Goal: Information Seeking & Learning: Learn about a topic

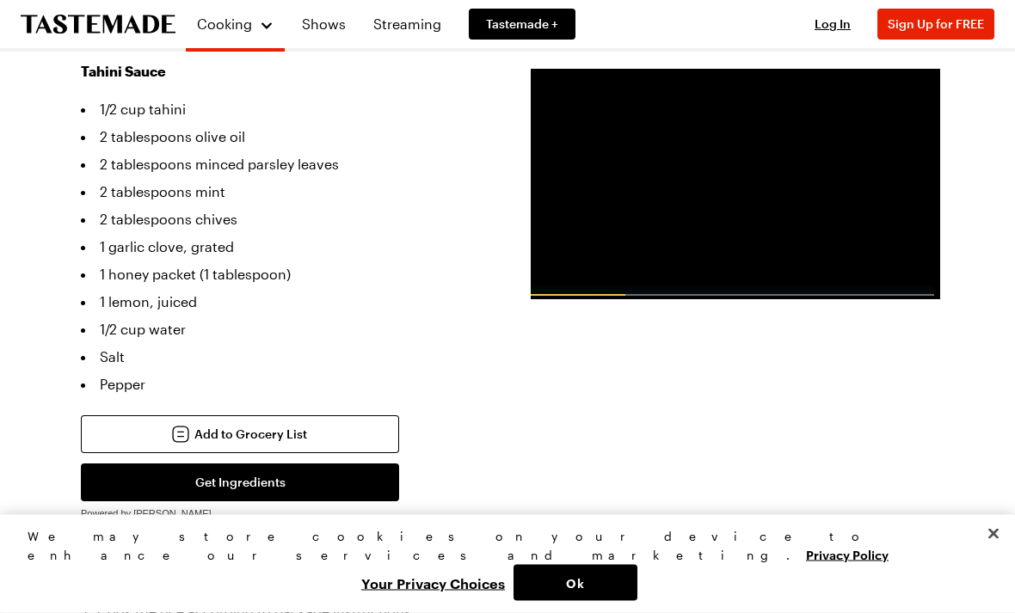
scroll to position [899, 0]
click at [547, 293] on div "Video Player" at bounding box center [546, 301] width 30 height 17
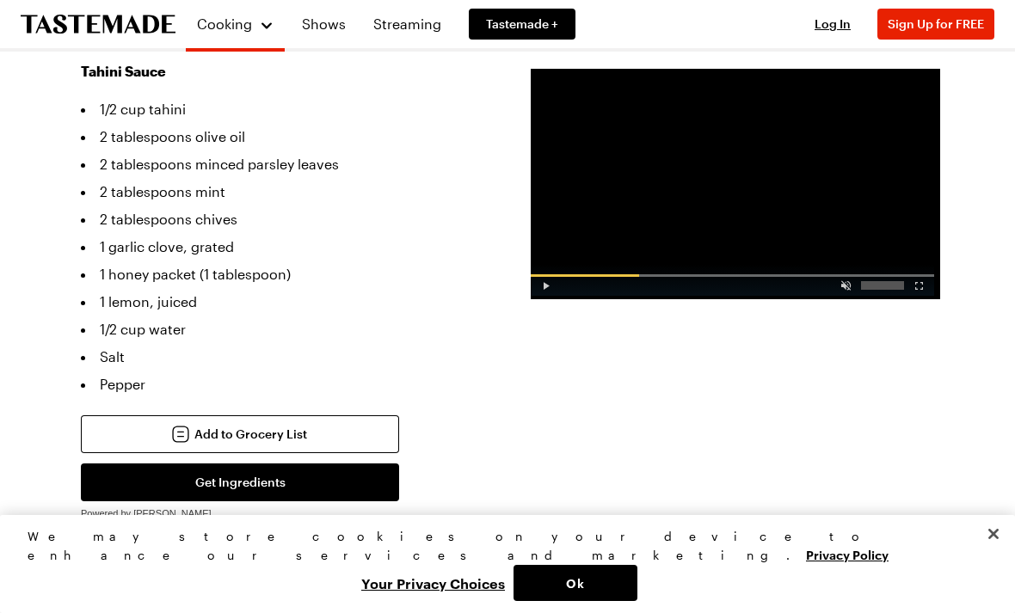
click at [553, 283] on div "Video Player" at bounding box center [546, 282] width 30 height 17
click at [548, 290] on div "Video Player" at bounding box center [546, 282] width 30 height 17
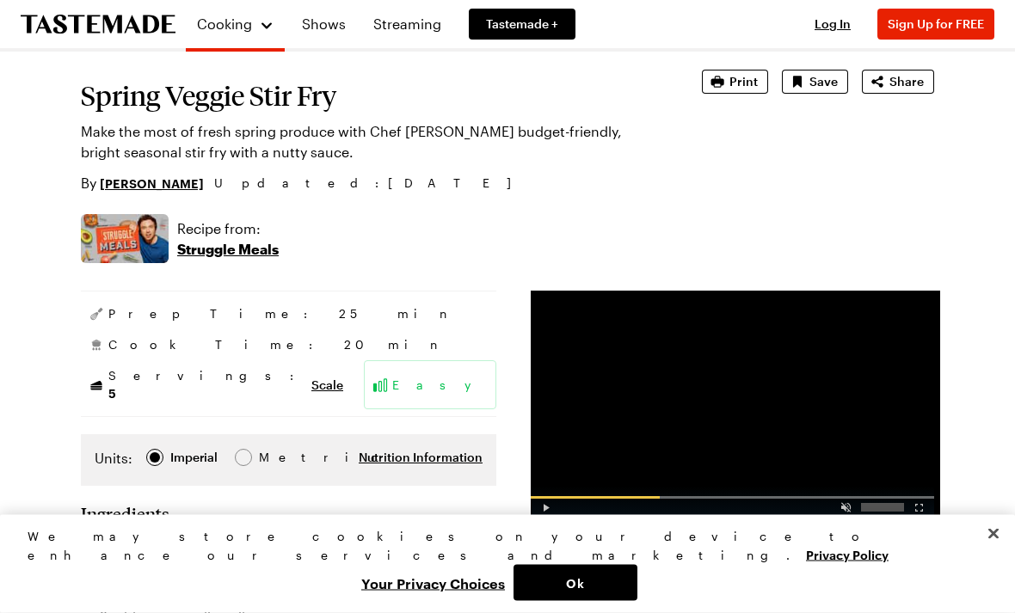
scroll to position [31, 0]
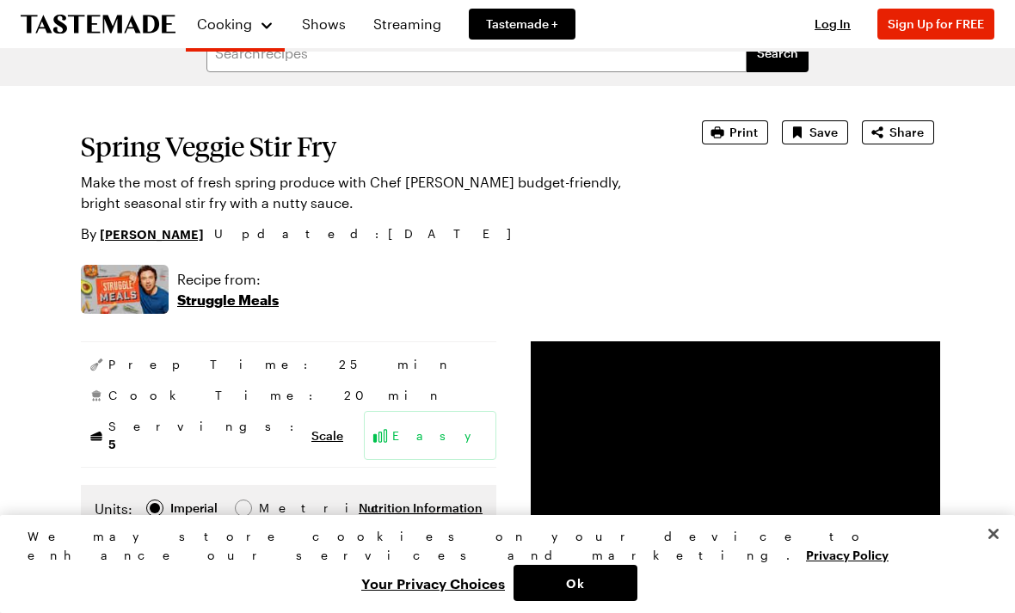
copy section "Spring Veggie Stir Fry Make the most of fresh spring produce with Chef [PERSON_…"
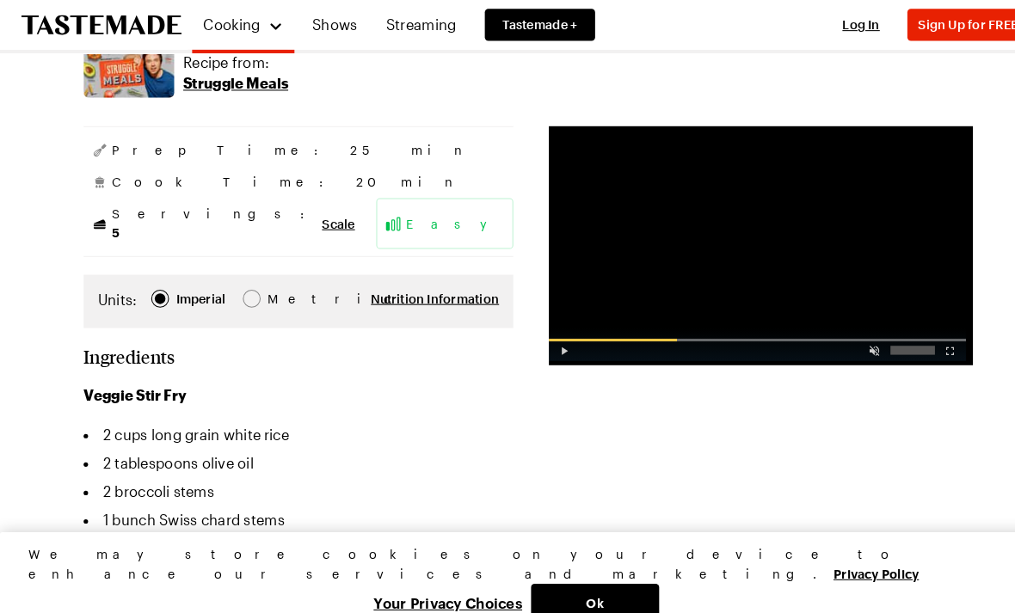
scroll to position [250, 0]
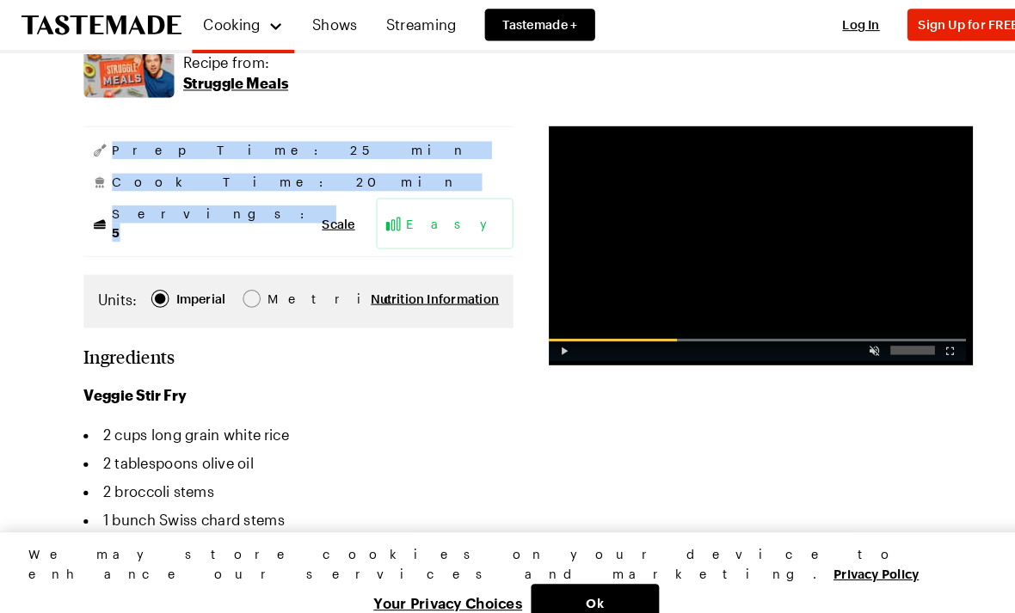
copy aside "Prep Time: 25 min Cook Time: 20 min Servings: 5"
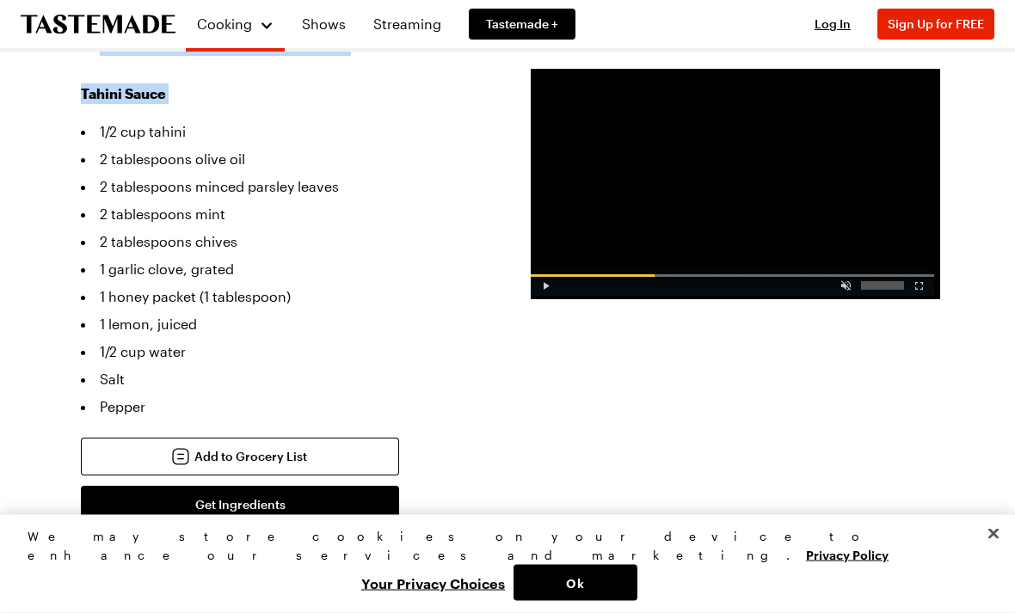
scroll to position [876, 0]
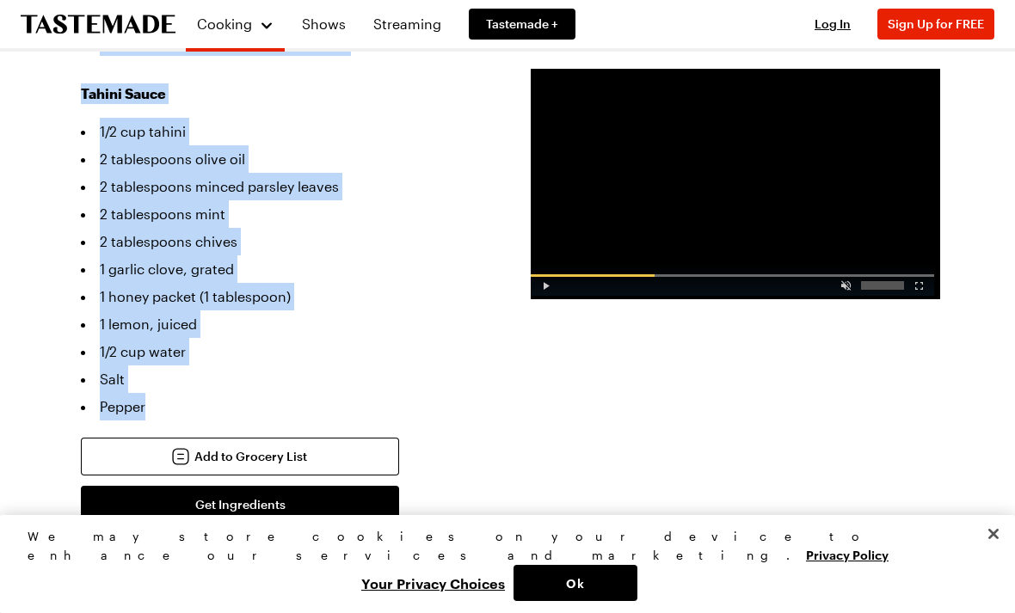
copy section "Ingredients Veggie Stir Fry 2 cups long grain white rice 2 tablespoons olive oi…"
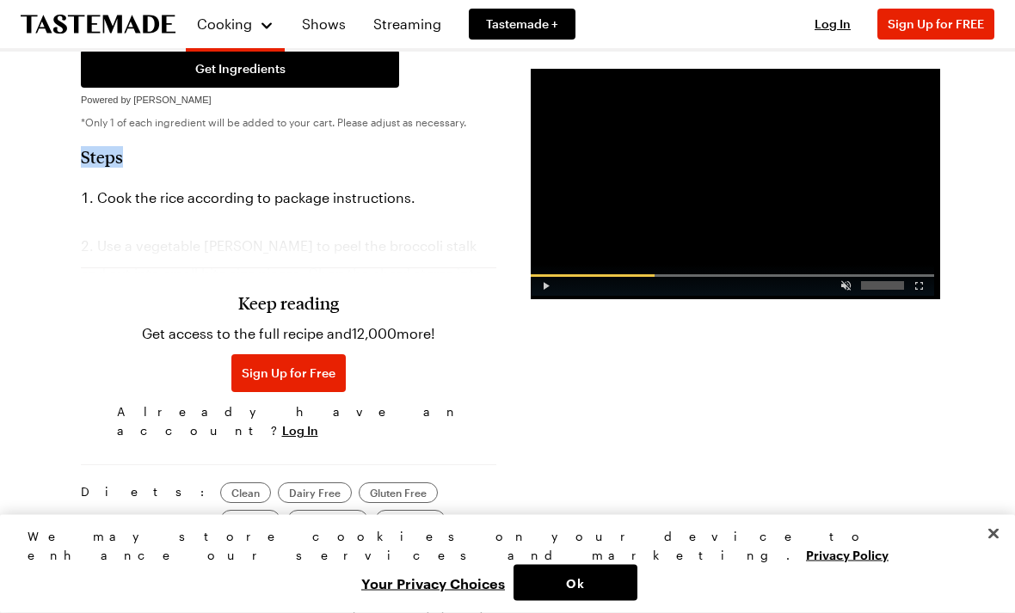
scroll to position [1307, 0]
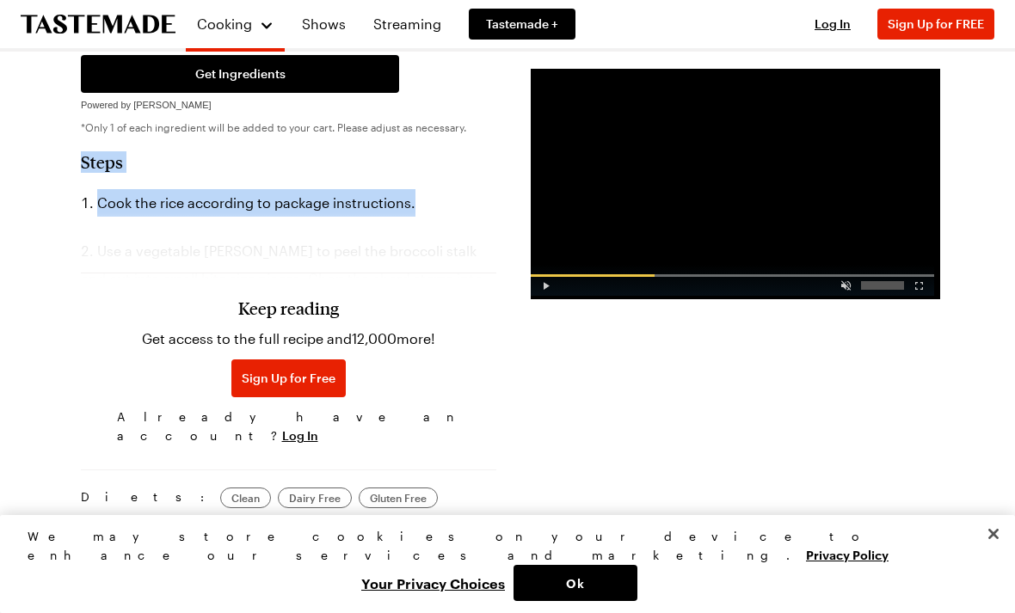
copy section "Steps Cook the rice according to package instructions."
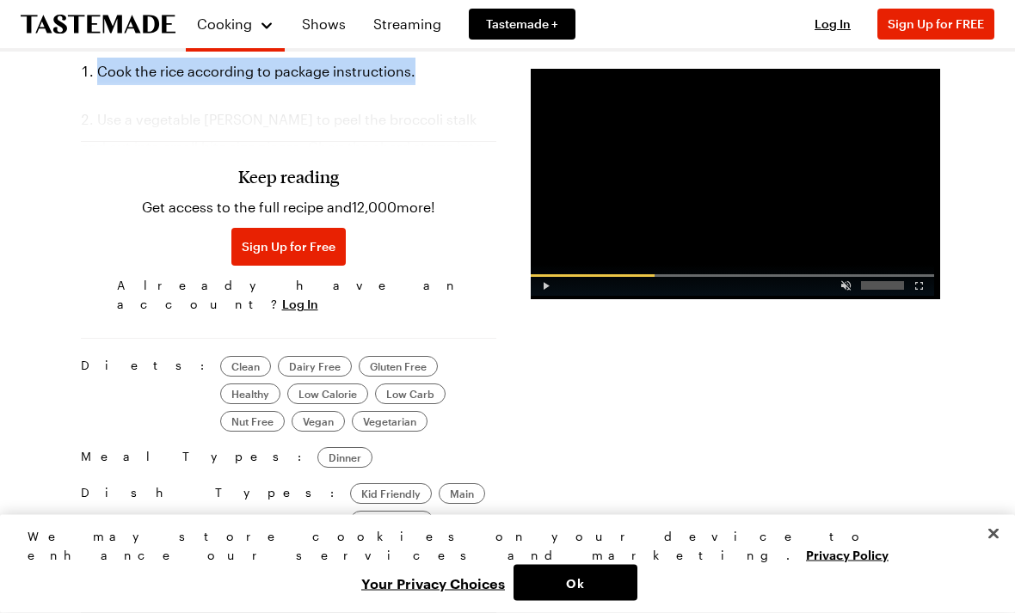
scroll to position [1439, 0]
click at [318, 296] on span "Log In" at bounding box center [300, 304] width 36 height 17
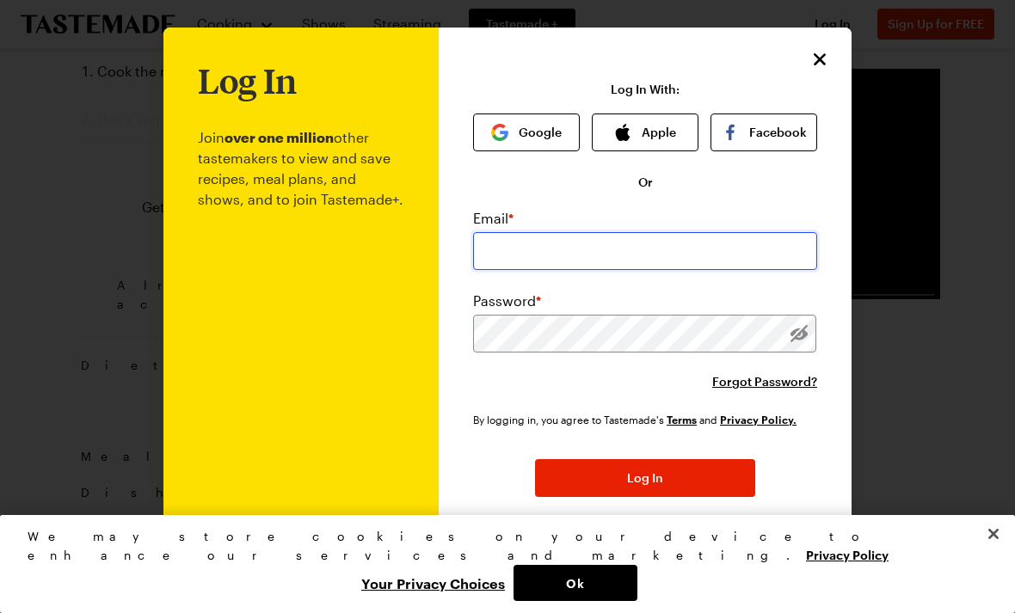
click at [520, 262] on input "email" at bounding box center [645, 251] width 344 height 38
click at [989, 553] on button "Close" at bounding box center [994, 534] width 38 height 38
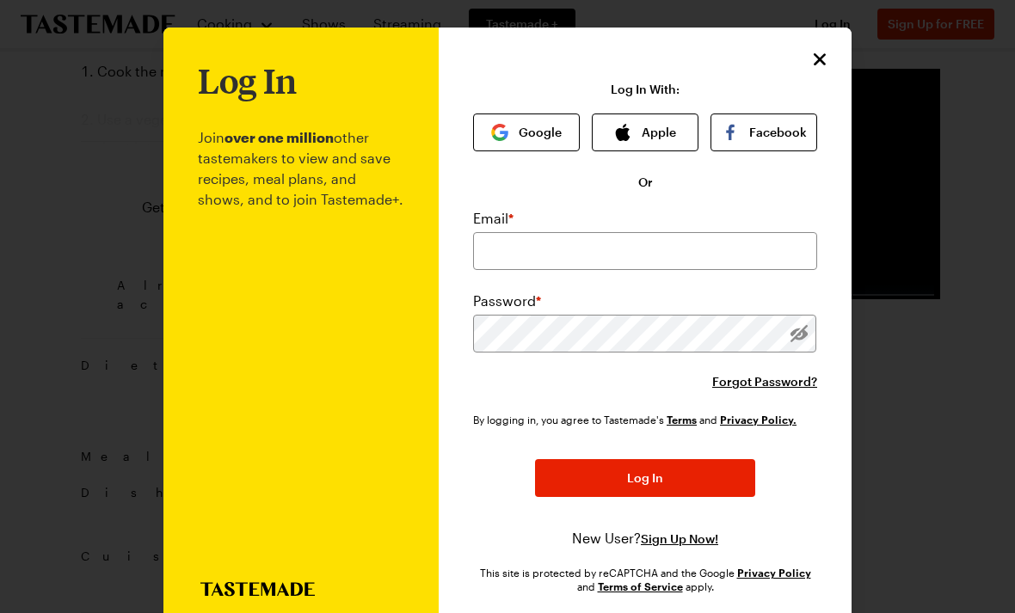
click at [676, 534] on span "Sign Up Now!" at bounding box center [679, 539] width 77 height 17
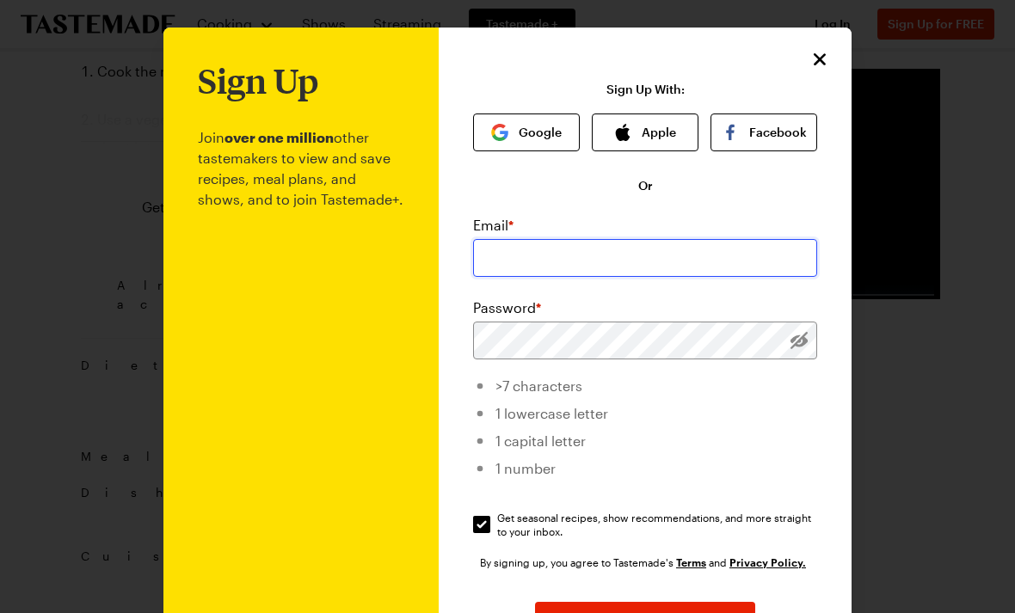
click at [501, 249] on input "email" at bounding box center [645, 258] width 344 height 38
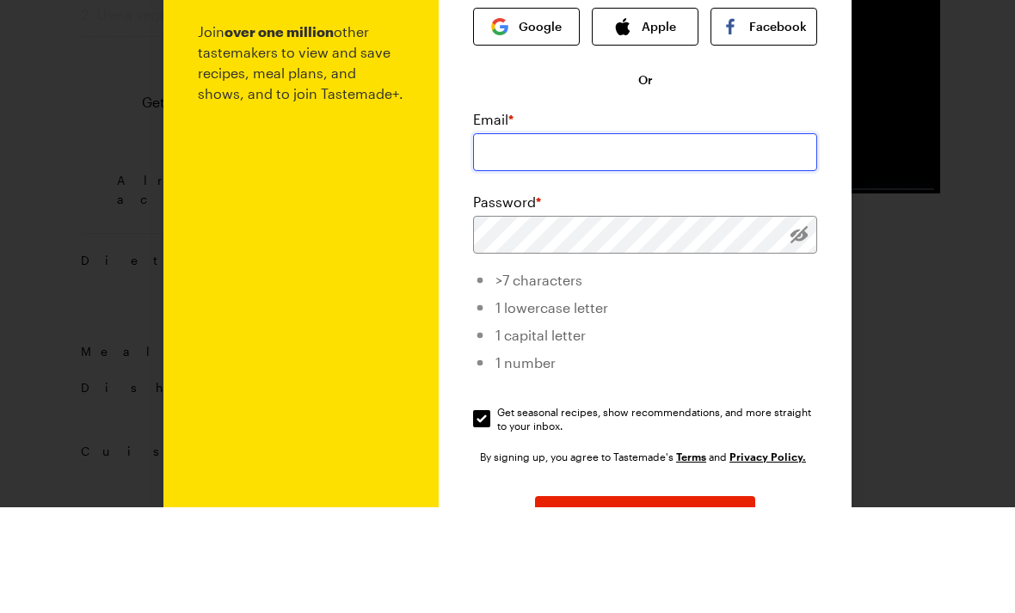
type input "Lpuppos17@gmail.com"
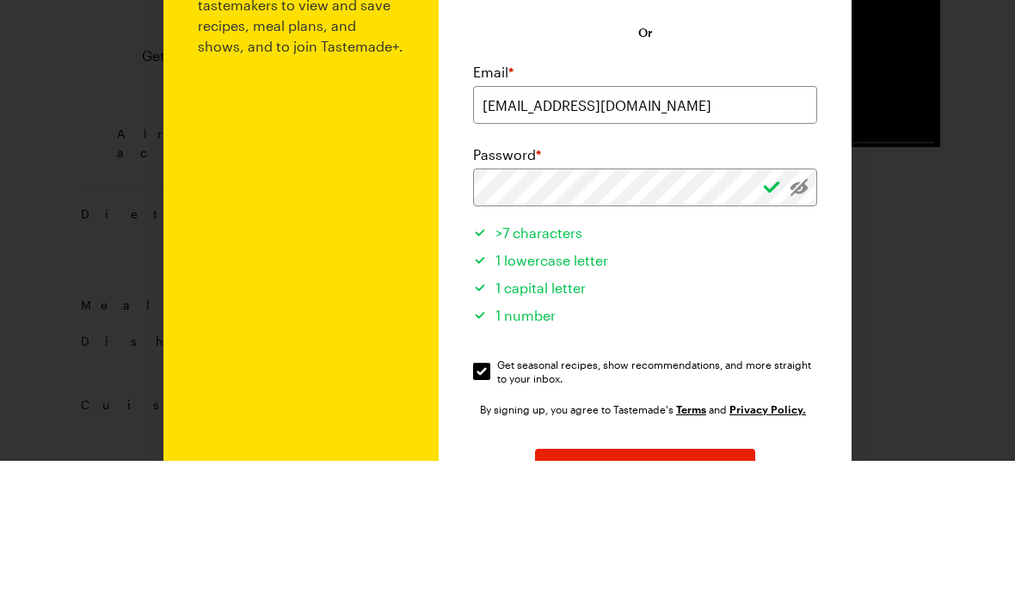
scroll to position [1591, 0]
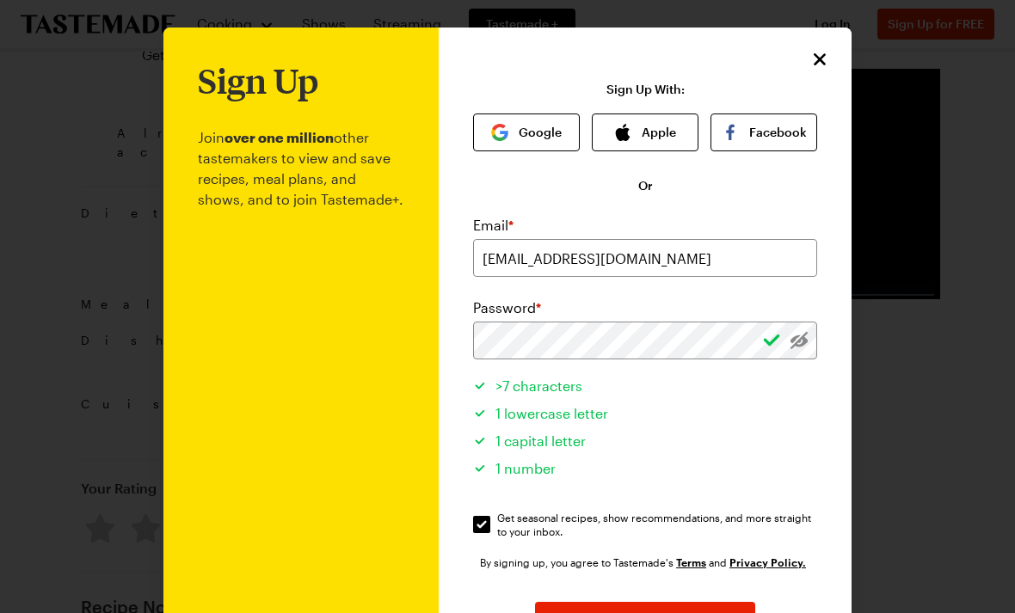
click at [642, 612] on span "Sign Up" at bounding box center [646, 620] width 46 height 17
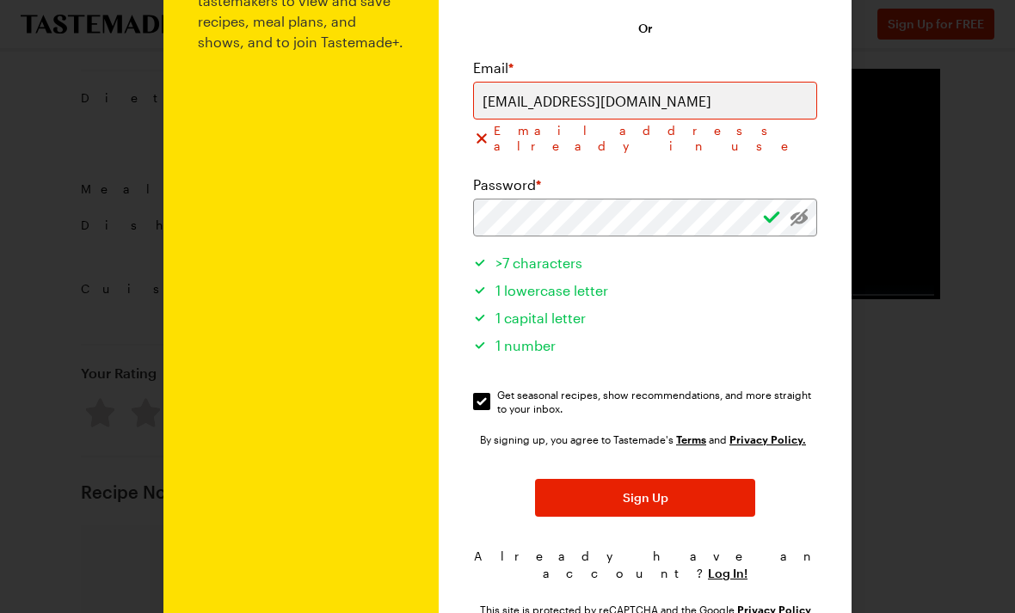
scroll to position [1707, 0]
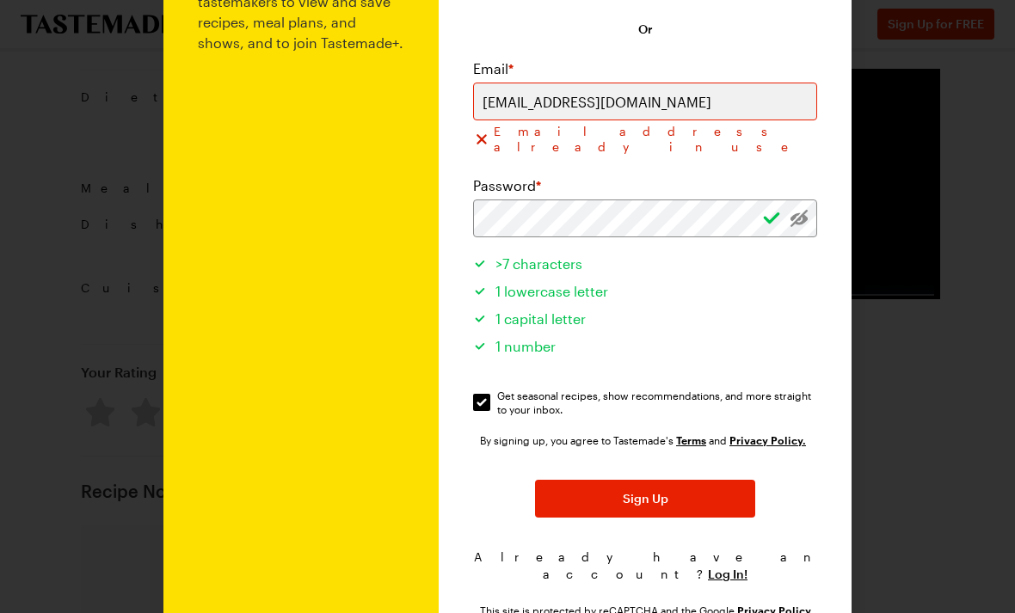
click at [723, 566] on span "Log In!" at bounding box center [728, 574] width 40 height 17
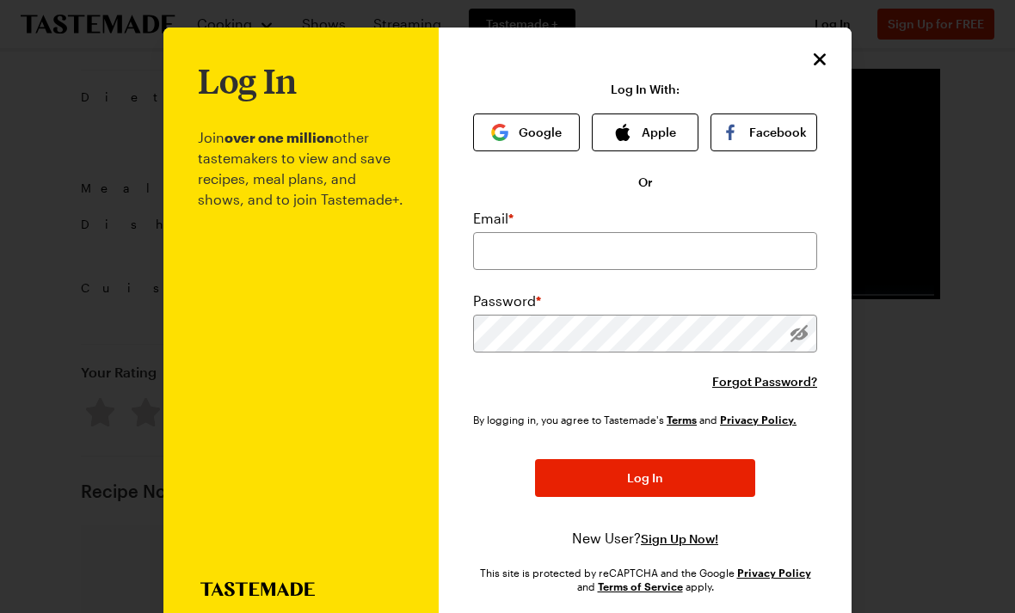
click at [766, 383] on span "Forgot Password?" at bounding box center [764, 381] width 105 height 17
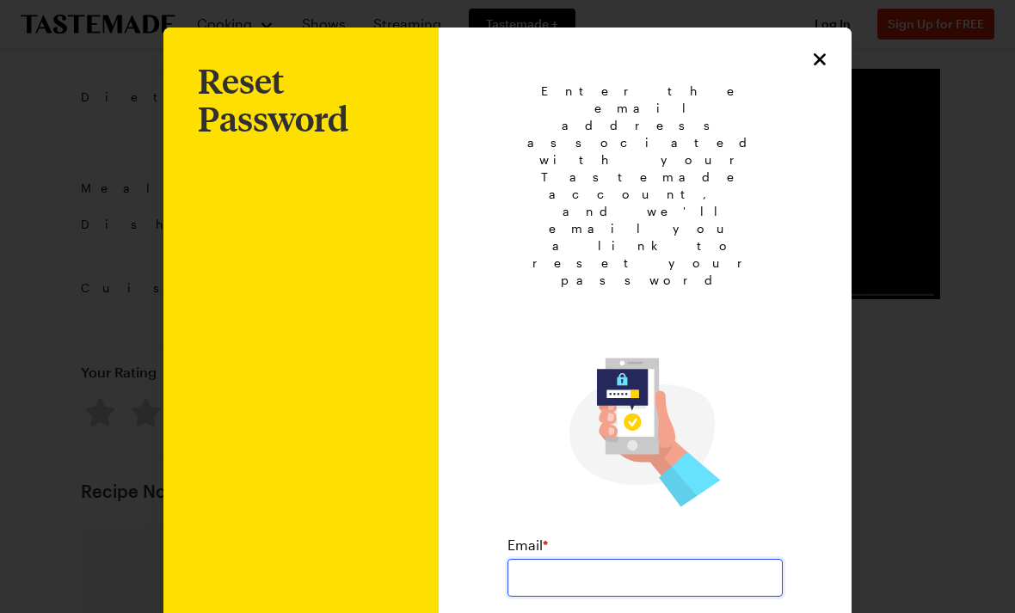
click at [547, 559] on input "email" at bounding box center [644, 578] width 275 height 38
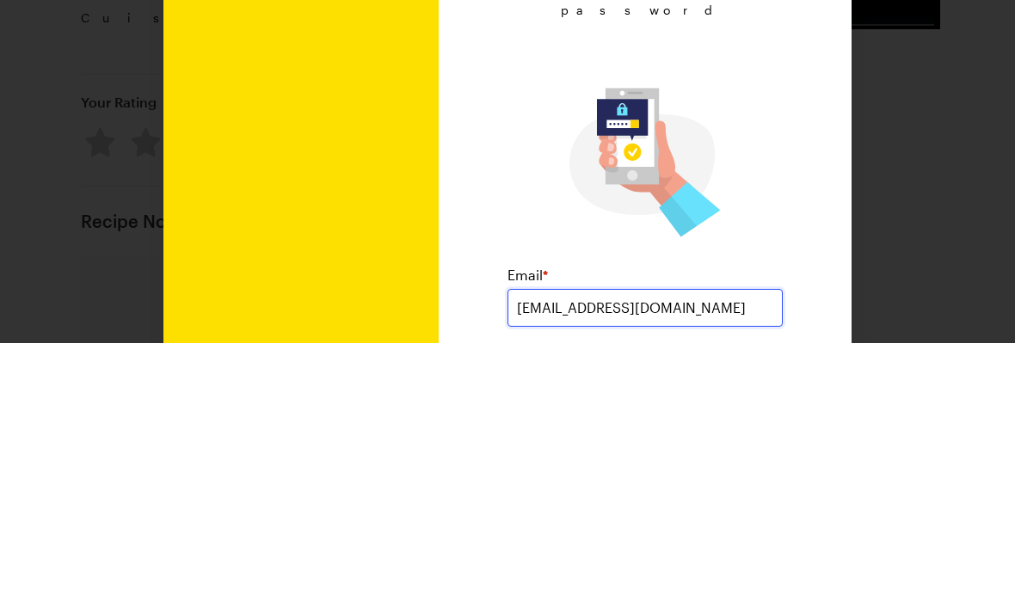
type input "lpuppos17@gmail.com"
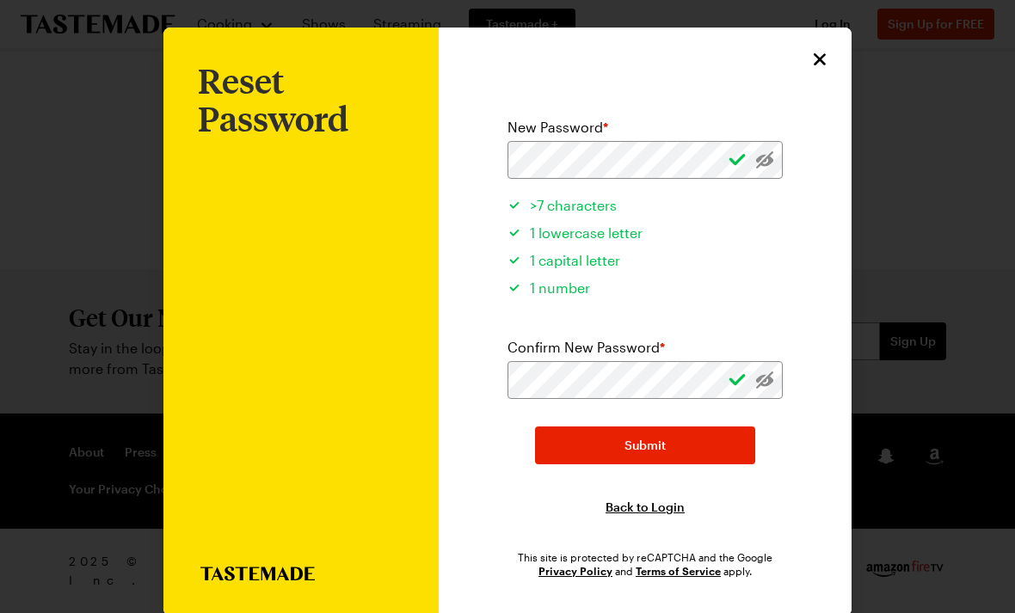
click at [757, 249] on li "1 capital letter" at bounding box center [644, 258] width 275 height 28
click at [684, 446] on button "Submit" at bounding box center [645, 446] width 220 height 38
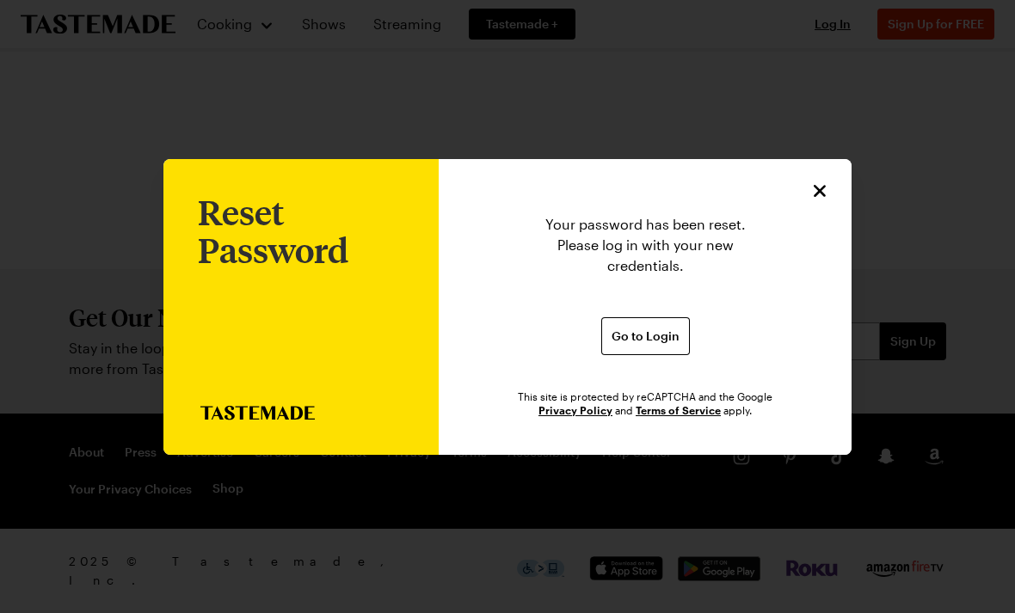
click at [654, 328] on span "Go to Login" at bounding box center [646, 336] width 68 height 17
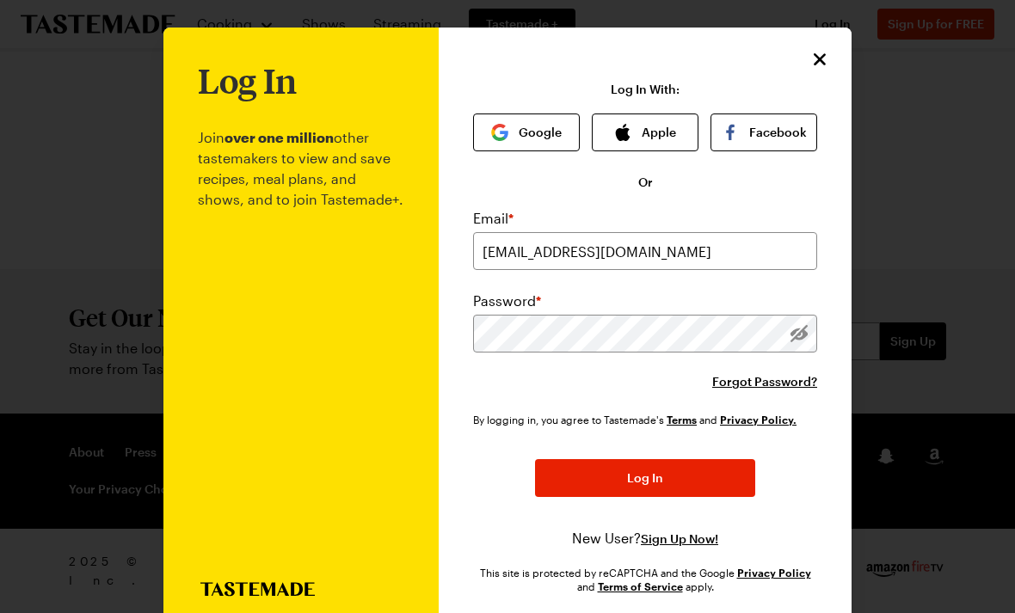
click at [656, 482] on span "Log In" at bounding box center [645, 478] width 36 height 17
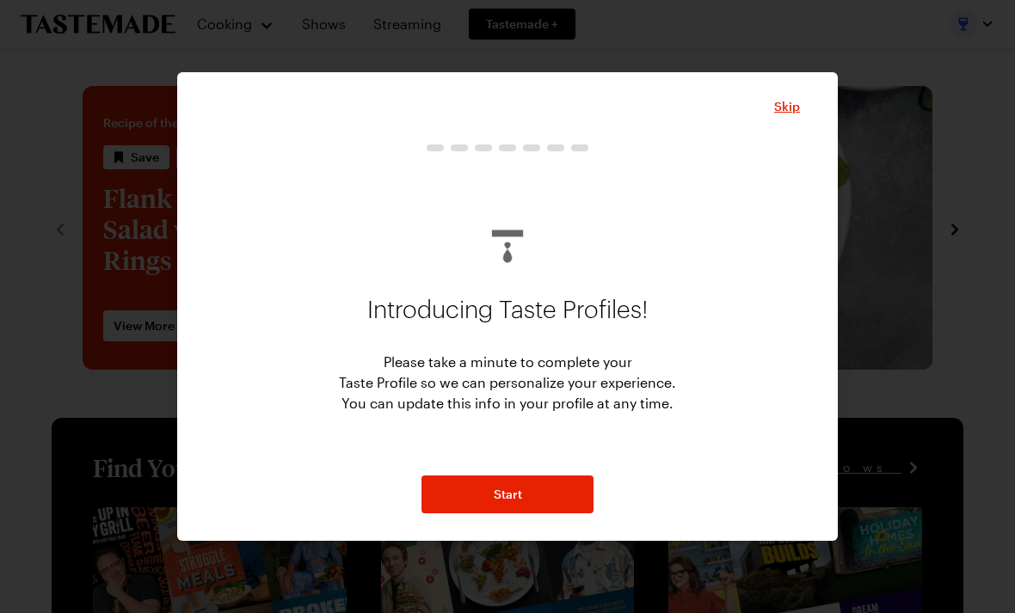
click at [796, 100] on span "Skip" at bounding box center [787, 106] width 26 height 17
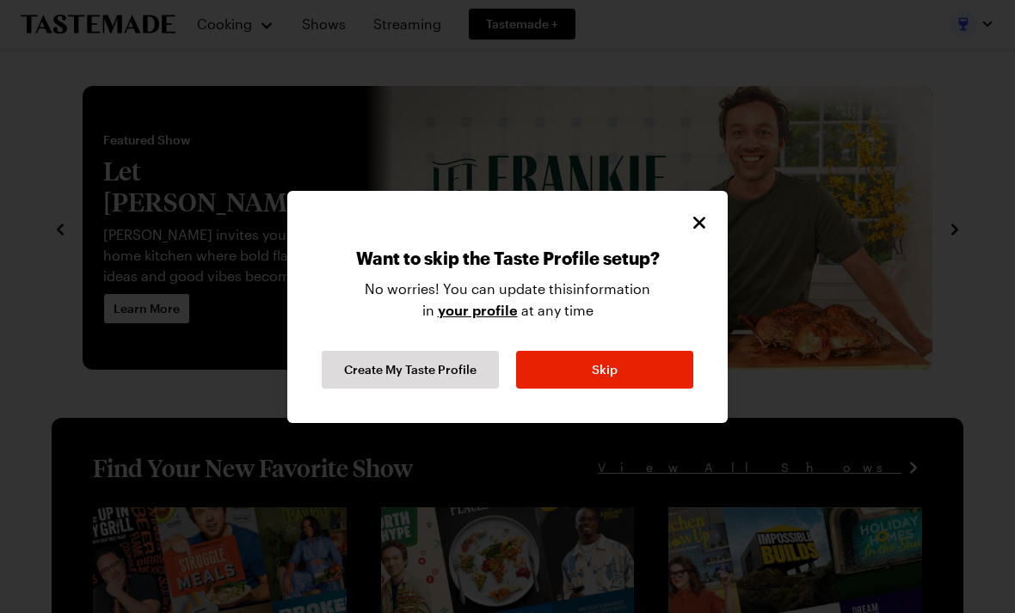
click at [699, 220] on icon "Close" at bounding box center [699, 222] width 21 height 21
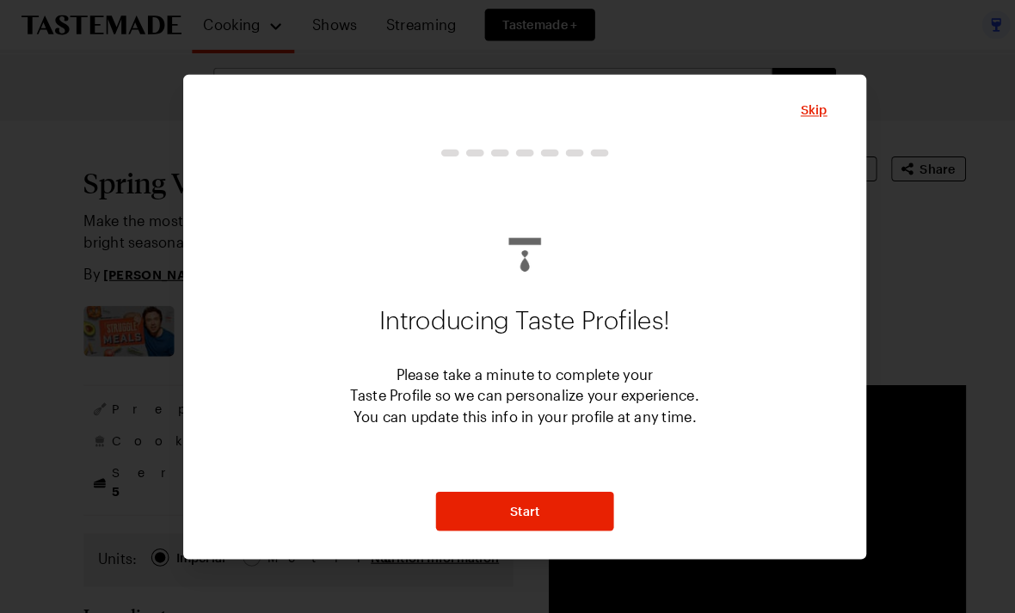
click at [787, 108] on span "Skip" at bounding box center [787, 106] width 26 height 17
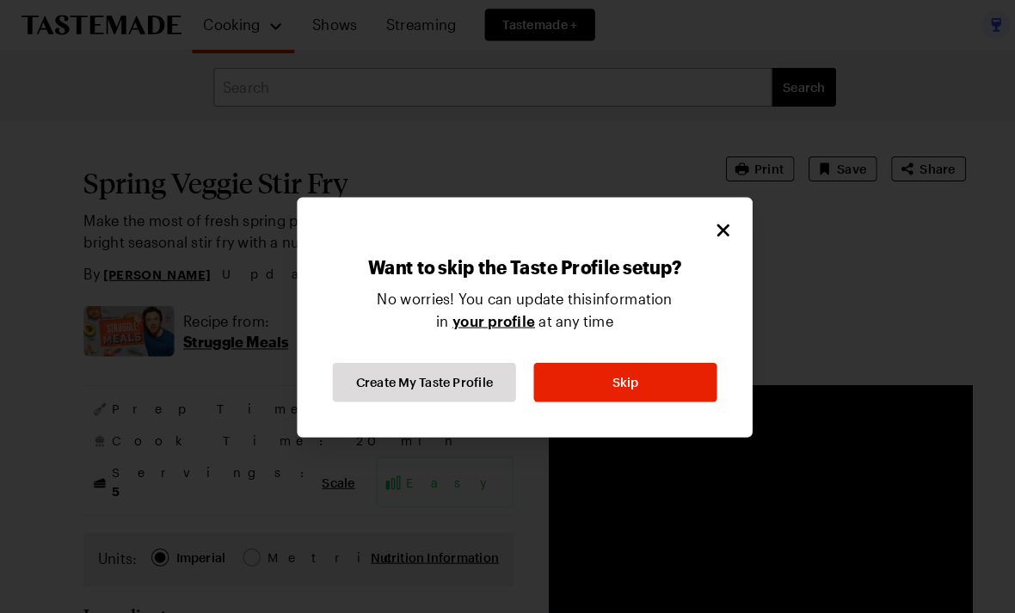
click at [618, 373] on button "Skip" at bounding box center [604, 370] width 177 height 38
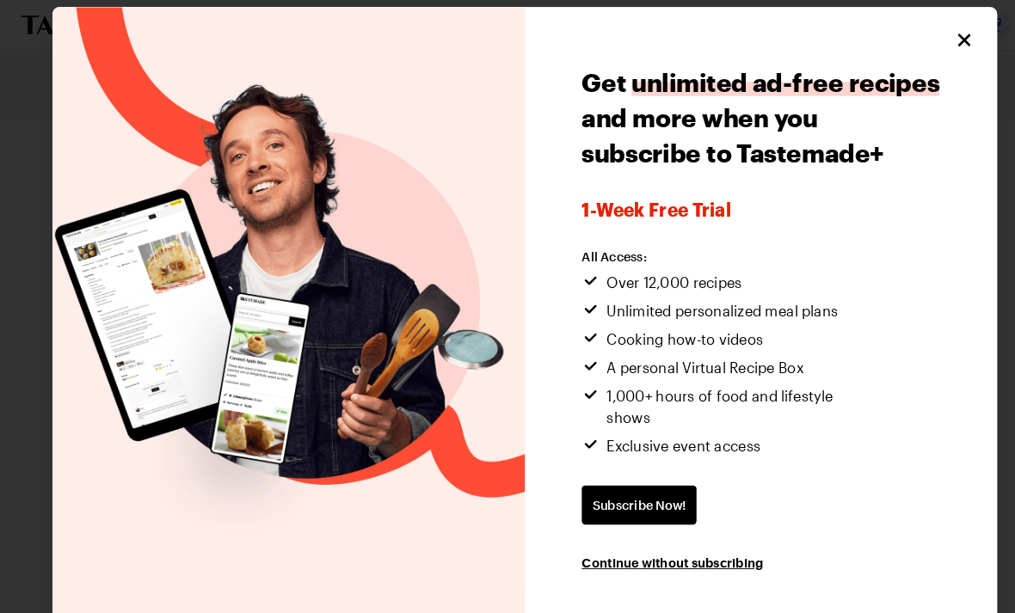
click at [934, 44] on icon "Close" at bounding box center [932, 38] width 12 height 12
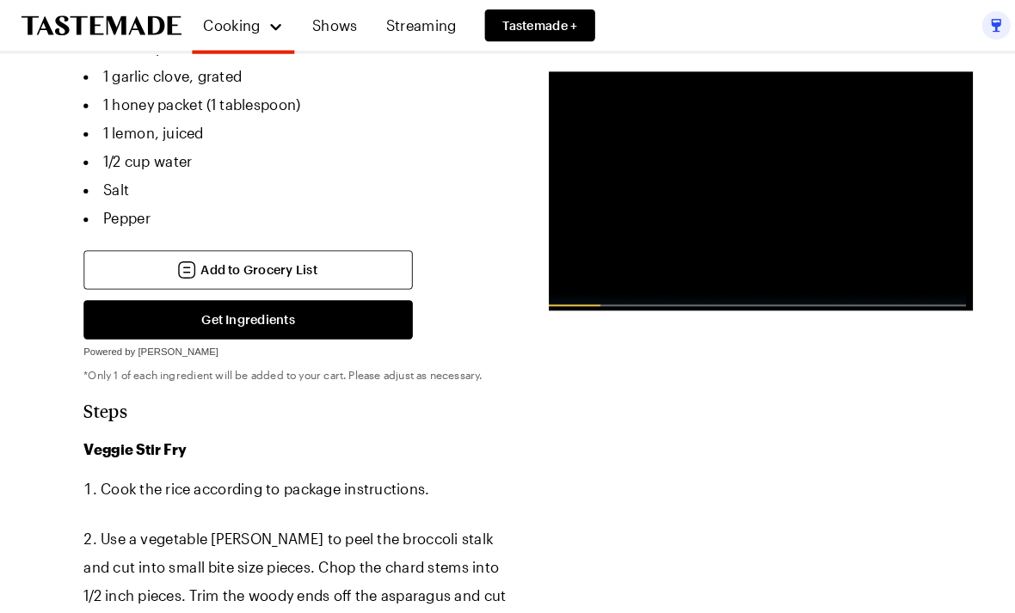
scroll to position [1073, 0]
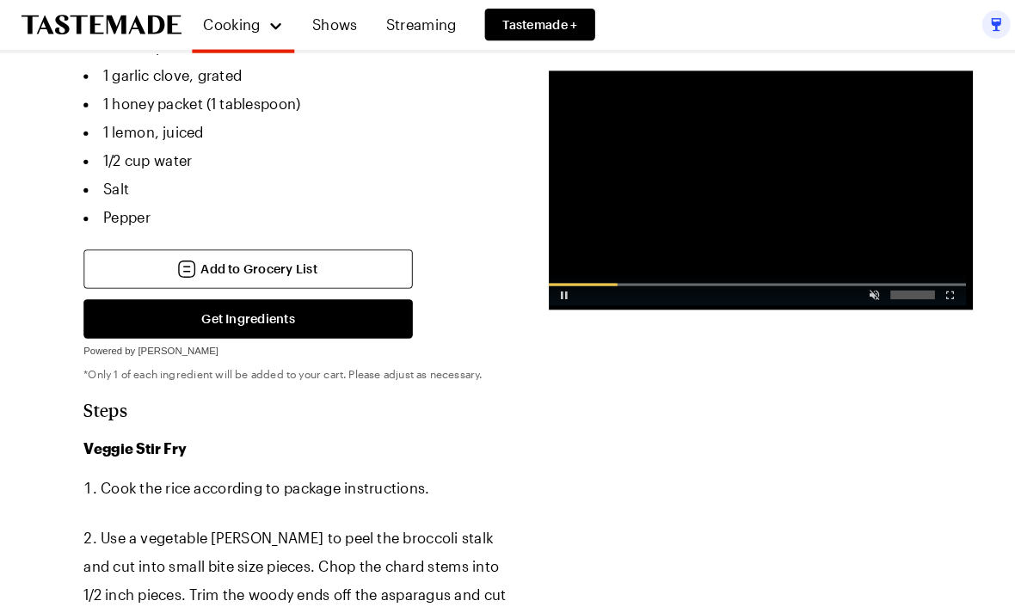
click at [573, 273] on div "Advertisement: 0:50" at bounding box center [732, 280] width 403 height 32
click at [543, 291] on div "Video Player" at bounding box center [546, 282] width 30 height 17
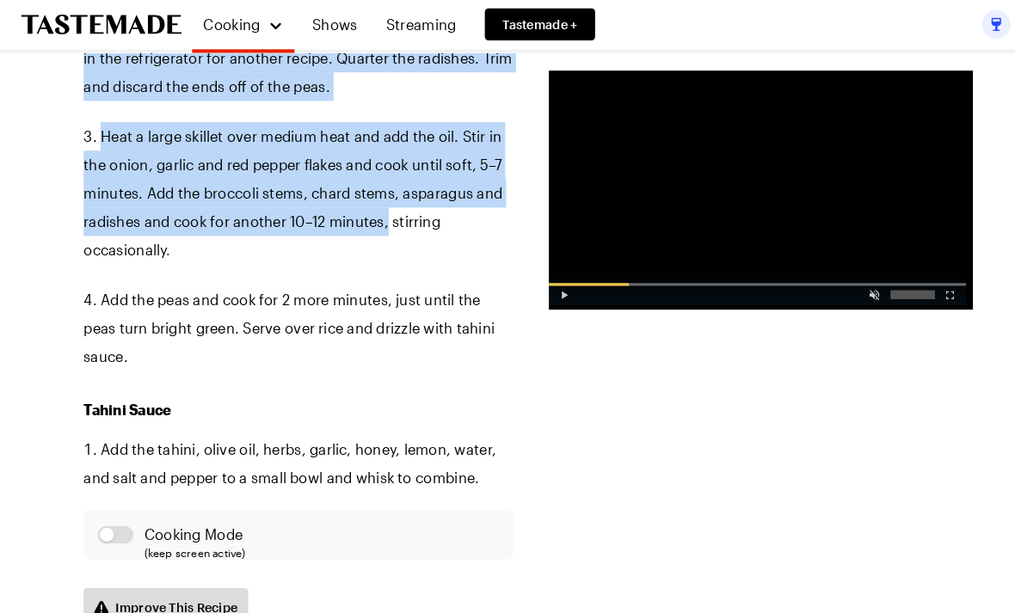
scroll to position [1648, 0]
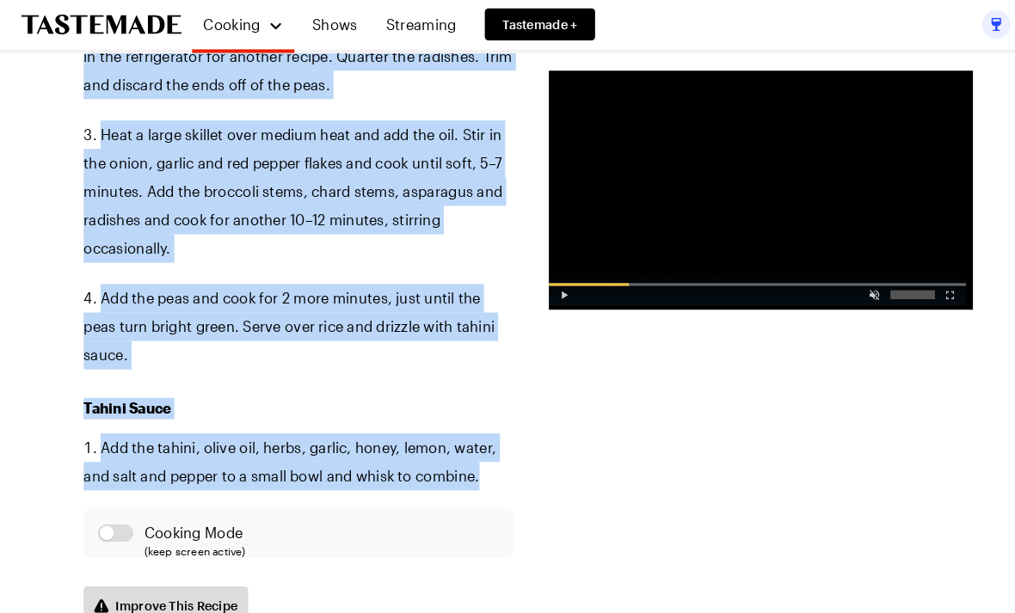
copy div "Veggie Stir Fry Cook the rice according to package instructions. Use a vegetabl…"
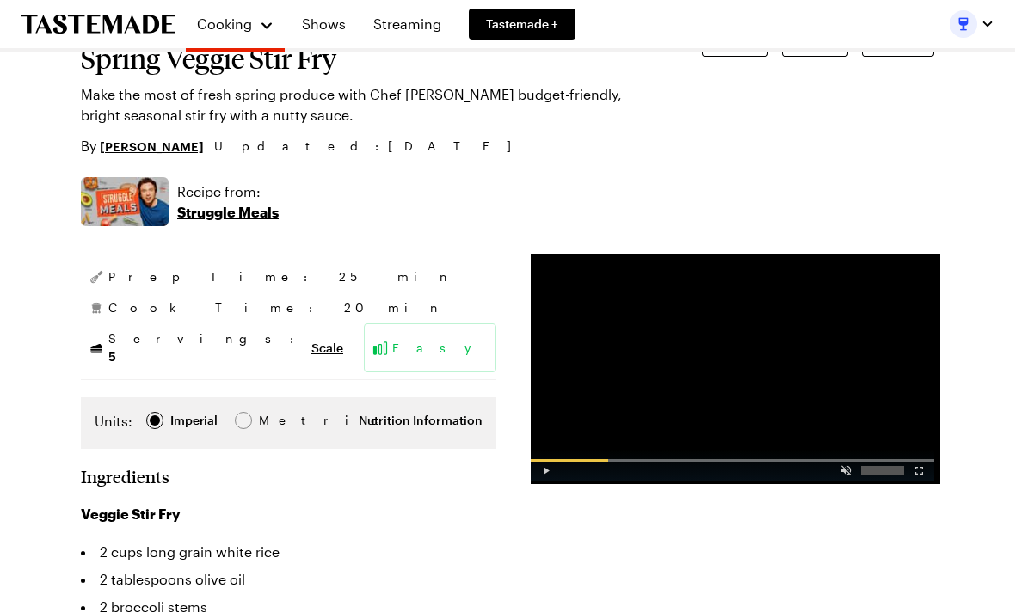
scroll to position [120, 0]
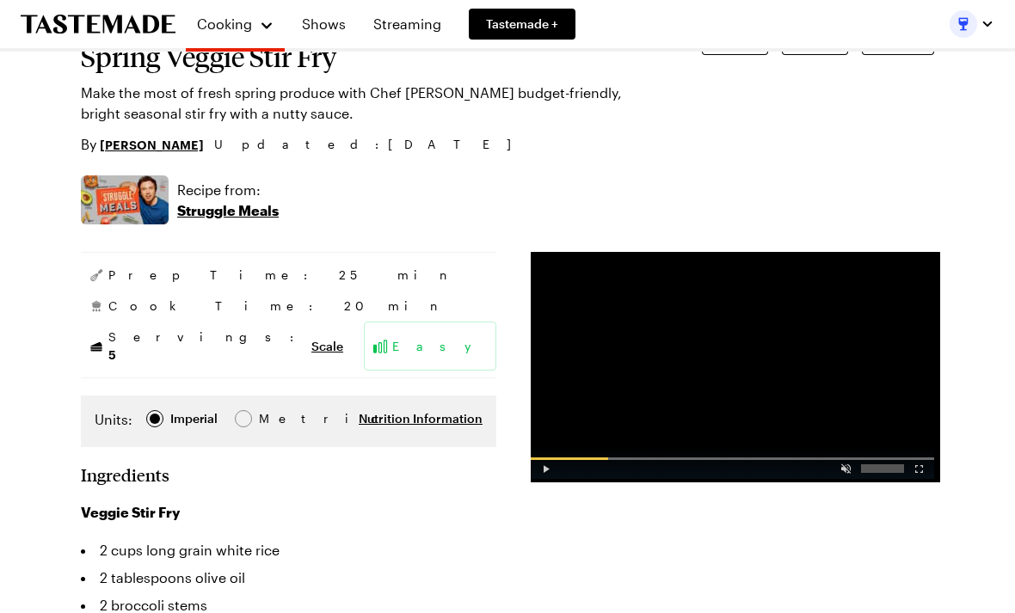
click at [418, 410] on span "Nutrition Information" at bounding box center [421, 418] width 124 height 17
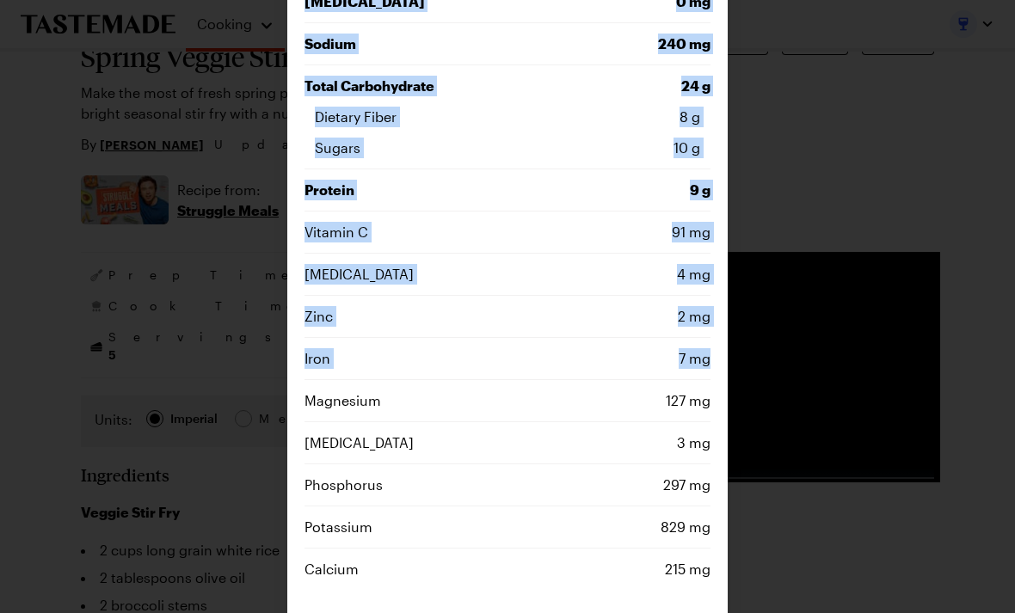
scroll to position [329, 0]
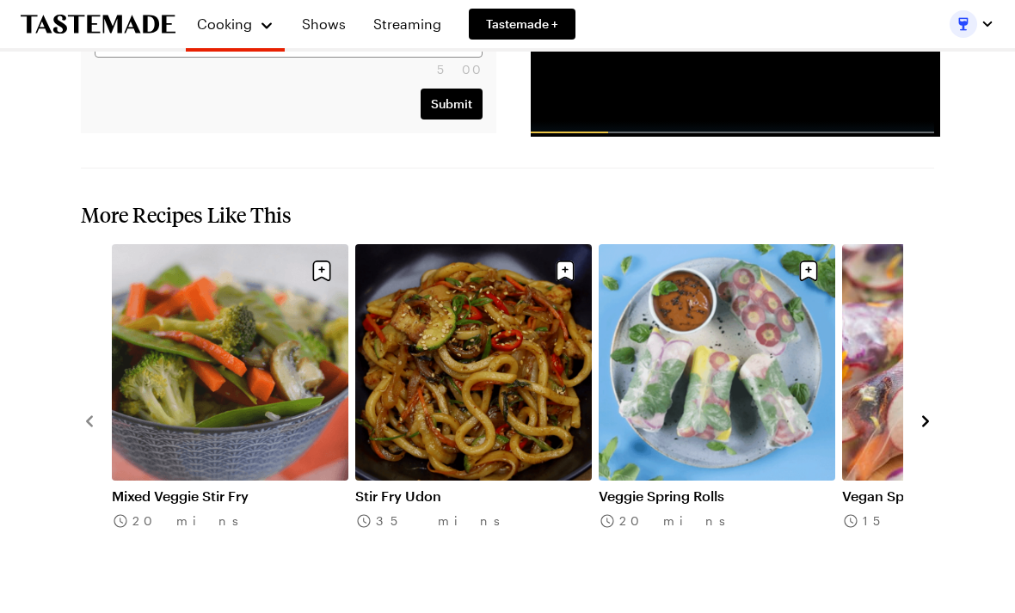
scroll to position [2801, 0]
click at [925, 410] on button "navigate to next item" at bounding box center [925, 420] width 17 height 21
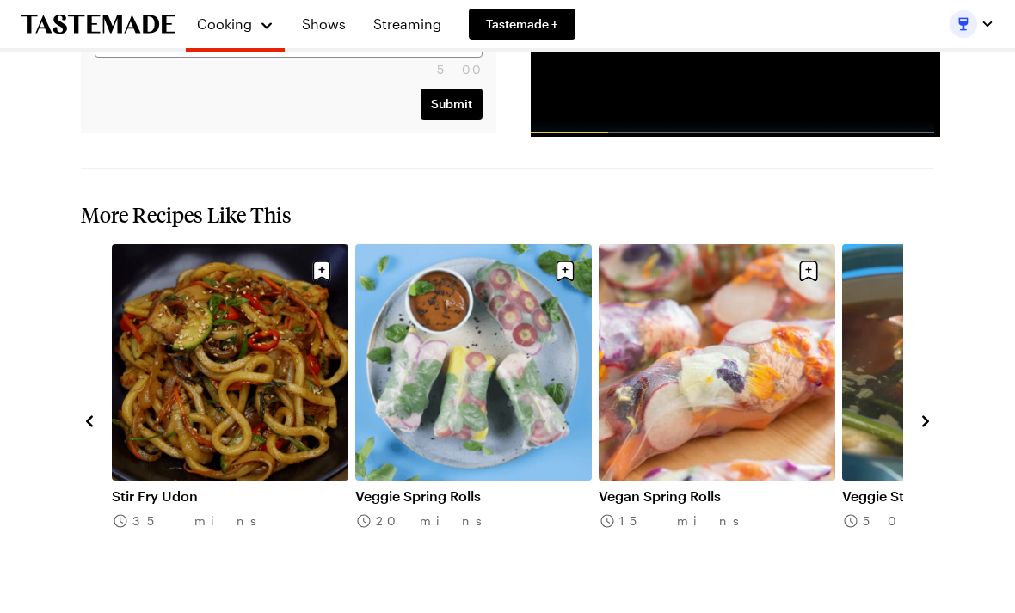
click at [926, 413] on icon "navigate to next item" at bounding box center [925, 421] width 17 height 17
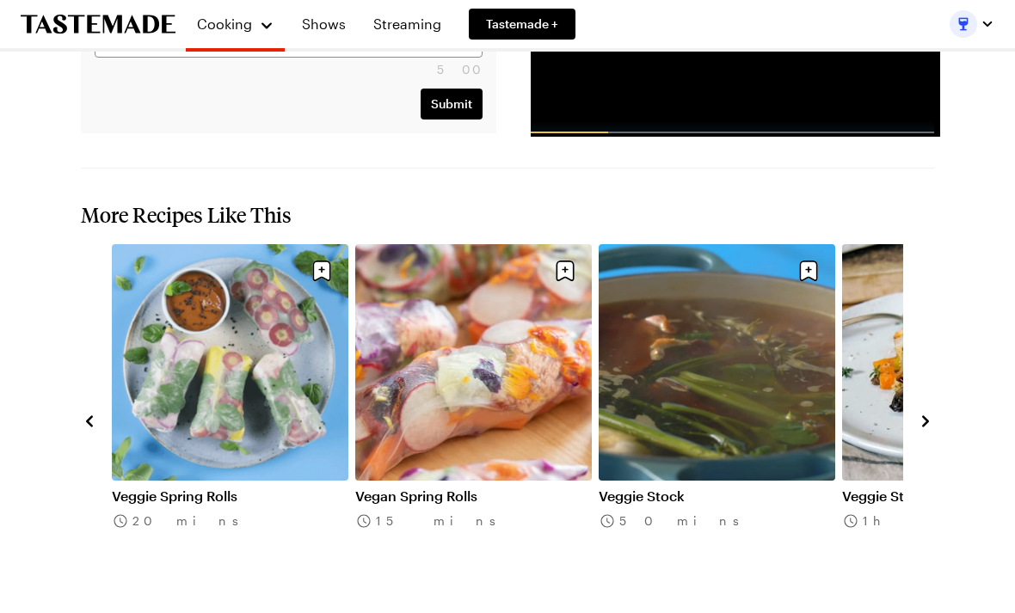
click at [924, 410] on button "navigate to next item" at bounding box center [925, 420] width 17 height 21
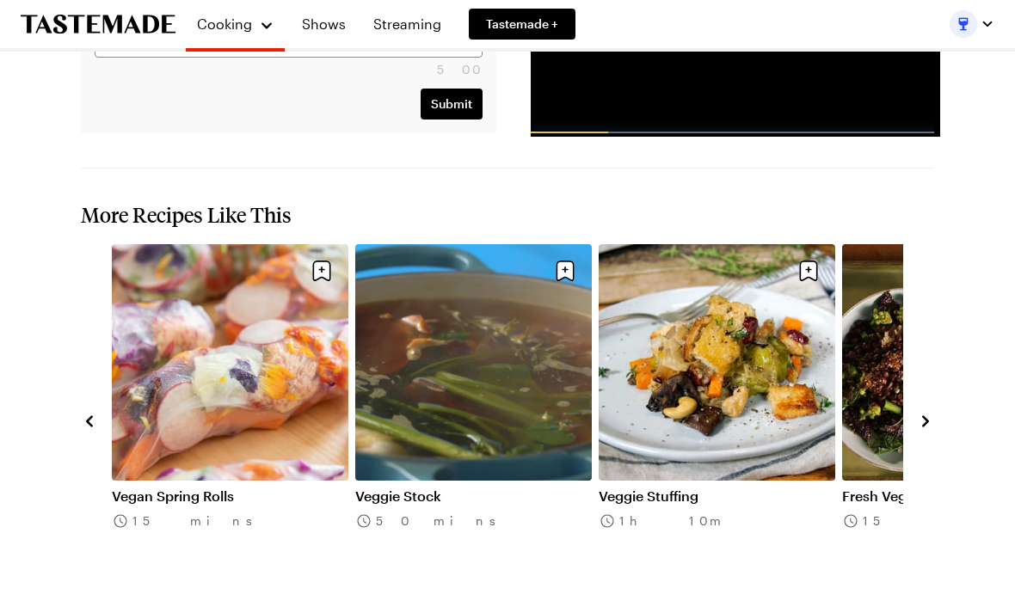
click at [930, 413] on icon "navigate to next item" at bounding box center [925, 421] width 17 height 17
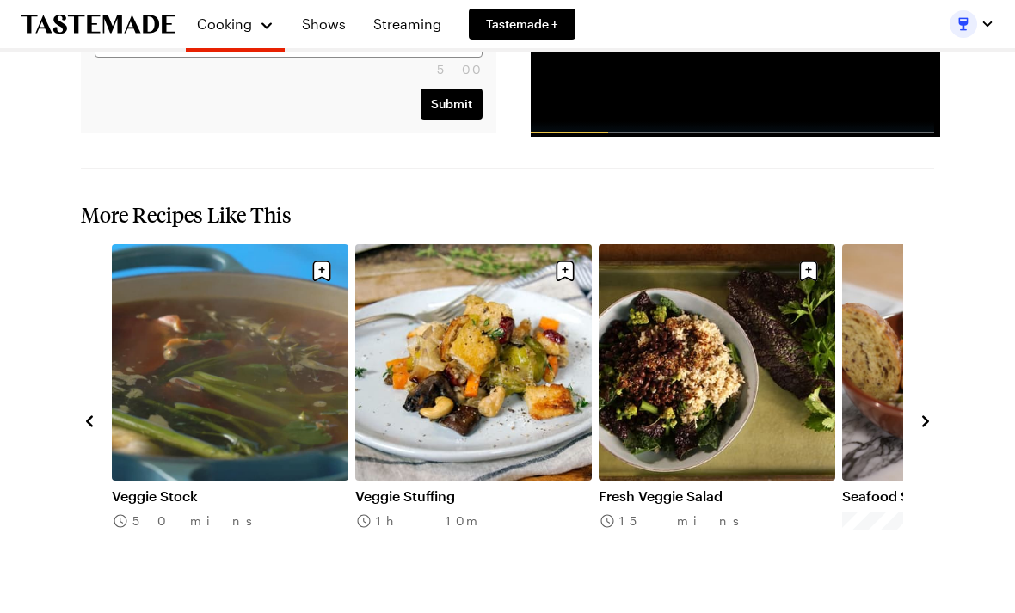
click at [925, 413] on icon "navigate to next item" at bounding box center [925, 421] width 17 height 17
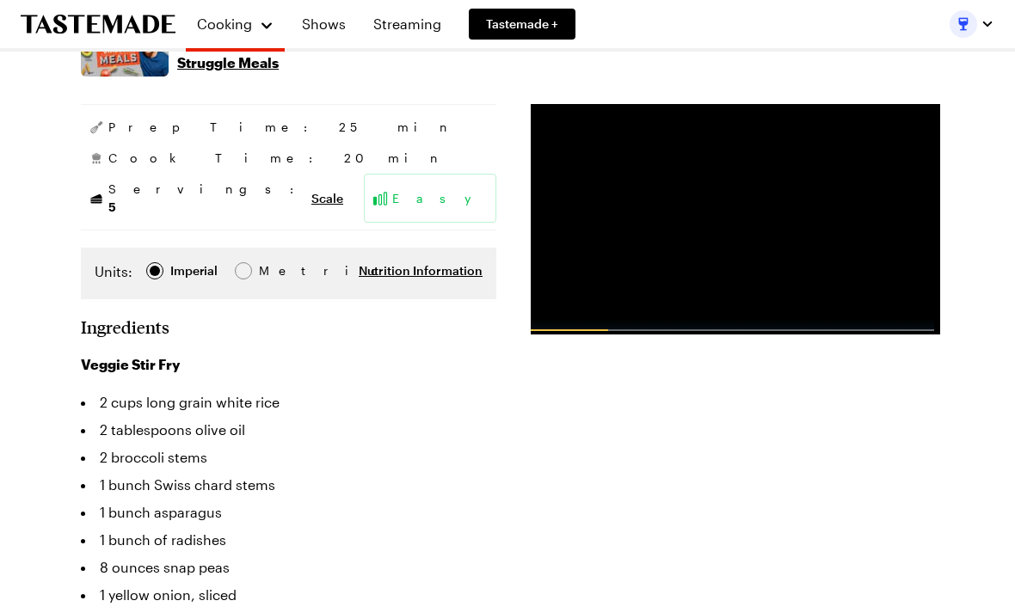
scroll to position [0, 0]
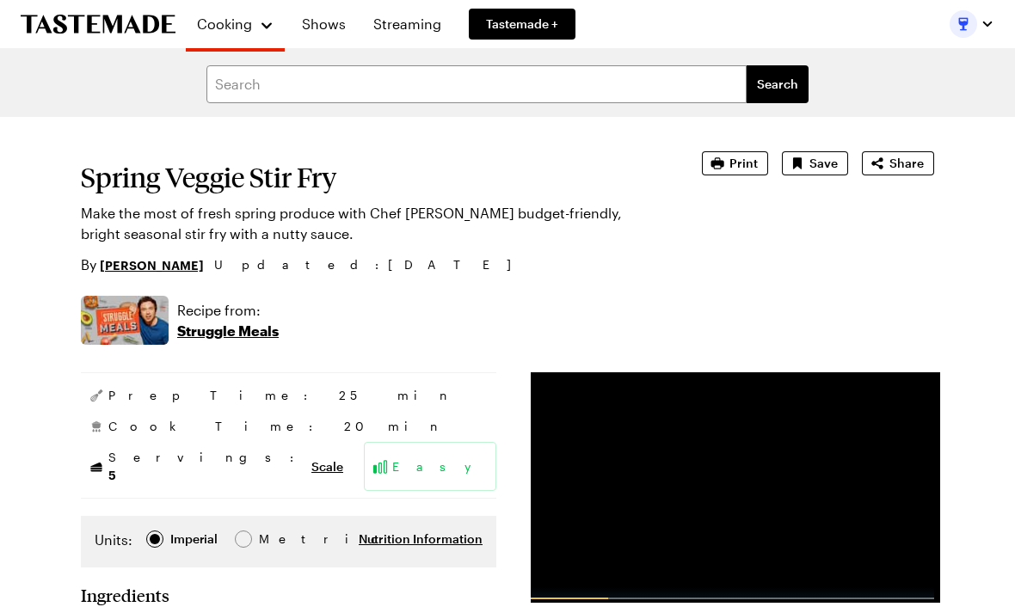
click at [323, 14] on link "Shows" at bounding box center [324, 24] width 65 height 48
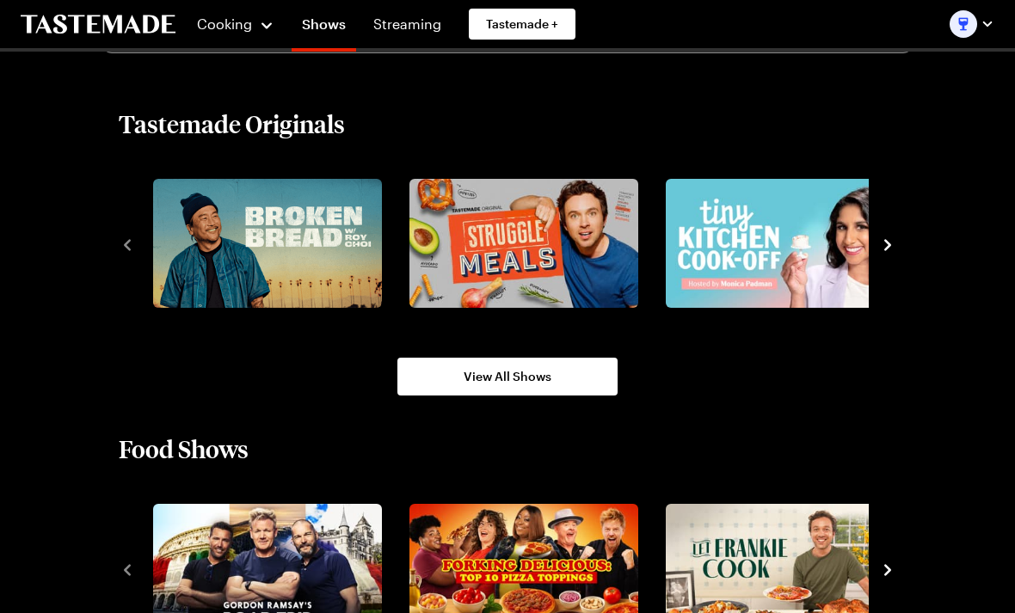
scroll to position [1073, 0]
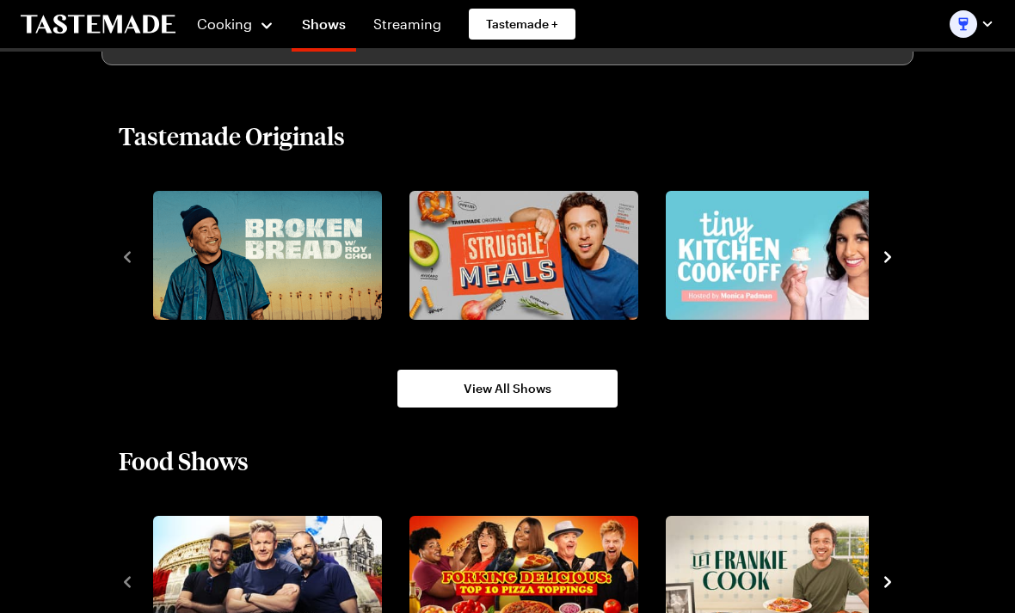
click at [537, 256] on img "2 / 8" at bounding box center [523, 255] width 229 height 129
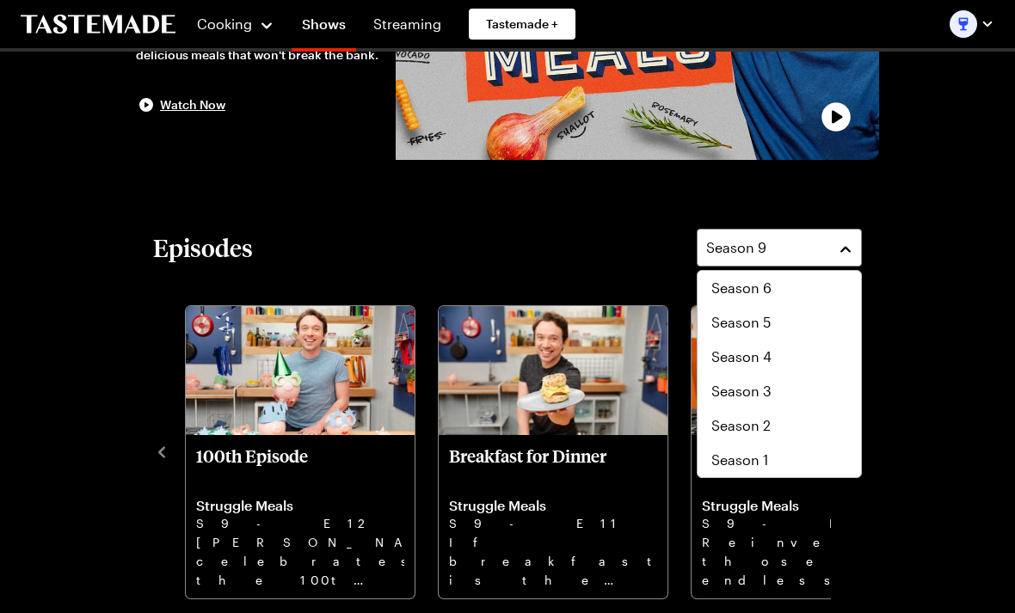
scroll to position [103, 0]
click at [755, 458] on span "Season 1" at bounding box center [739, 460] width 57 height 21
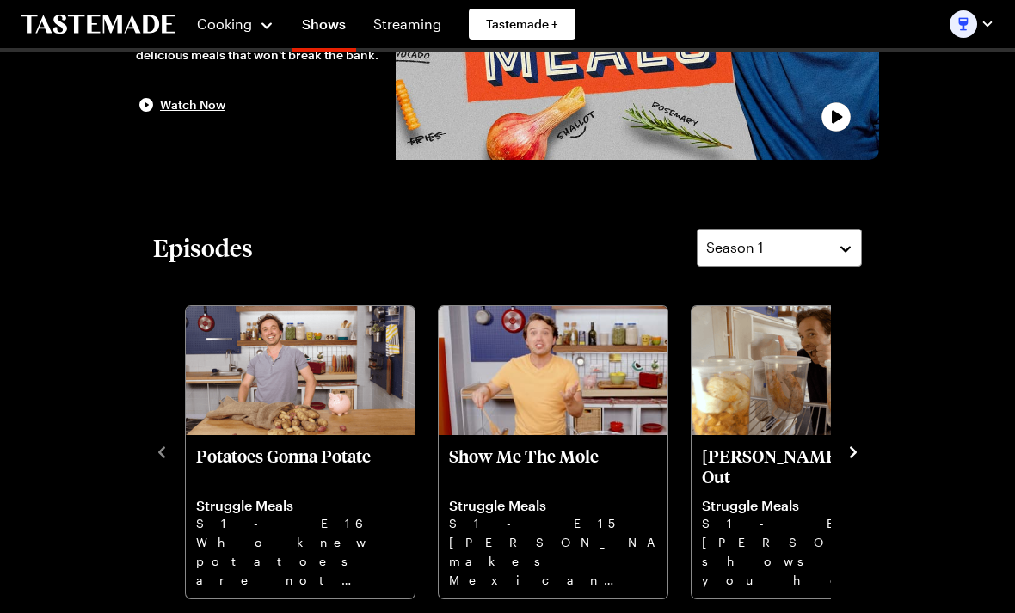
click at [294, 366] on img "Potatoes Gonna Potate" at bounding box center [300, 370] width 229 height 129
click at [575, 471] on p "Show Me The Mole" at bounding box center [553, 466] width 208 height 41
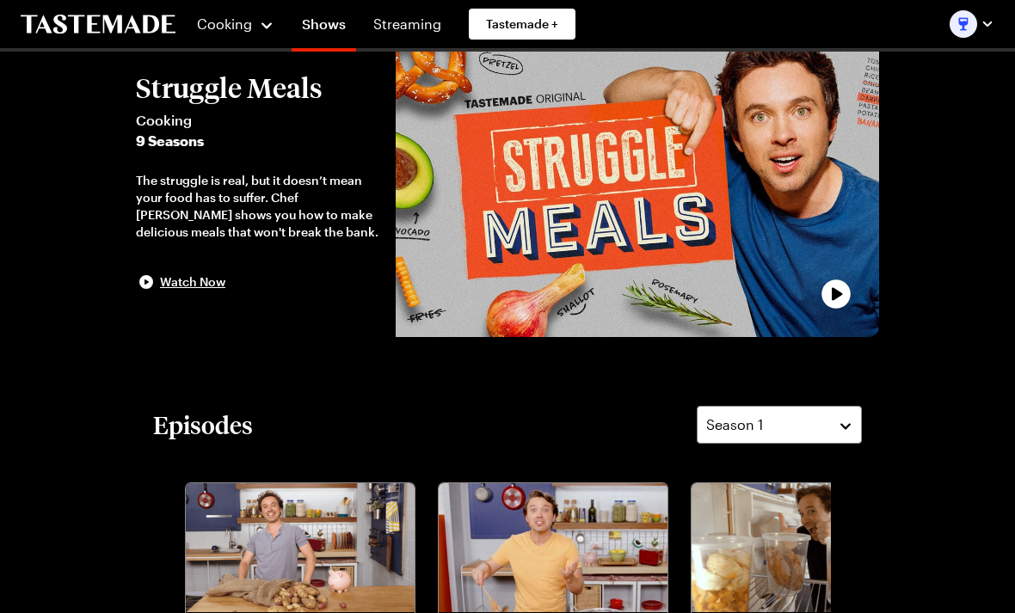
scroll to position [0, 0]
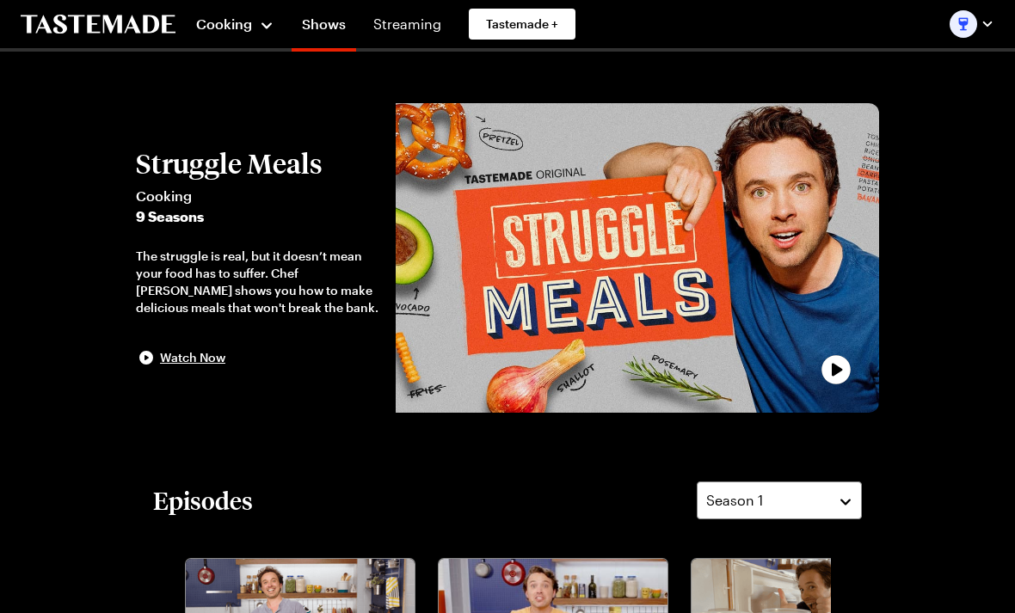
click at [231, 24] on span "Cooking" at bounding box center [224, 23] width 56 height 16
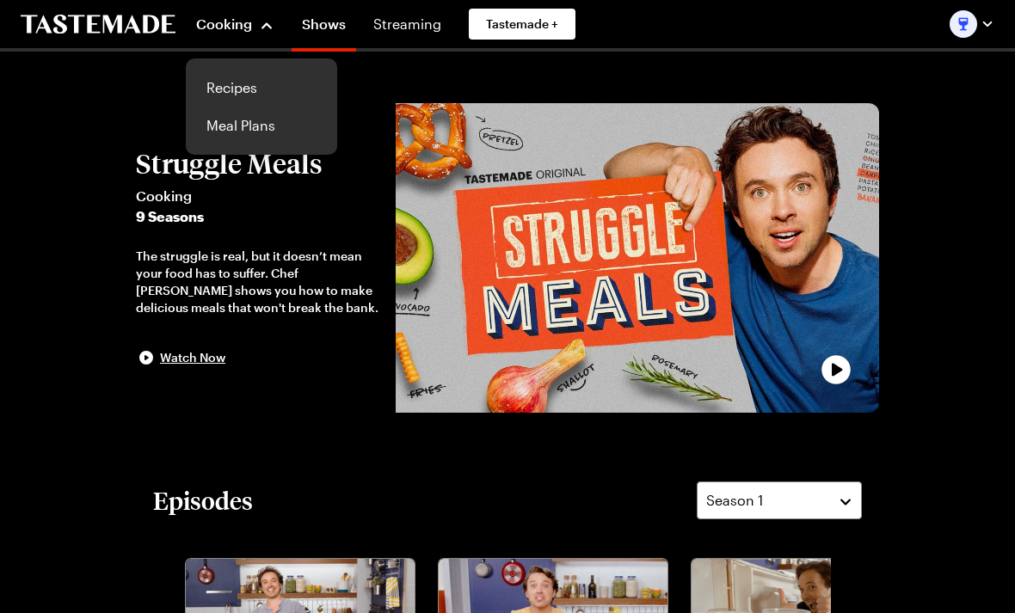
click at [243, 90] on link "Recipes" at bounding box center [261, 88] width 131 height 38
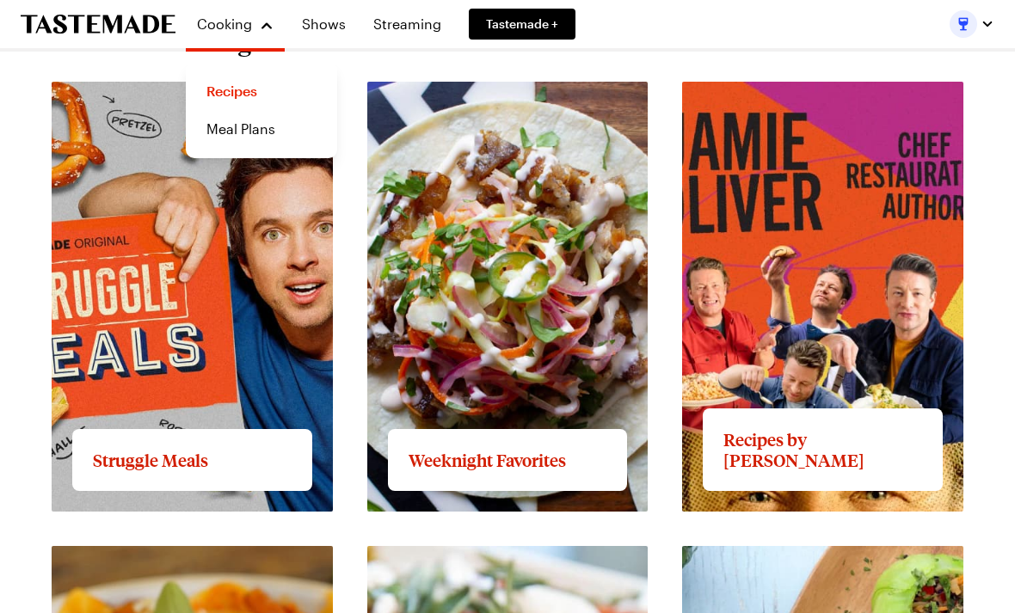
scroll to position [1351, 0]
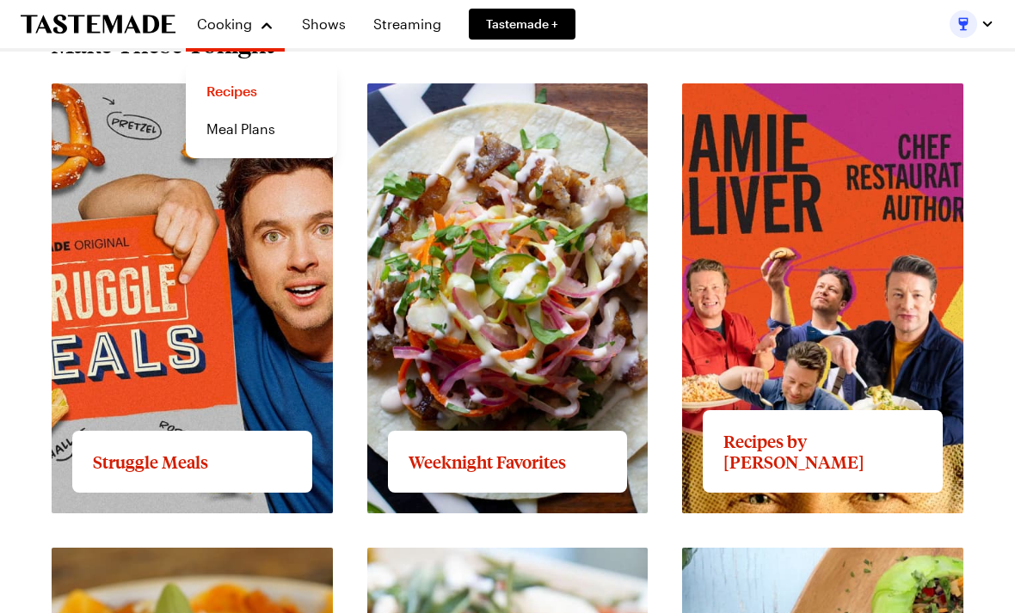
click at [171, 101] on link "View full content for Struggle Meals" at bounding box center [168, 93] width 233 height 16
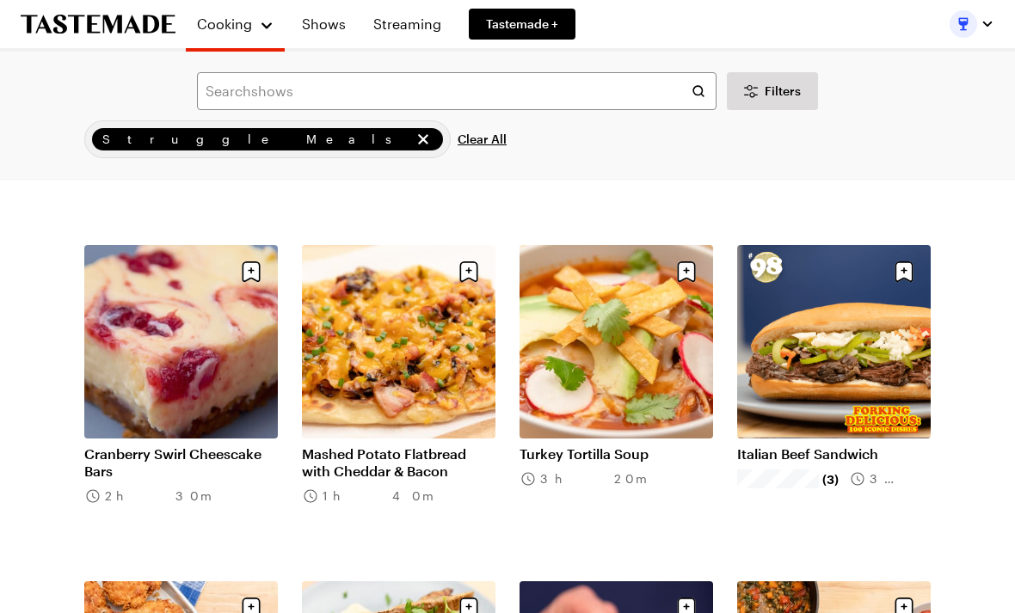
scroll to position [381, 0]
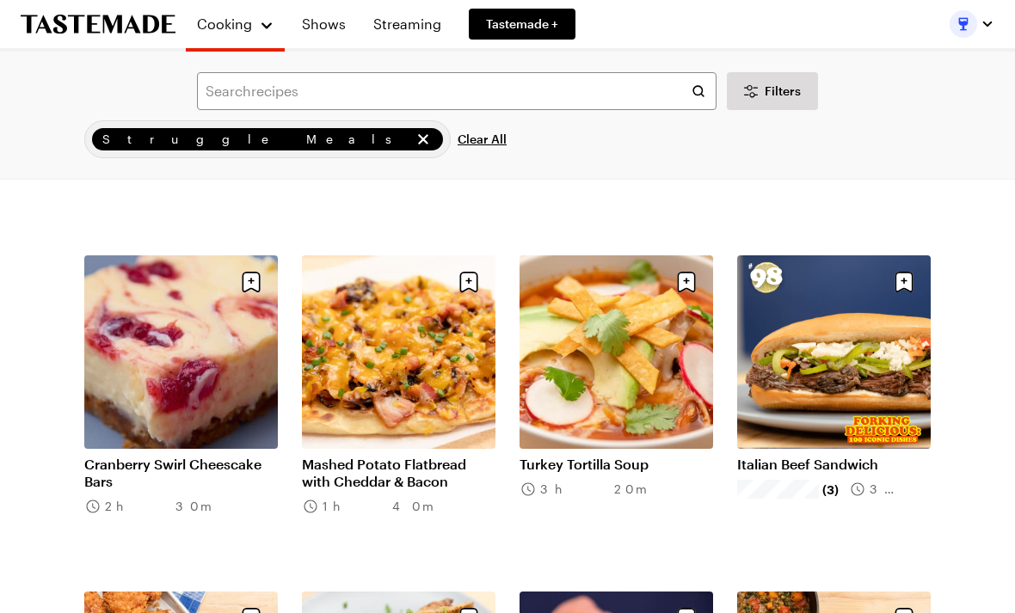
click at [606, 456] on link "Turkey Tortilla Soup" at bounding box center [617, 464] width 194 height 17
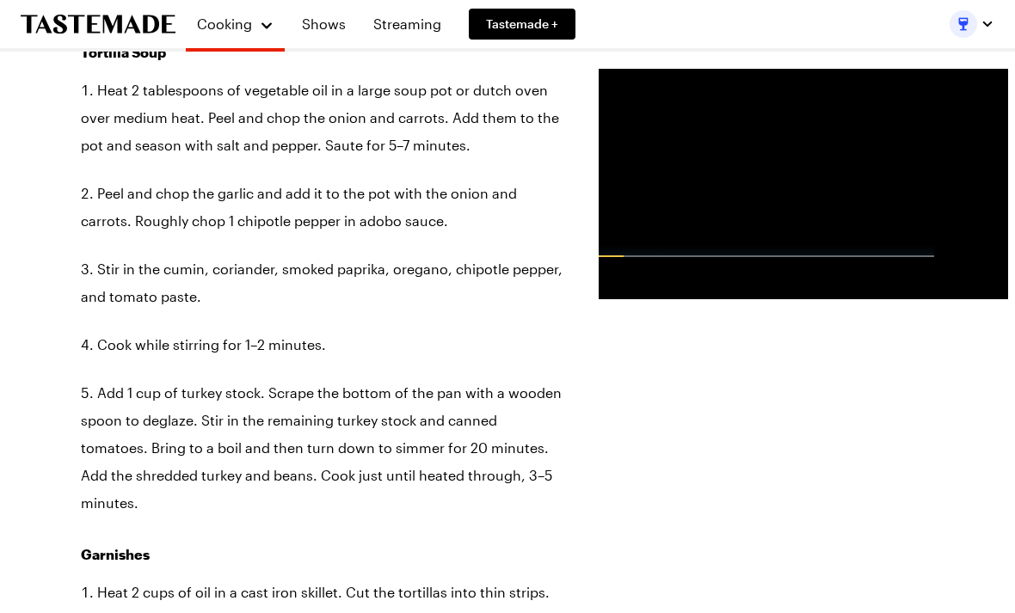
scroll to position [1895, 0]
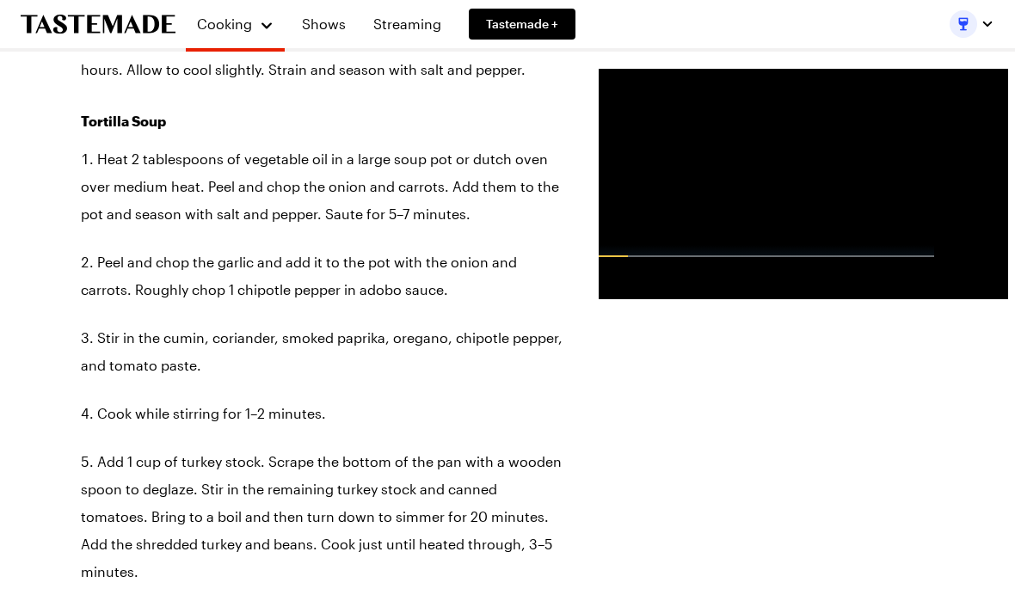
click at [599, 257] on div "Advertisement: 0:54" at bounding box center [766, 251] width 335 height 12
click at [599, 252] on div "Video Player" at bounding box center [614, 243] width 30 height 17
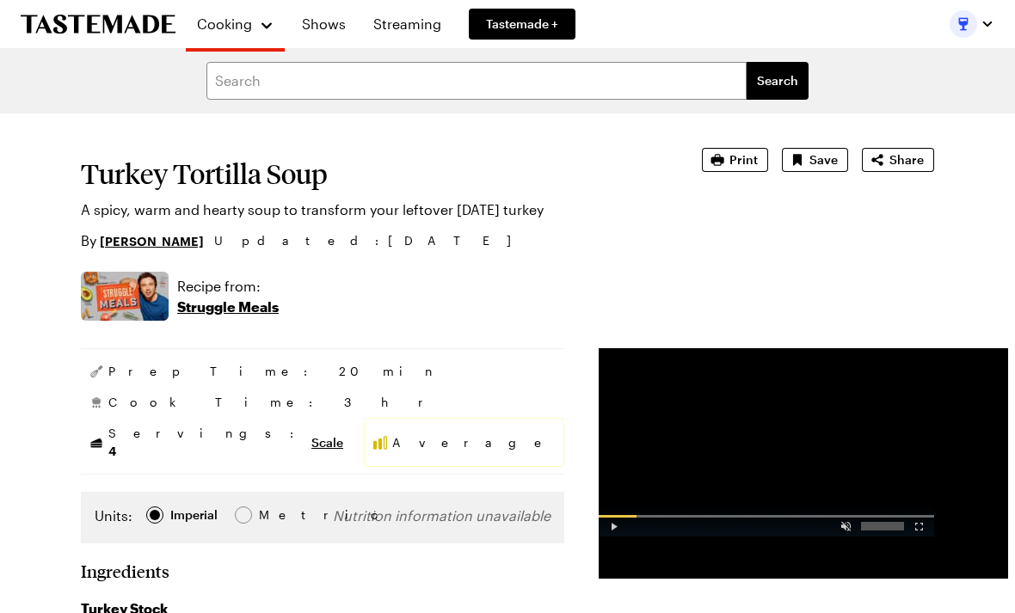
scroll to position [0, 0]
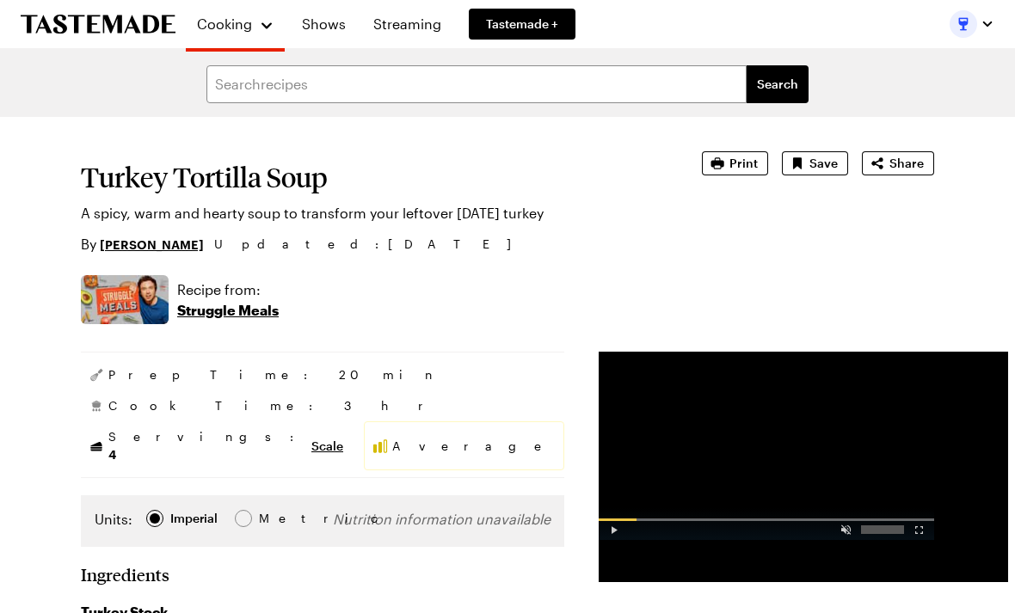
copy section "Turkey Tortilla Soup A spicy, warm and hearty soup to transform your leftover T…"
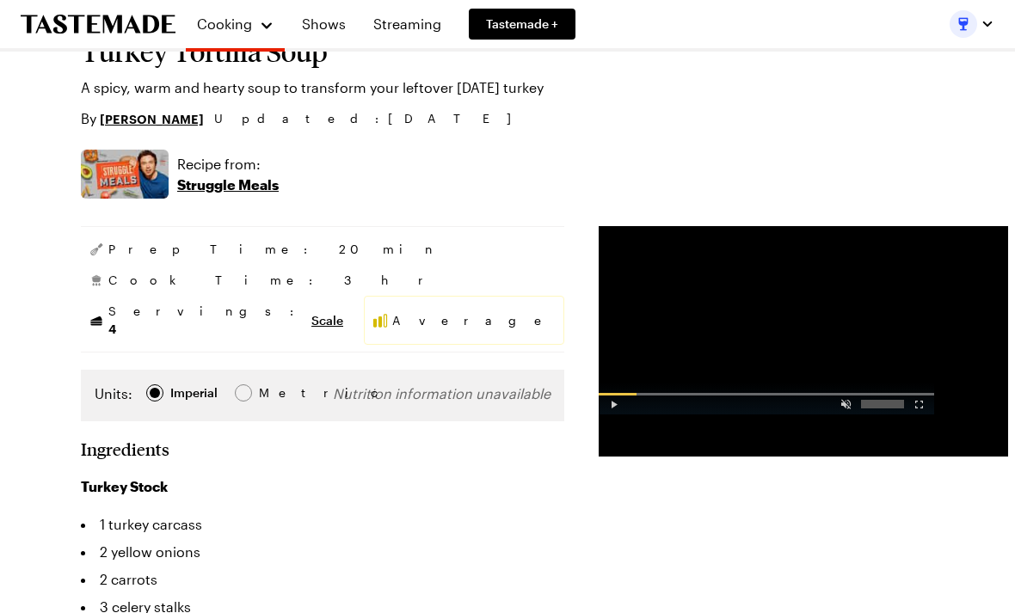
scroll to position [126, 0]
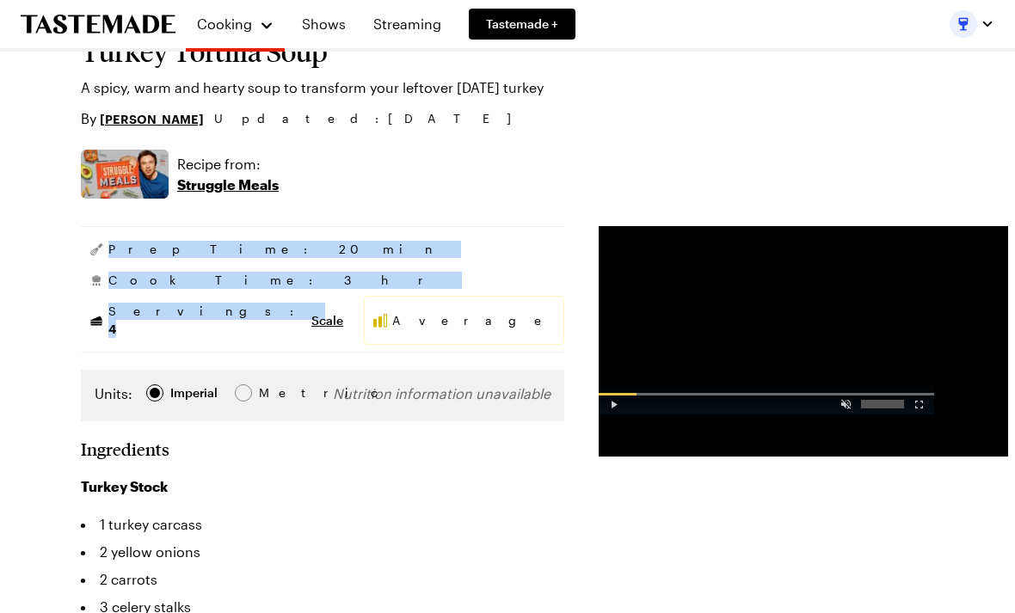
copy aside "Prep Time: 20 min Cook Time: 3 hr Servings: 4"
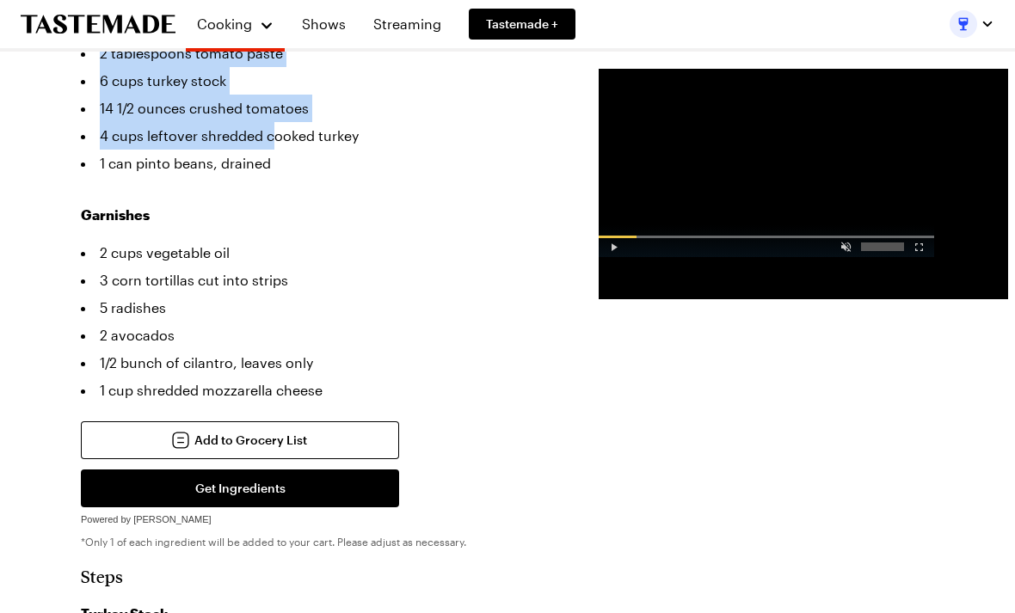
scroll to position [1182, 0]
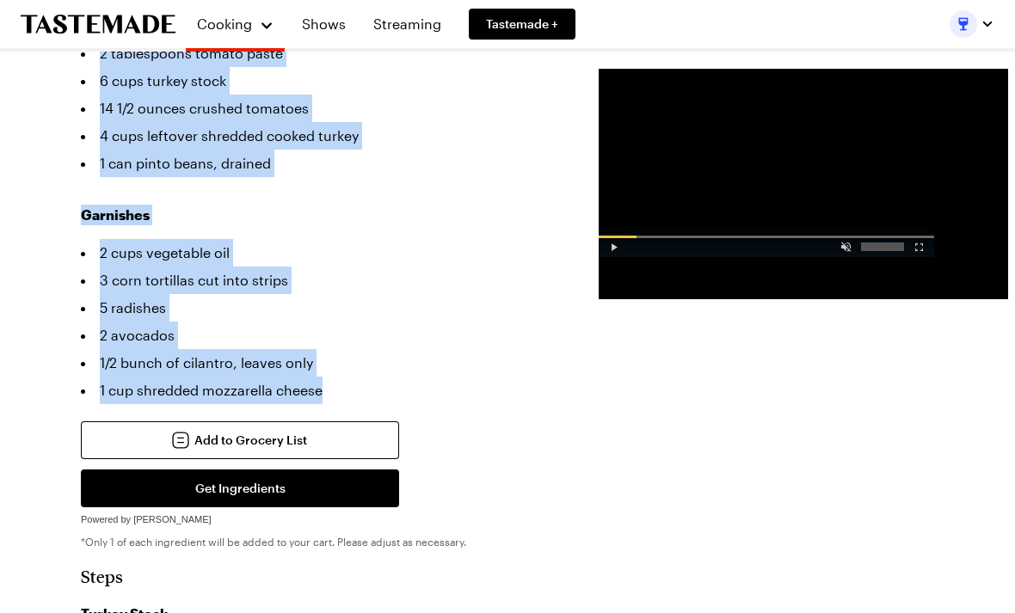
copy section "Ingredients Turkey Stock 1 turkey carcass 2 yellow onions 2 carrots 3 celery st…"
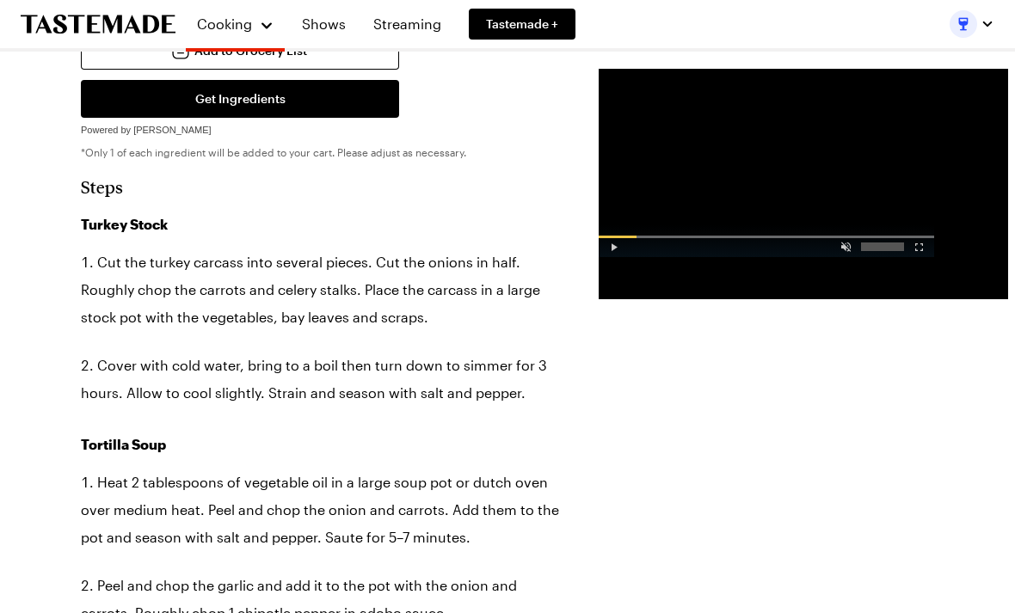
scroll to position [1571, 0]
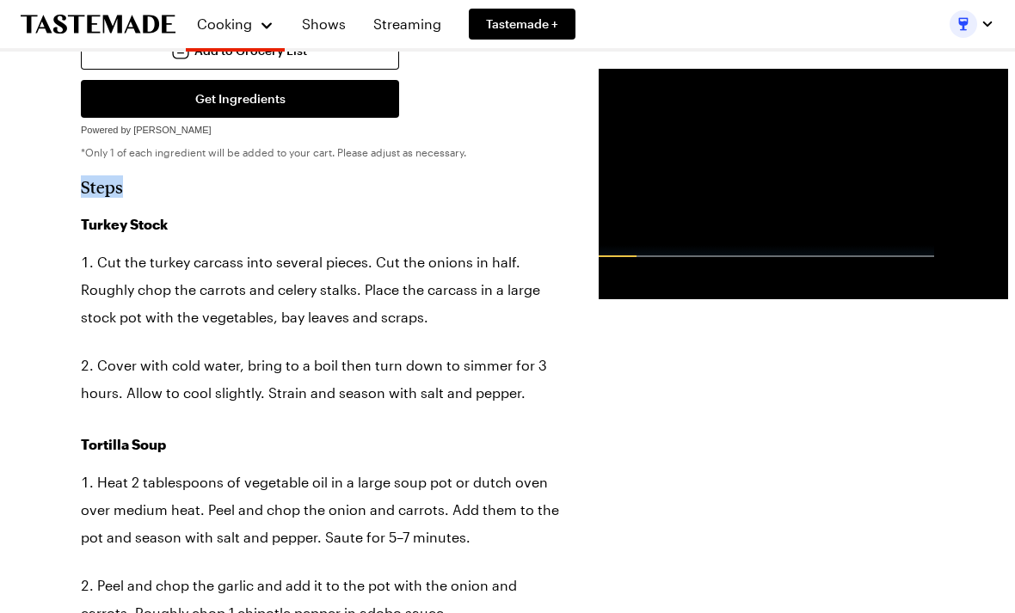
click at [390, 215] on h3 "Turkey Stock" at bounding box center [322, 224] width 483 height 21
click at [93, 191] on h2 "Steps" at bounding box center [322, 186] width 483 height 21
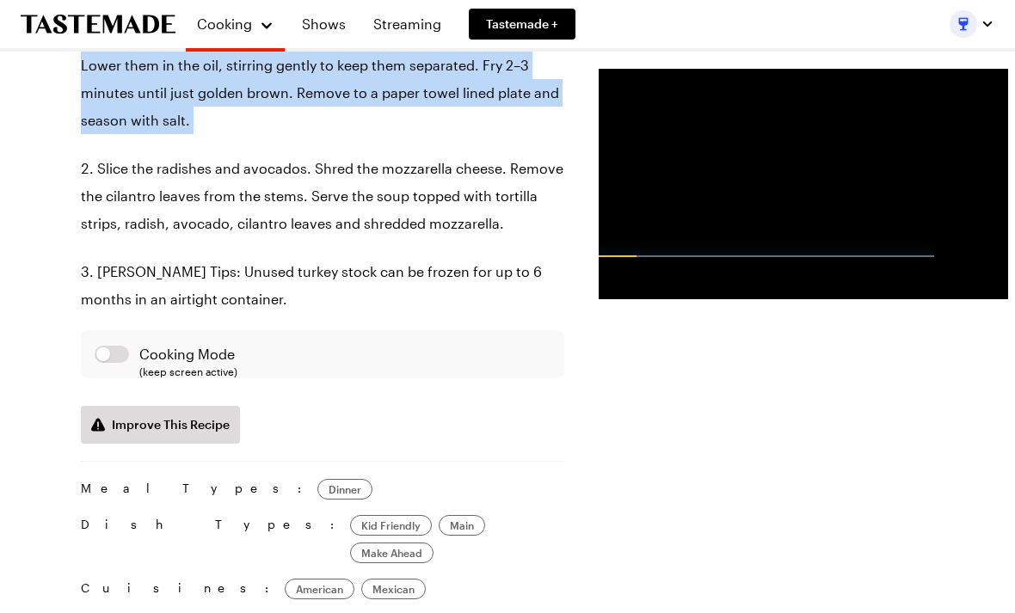
scroll to position [2535, 0]
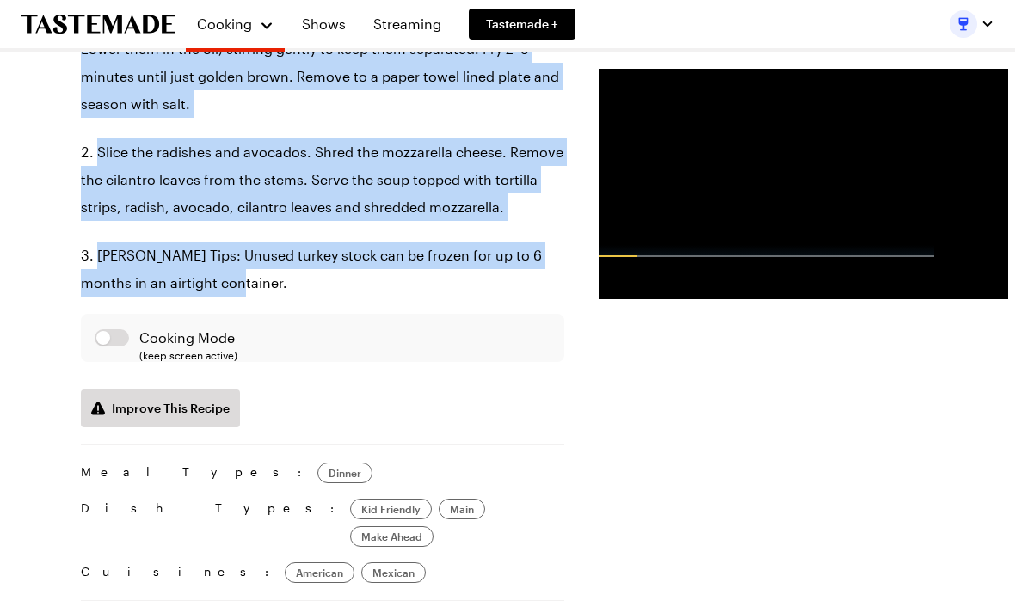
copy section "Steps Turkey Stock Cut the turkey carcass into several pieces. Cut the onions i…"
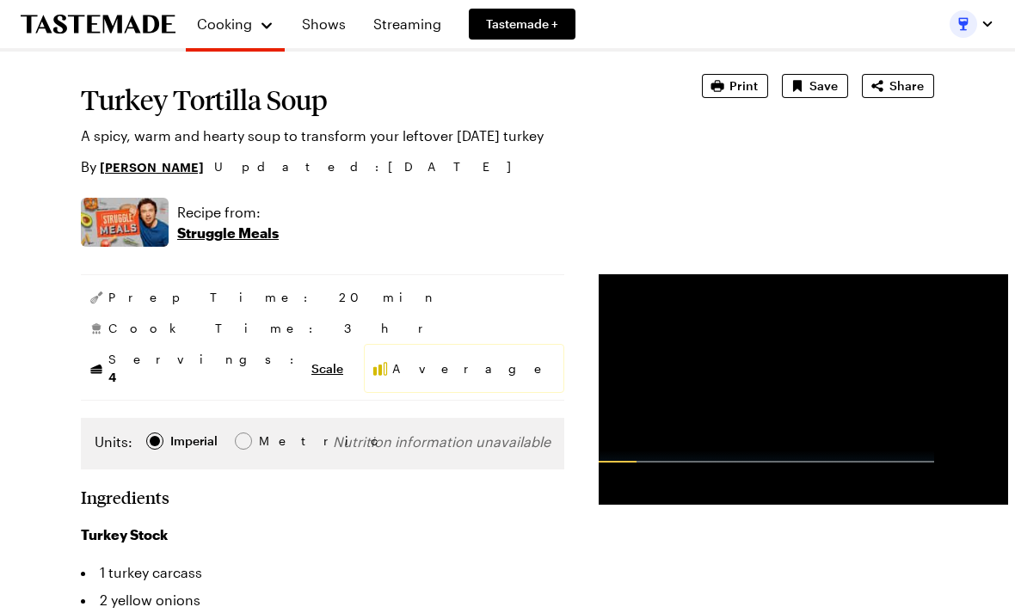
scroll to position [7, 0]
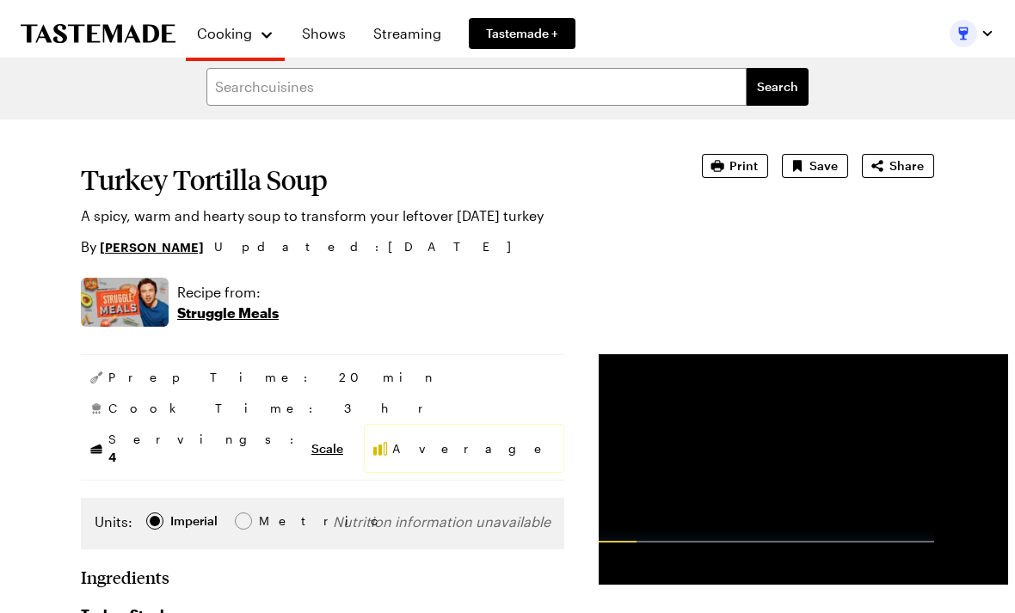
type textarea "x"
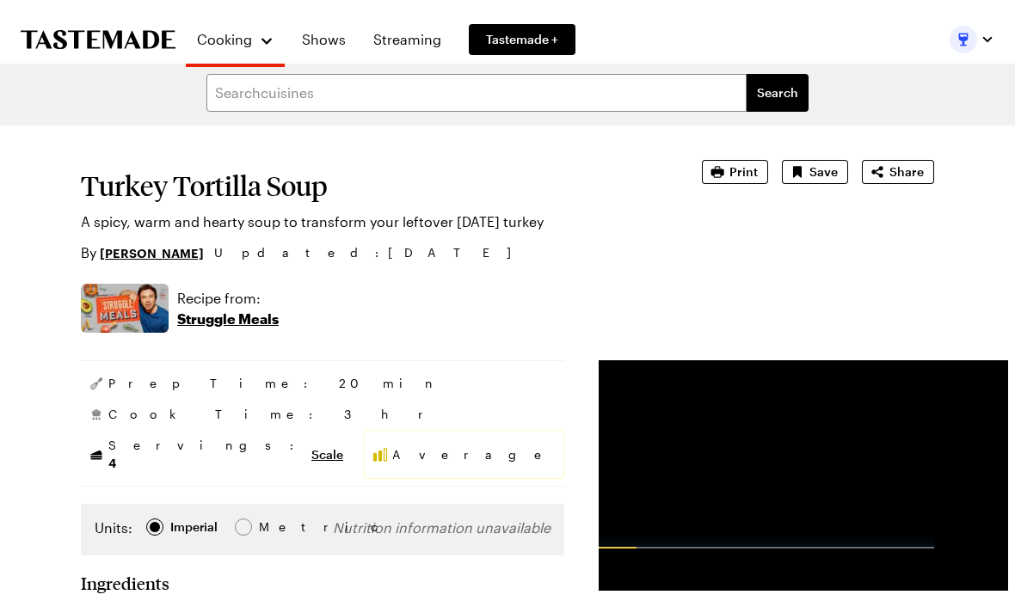
scroll to position [0, 0]
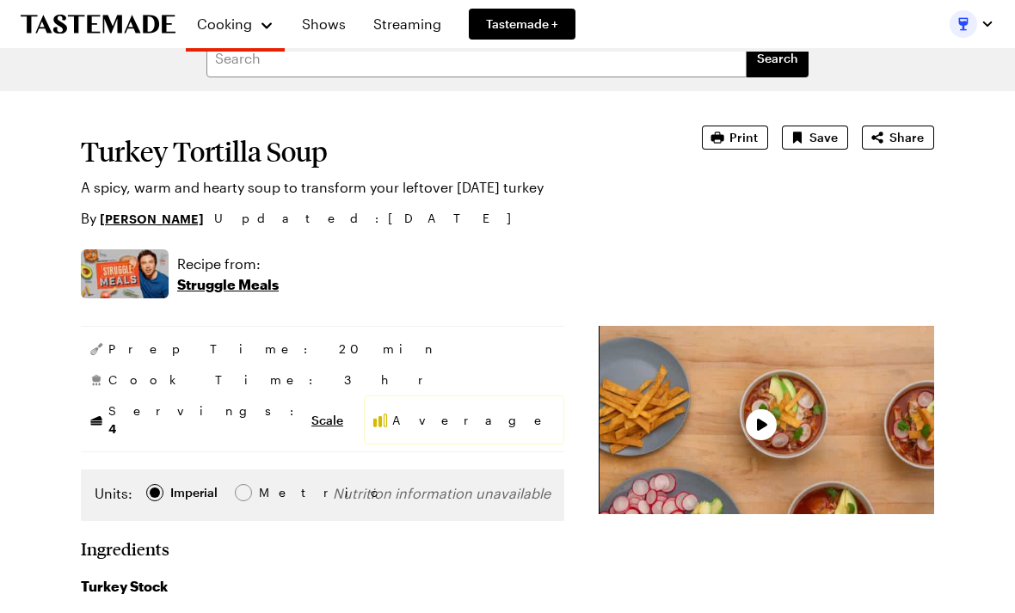
scroll to position [26, 0]
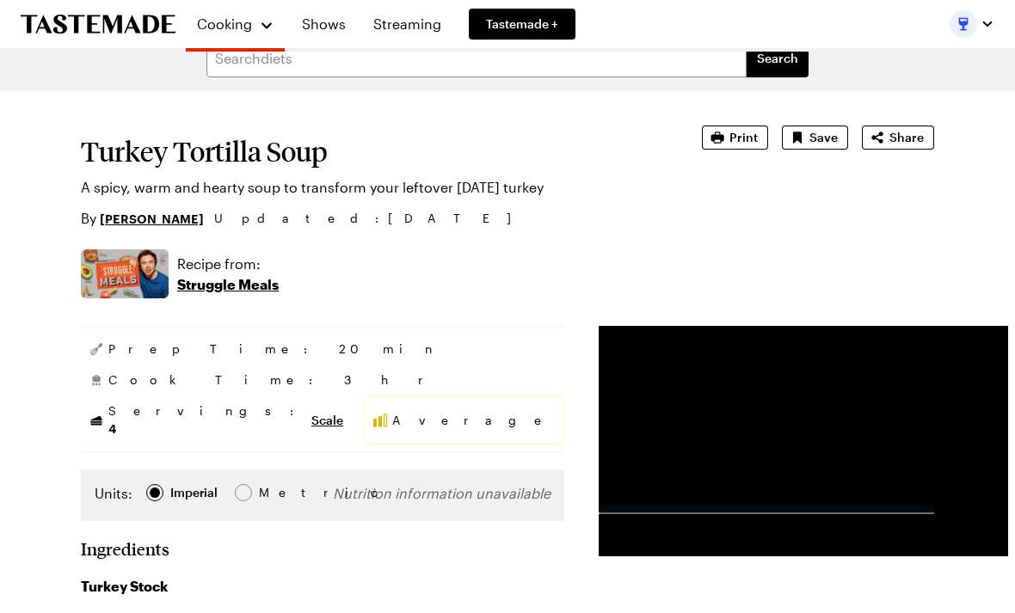
click at [729, 271] on div "Recipe from: Struggle Meals" at bounding box center [507, 273] width 853 height 49
click at [110, 154] on h1 "Turkey Tortilla Soup" at bounding box center [367, 151] width 573 height 31
click at [109, 154] on h1 "Turkey Tortilla Soup" at bounding box center [367, 151] width 573 height 31
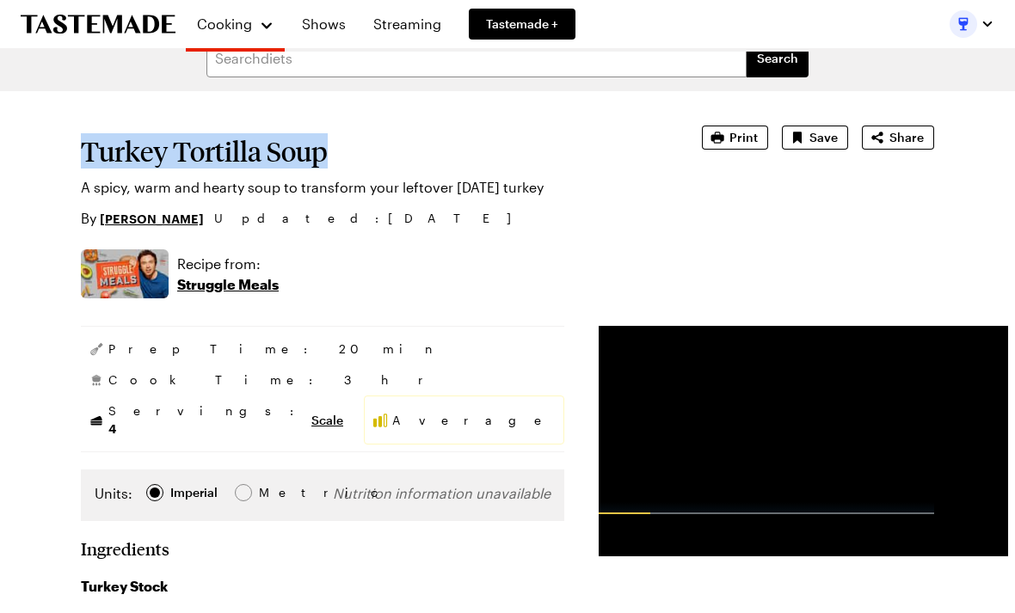
copy h1 "Turkey Tortilla Soup"
click at [599, 514] on div "Advertisement: 0:50" at bounding box center [766, 508] width 335 height 12
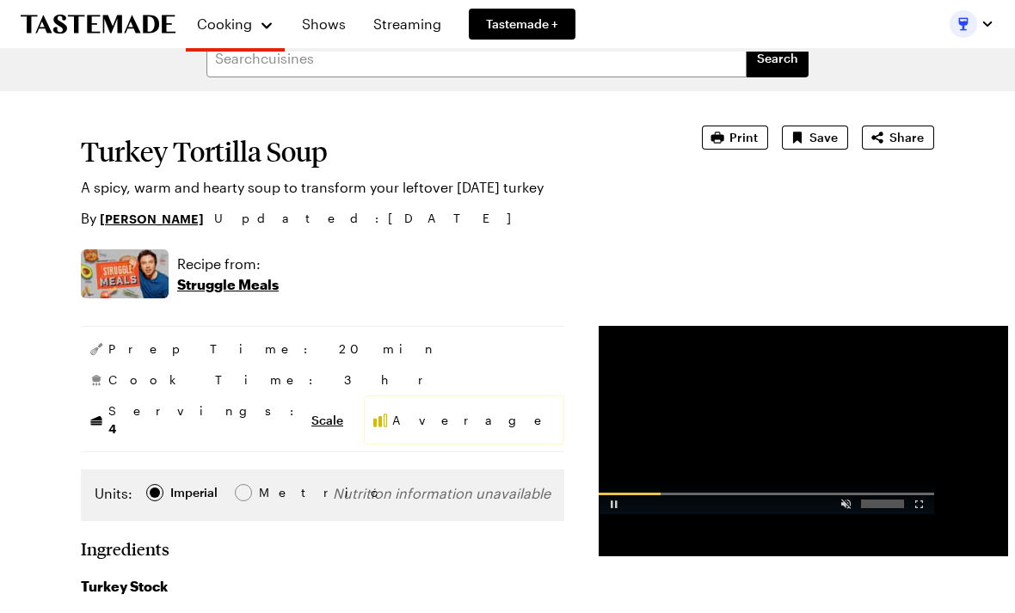
click at [599, 509] on div "Video Player" at bounding box center [614, 500] width 30 height 17
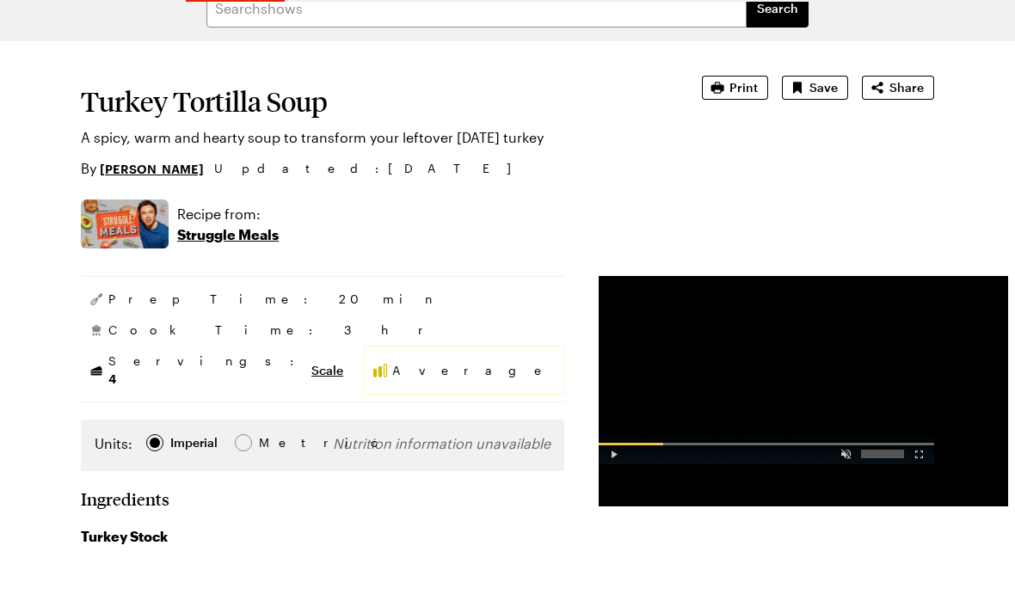
type textarea "x"
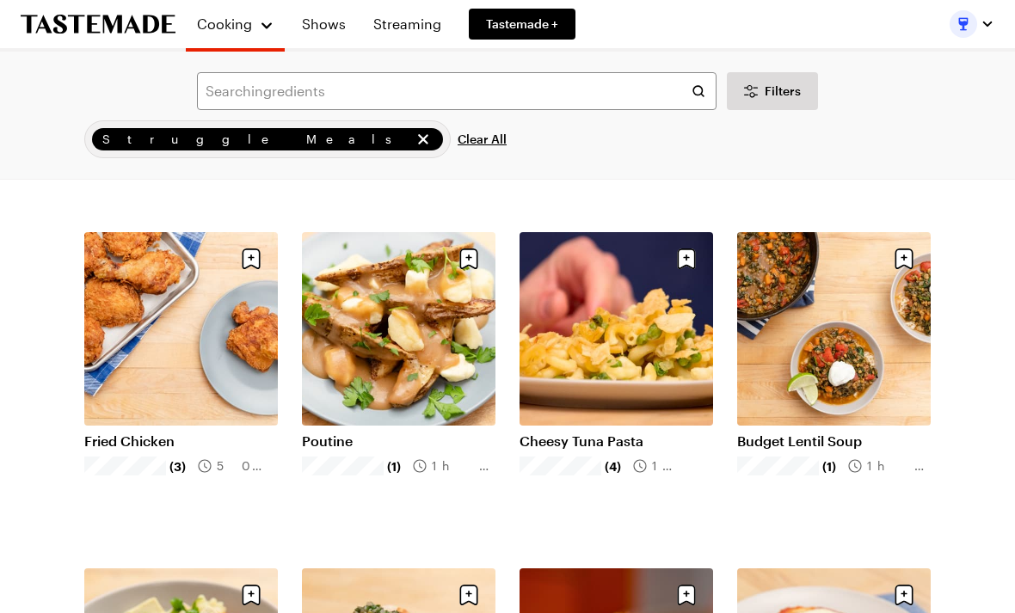
scroll to position [741, 0]
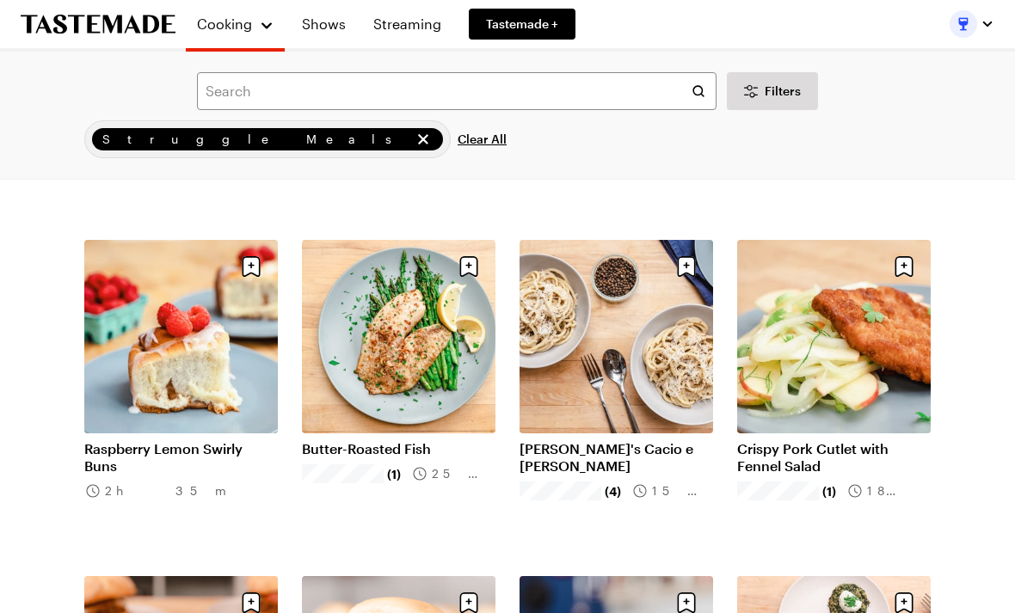
scroll to position [4098, 0]
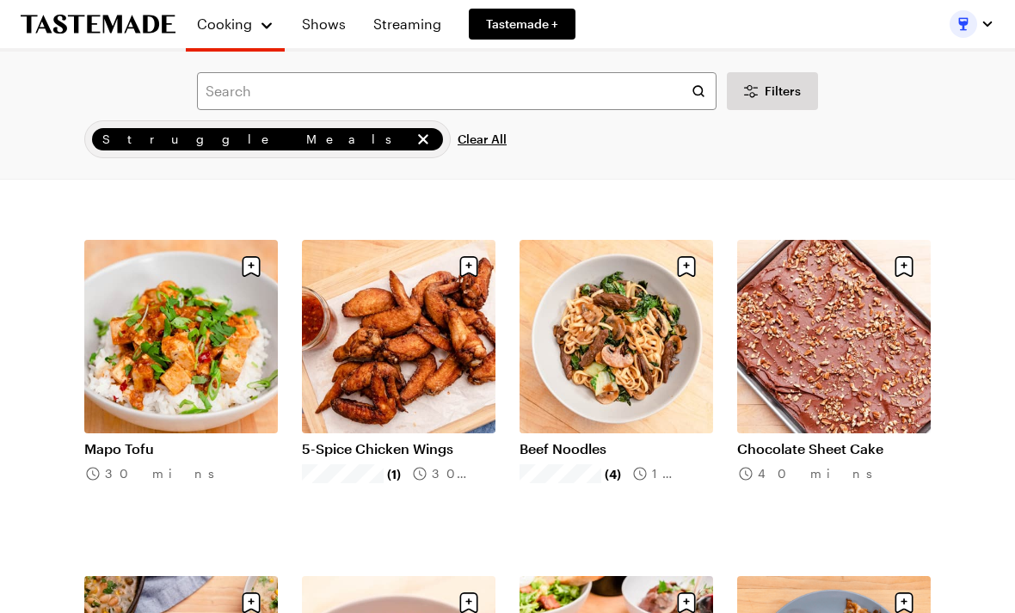
scroll to position [7123, 0]
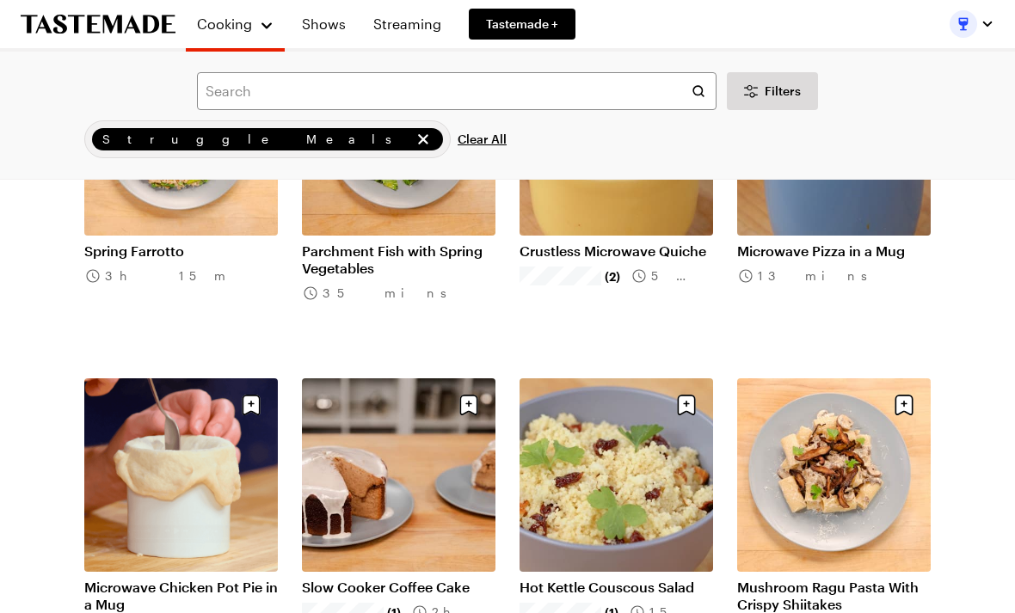
scroll to position [16401, 0]
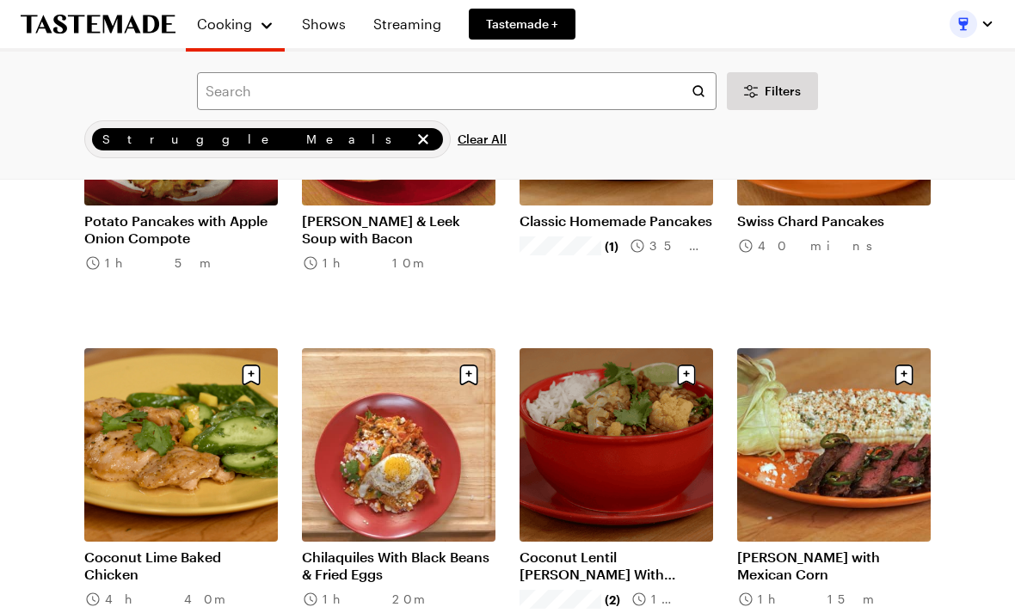
scroll to position [22148, 0]
click at [337, 95] on input "text" at bounding box center [457, 91] width 520 height 38
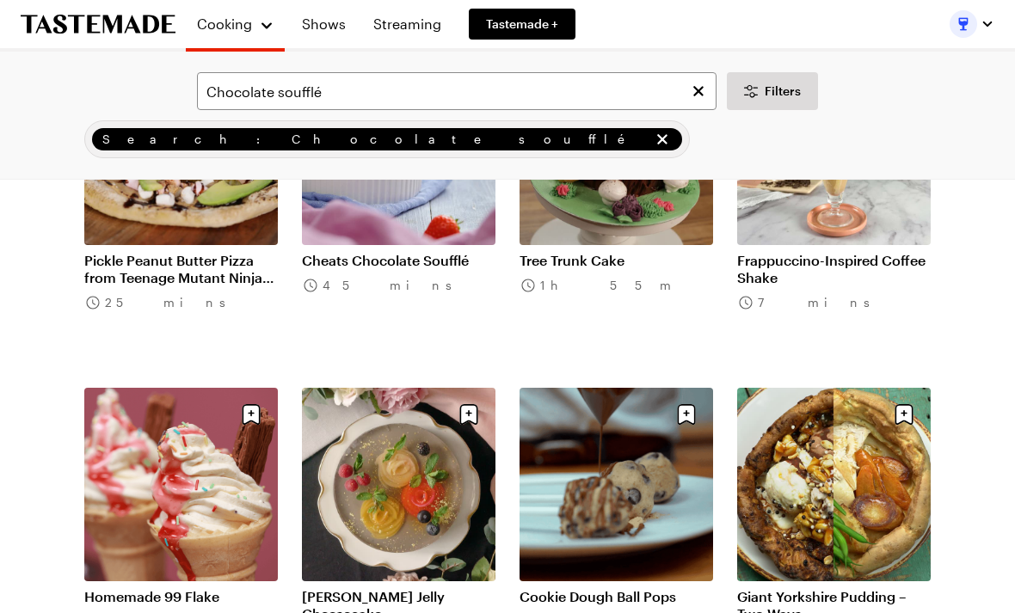
scroll to position [3948, 0]
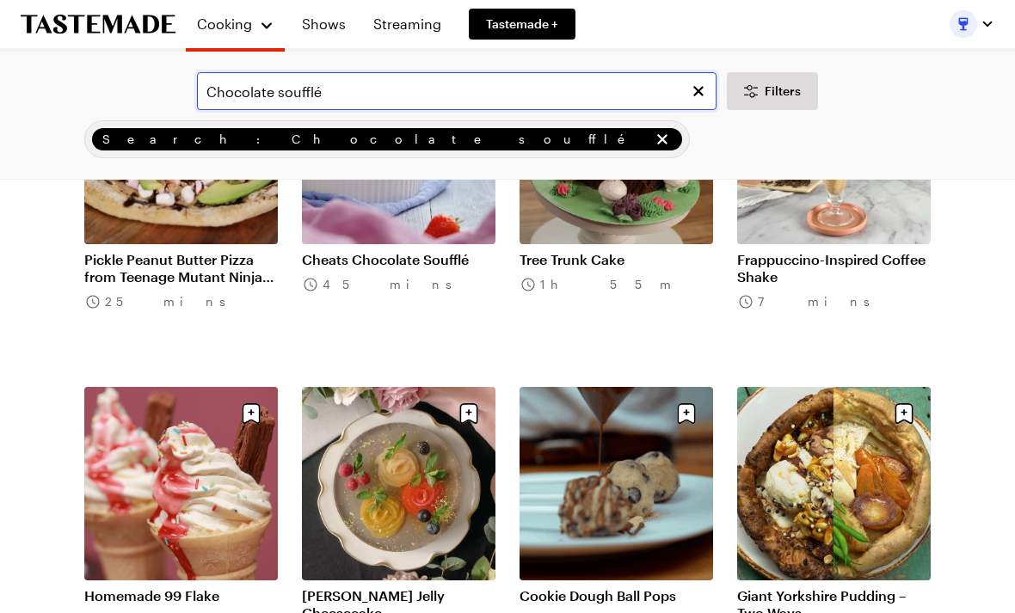
click at [277, 93] on input "Chocolate soufflé" at bounding box center [457, 91] width 520 height 38
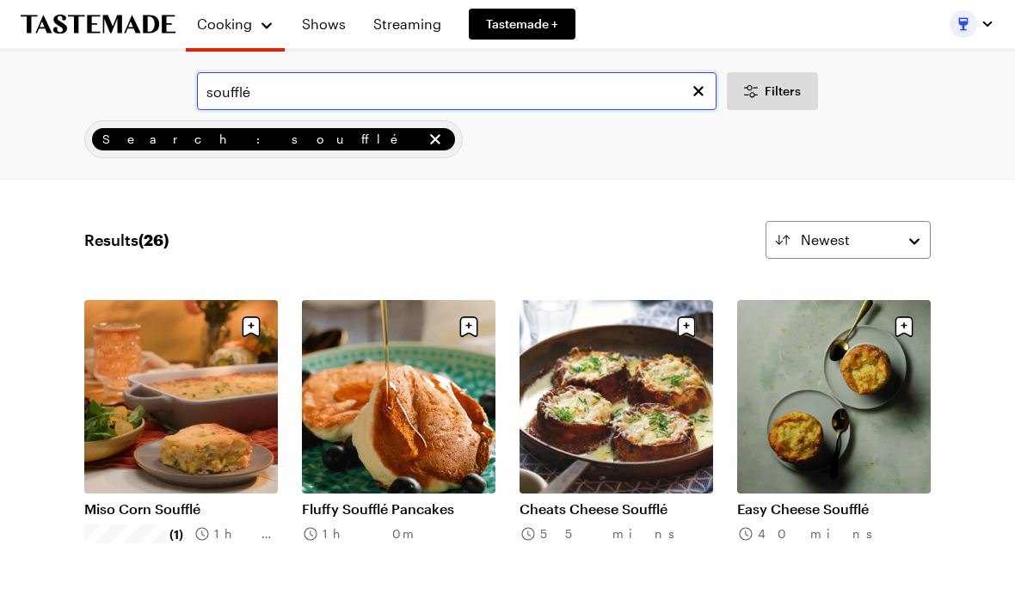
type input "soufflé"
click at [888, 103] on div "soufflé Filters" at bounding box center [507, 91] width 967 height 38
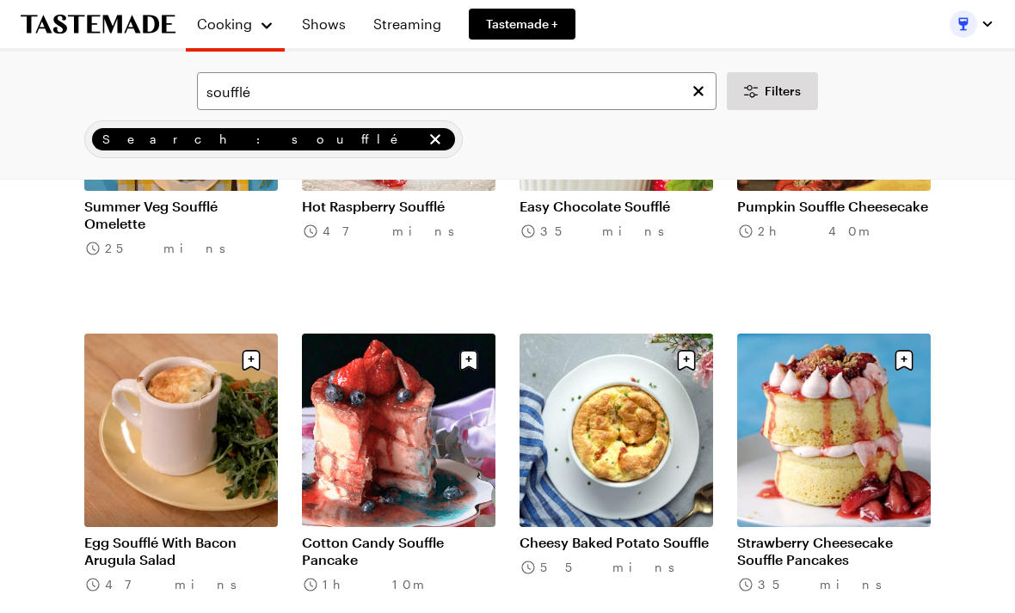
scroll to position [1312, 0]
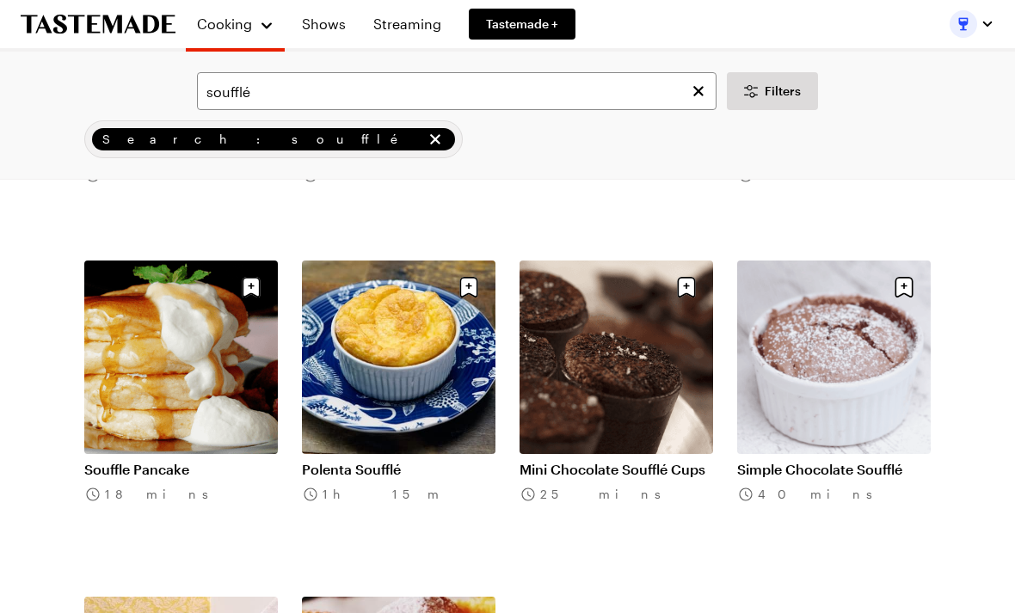
scroll to position [1721, 0]
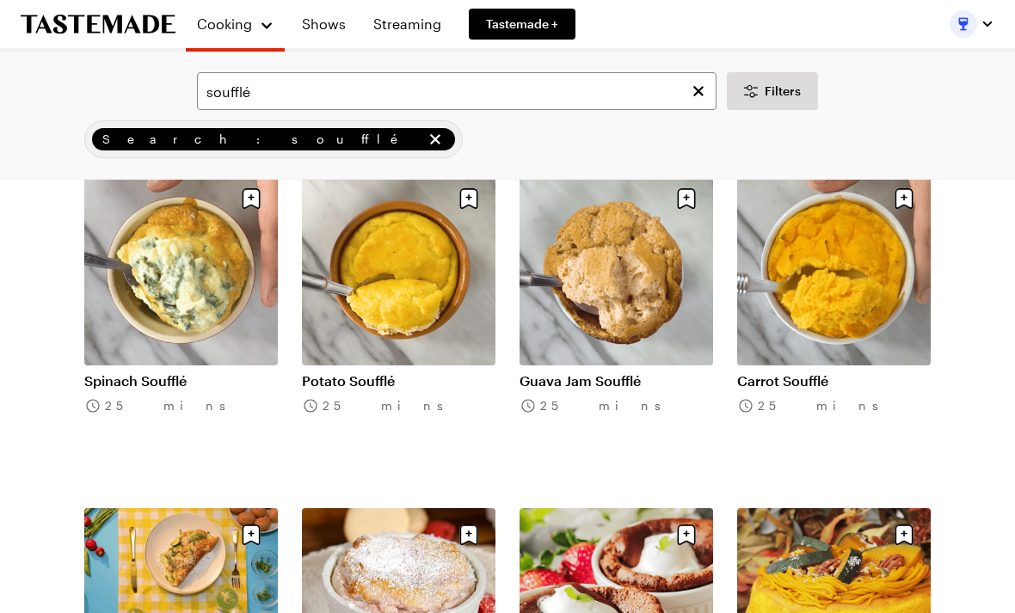
scroll to position [81, 0]
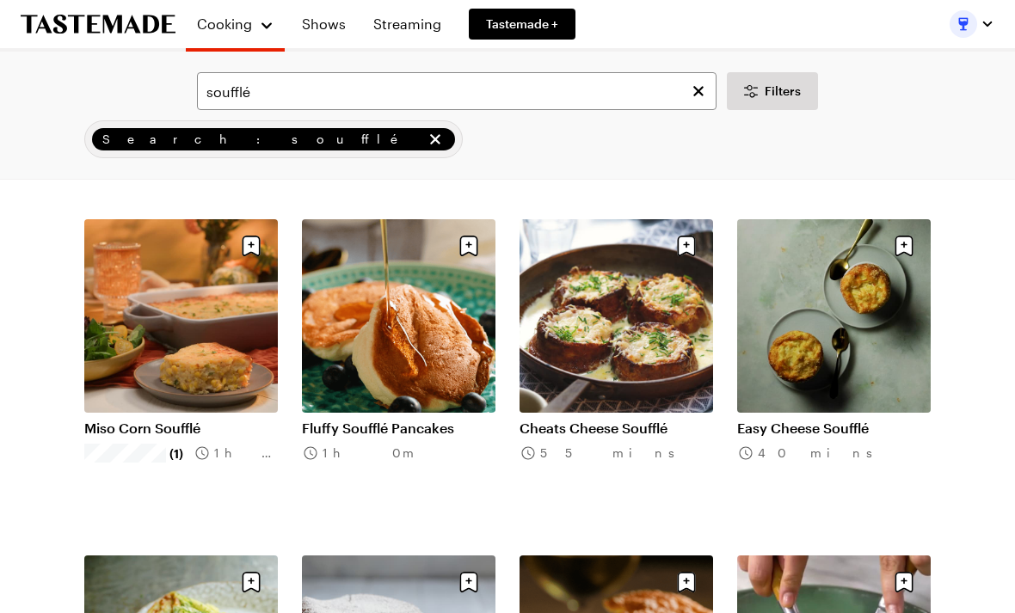
type textarea "x"
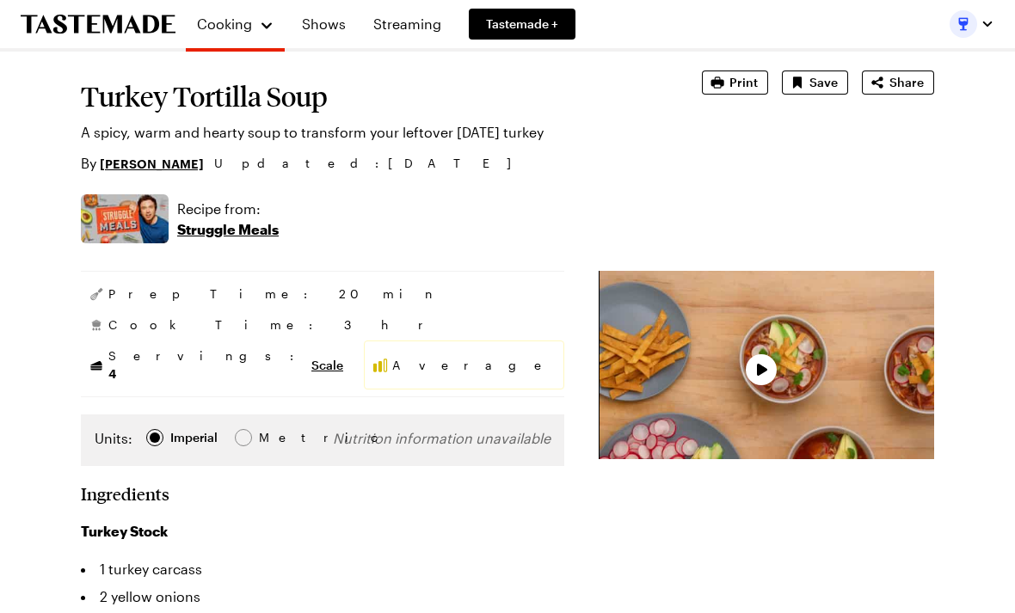
scroll to position [0, 0]
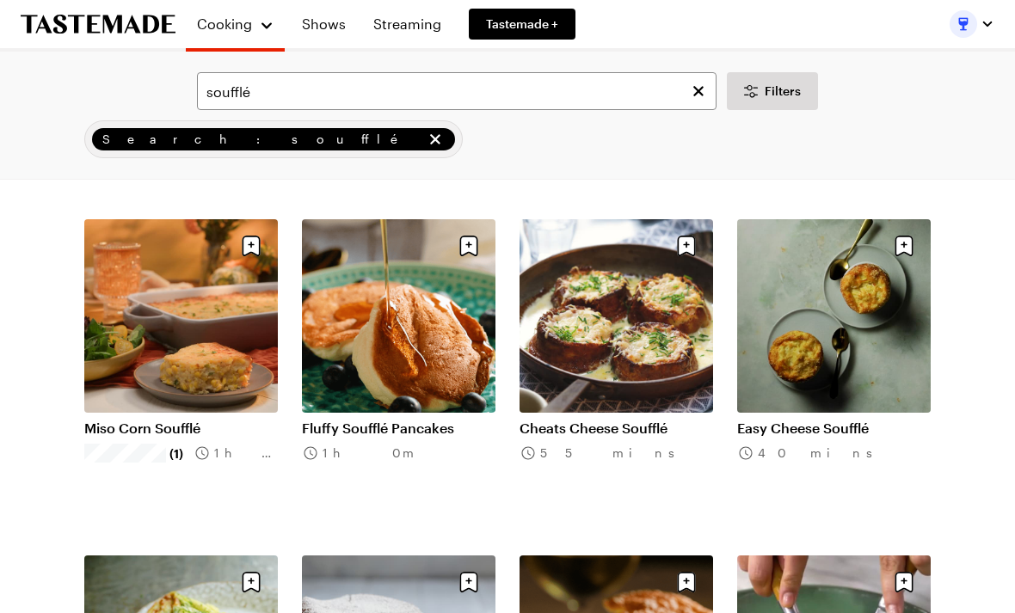
scroll to position [801, 0]
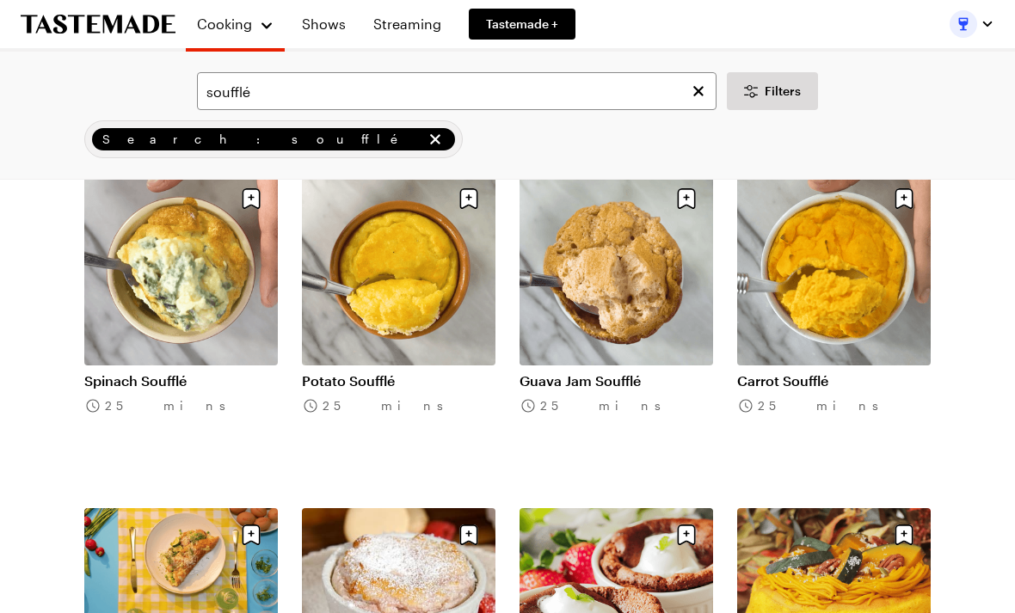
click at [778, 89] on span "Filters" at bounding box center [783, 91] width 36 height 17
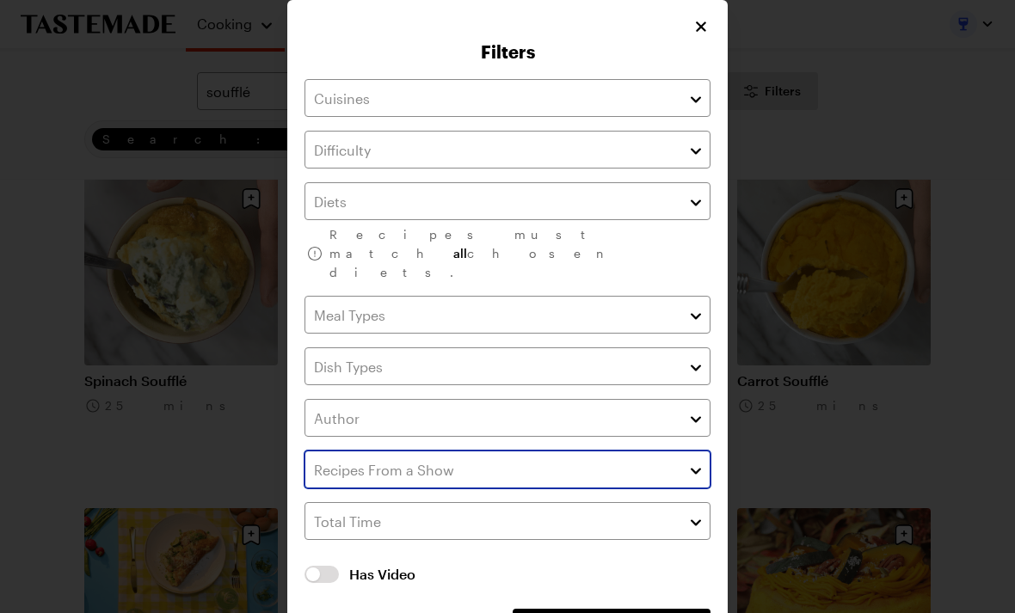
click at [686, 451] on input "text" at bounding box center [507, 470] width 406 height 38
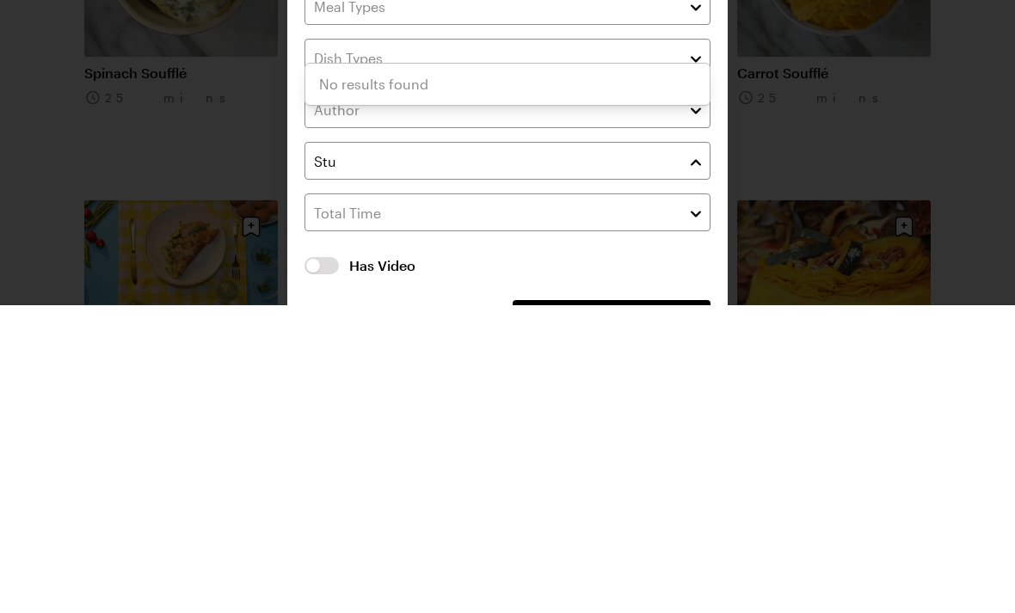
scroll to position [1110, 0]
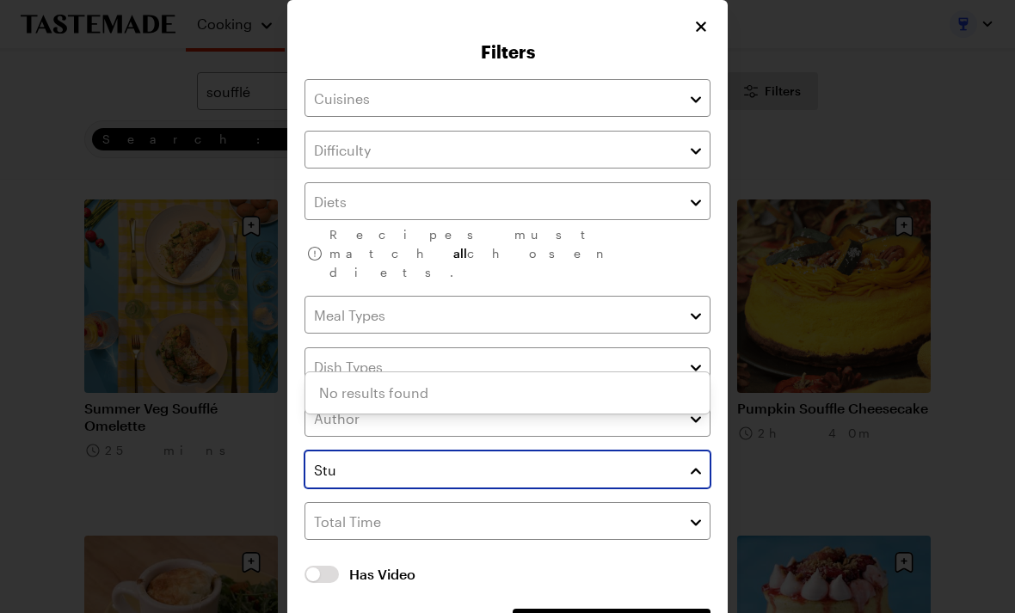
click at [657, 451] on input "Stu" at bounding box center [507, 470] width 406 height 38
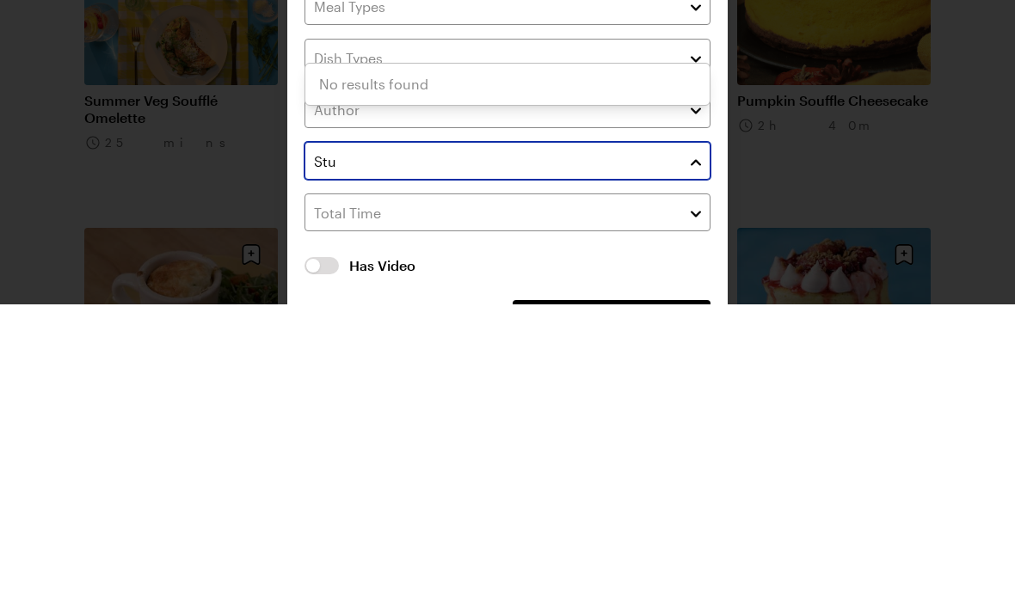
click at [618, 451] on input "Stu" at bounding box center [507, 470] width 406 height 38
type input "Stuggle meals"
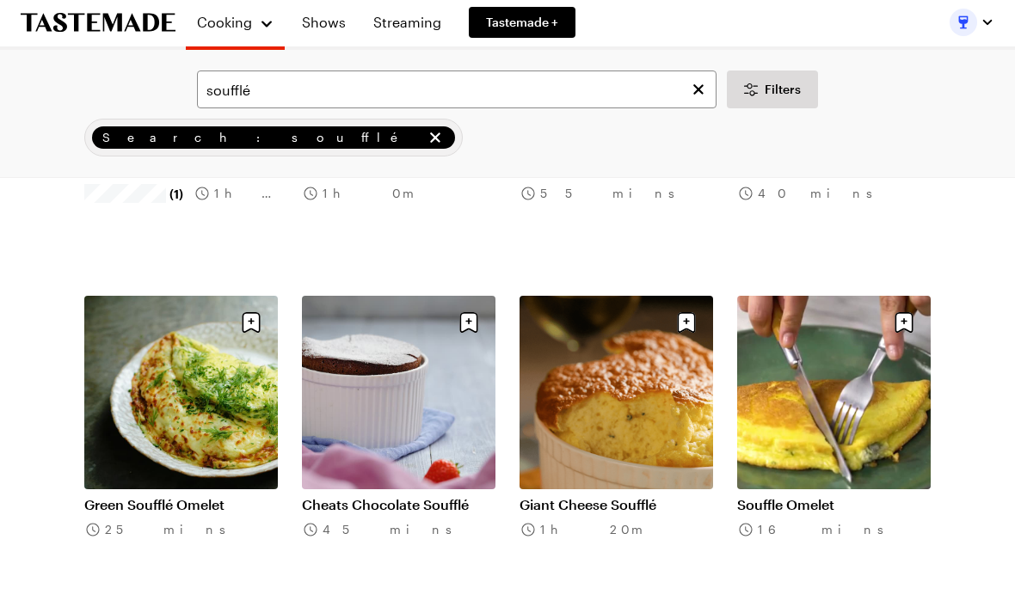
scroll to position [341, 0]
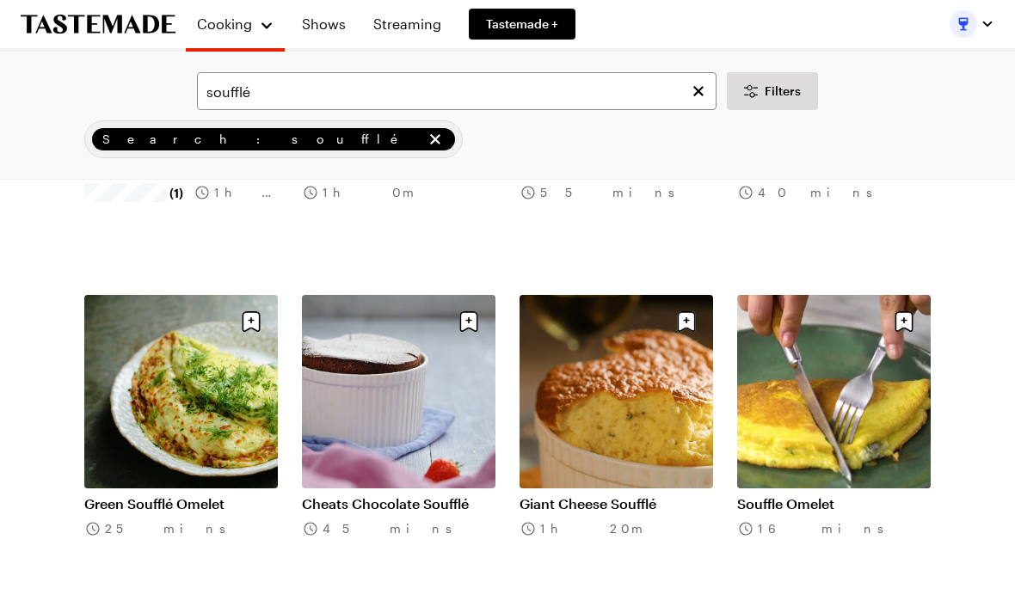
click at [401, 495] on link "Cheats Chocolate Soufflé" at bounding box center [399, 503] width 194 height 17
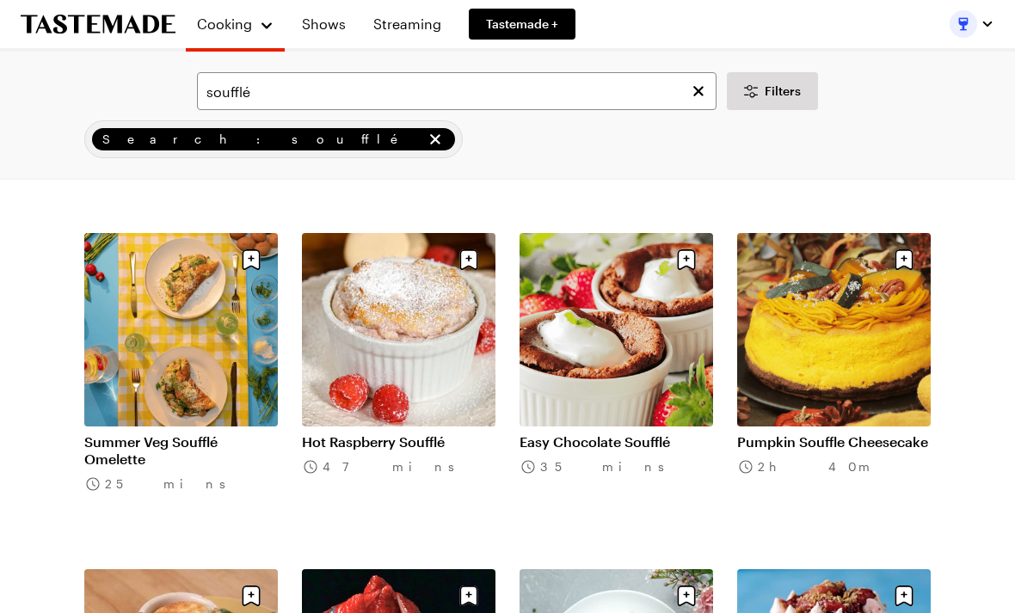
scroll to position [1078, 0]
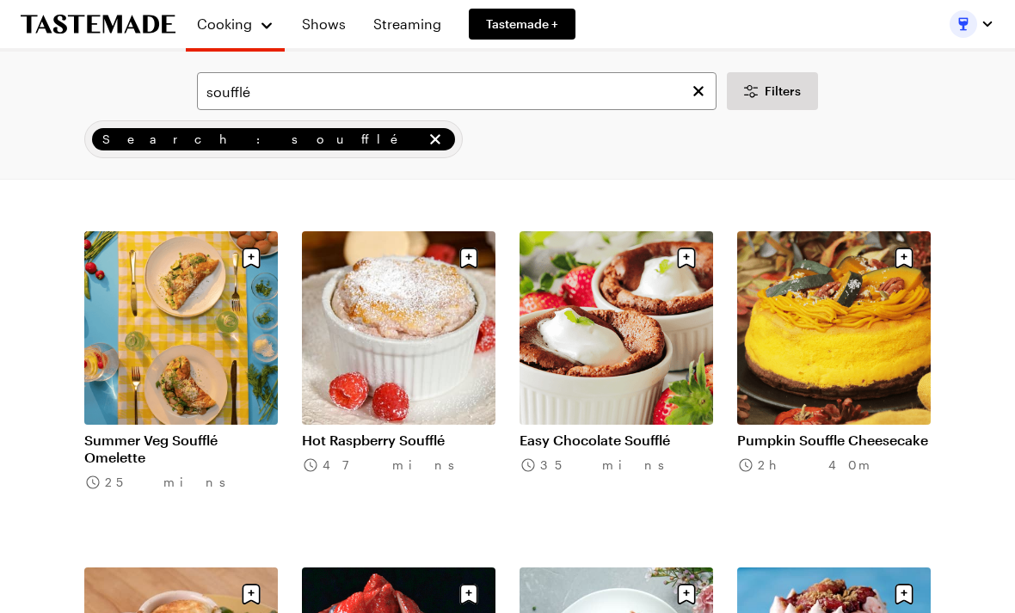
click at [610, 432] on link "Easy Chocolate Soufflé" at bounding box center [617, 440] width 194 height 17
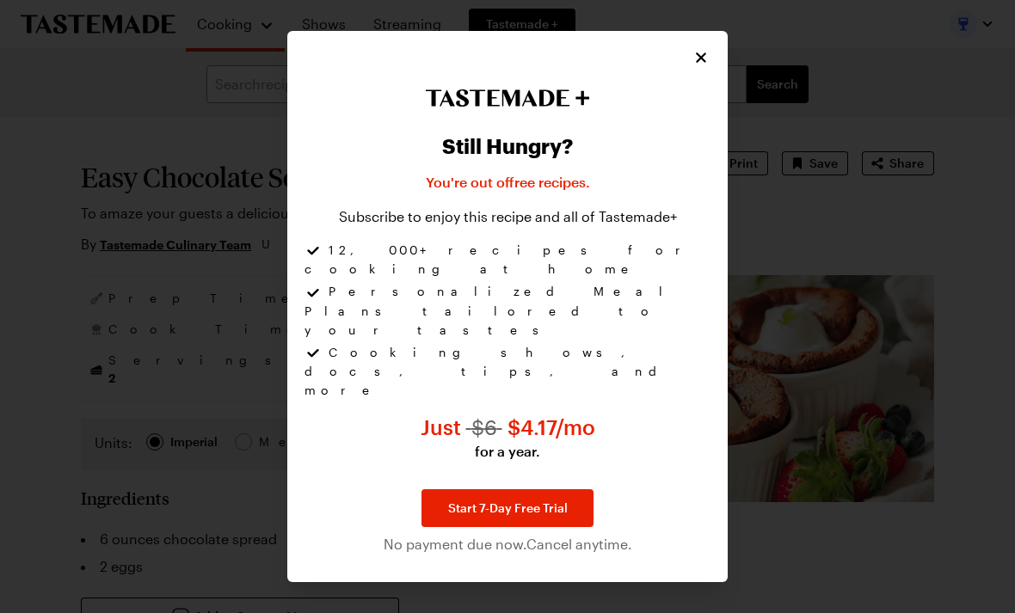
click at [706, 66] on icon "Close" at bounding box center [700, 57] width 17 height 17
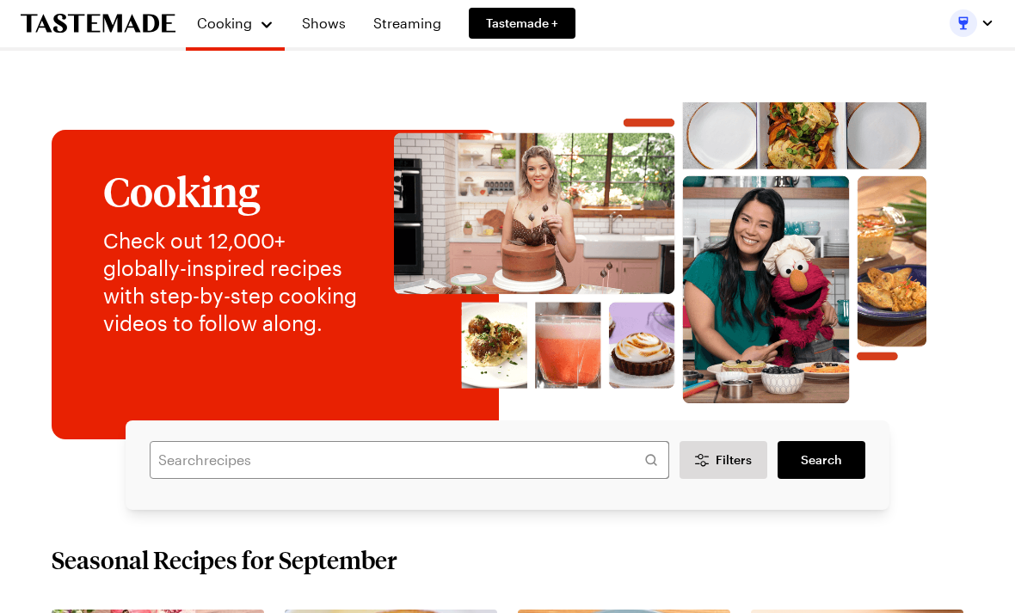
scroll to position [55, 0]
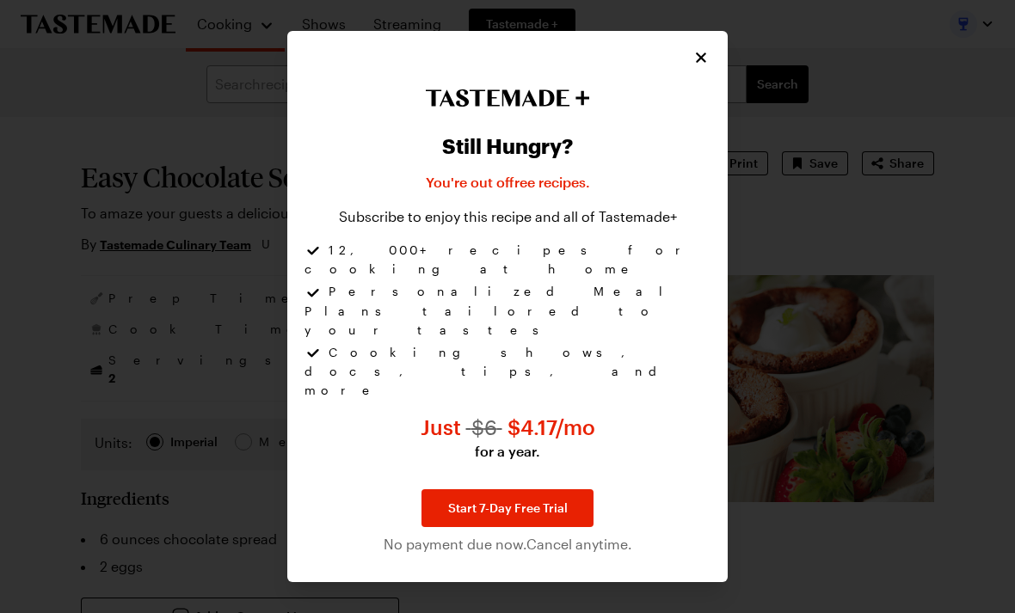
click at [700, 165] on div "Still Hungry? You're out of free recipes . Subscribe to enjoy this recipe and a…" at bounding box center [507, 321] width 406 height 465
click at [710, 159] on div "Still Hungry? You're out of free recipes . Subscribe to enjoy this recipe and a…" at bounding box center [507, 321] width 406 height 465
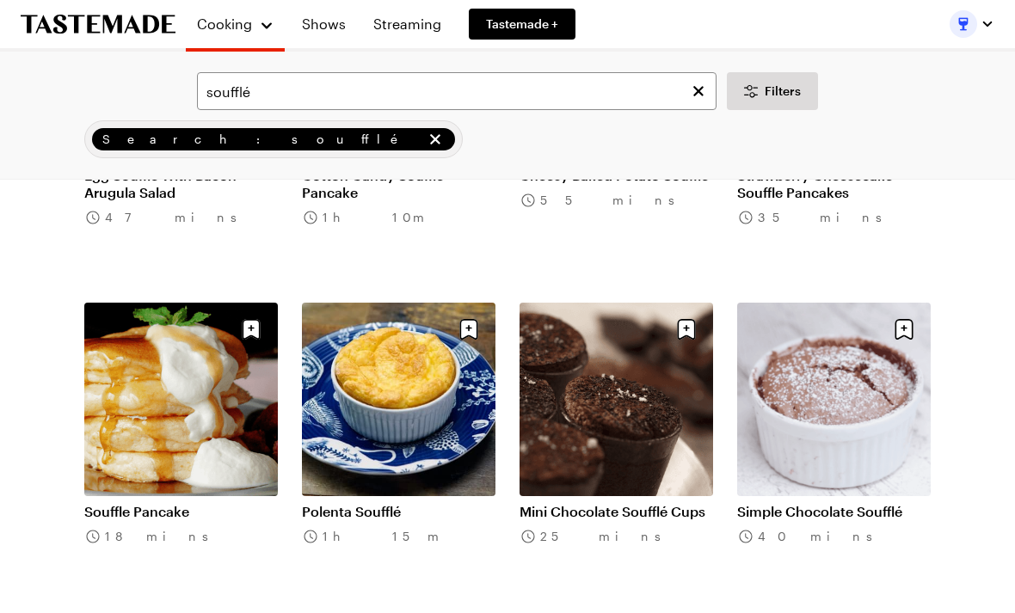
scroll to position [1681, 0]
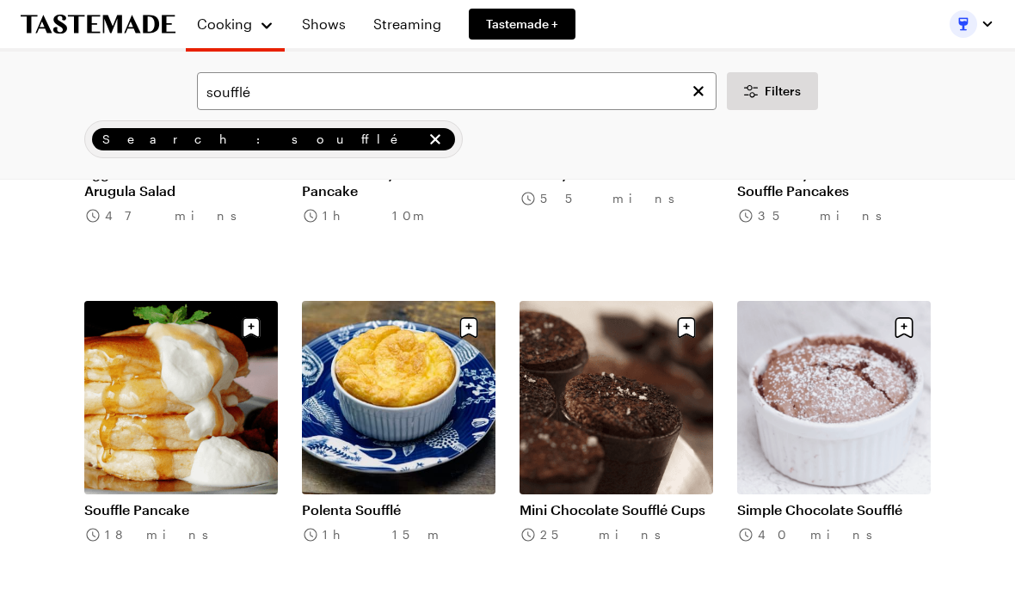
click at [870, 501] on link "Simple Chocolate Soufflé" at bounding box center [834, 509] width 194 height 17
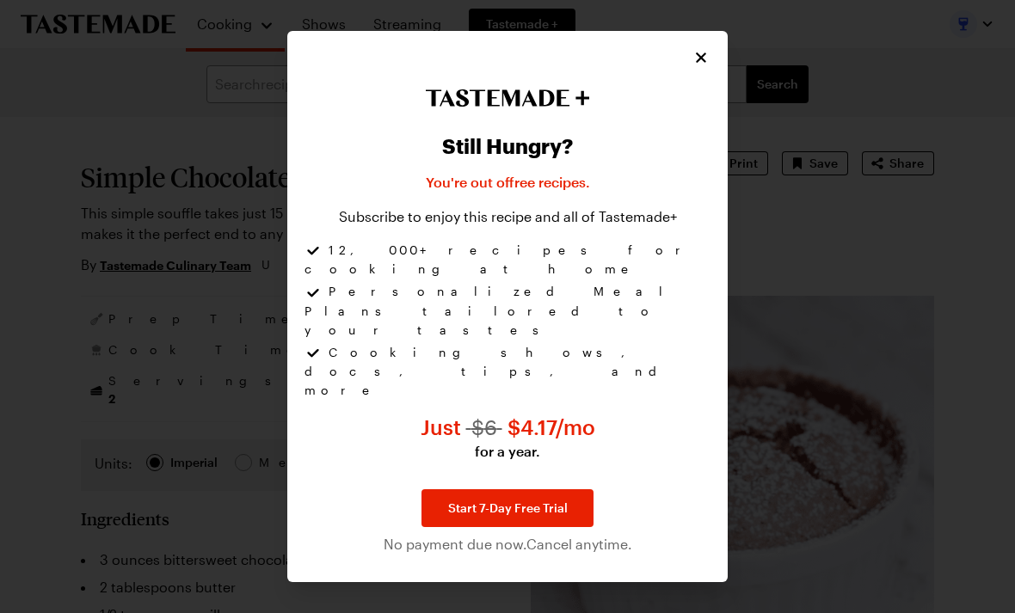
click at [710, 67] on button "Close" at bounding box center [701, 57] width 19 height 19
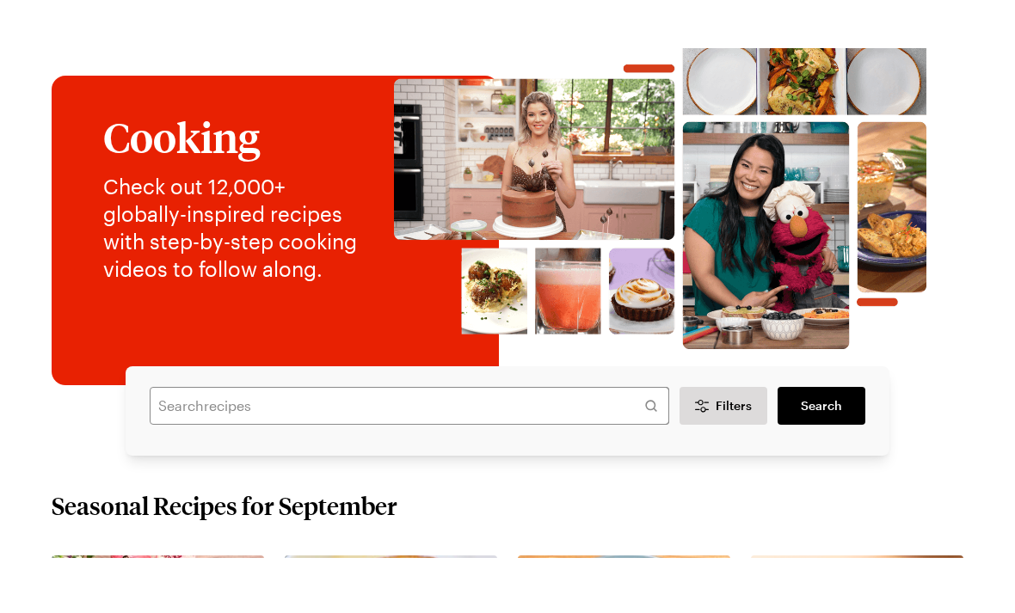
scroll to position [55, 0]
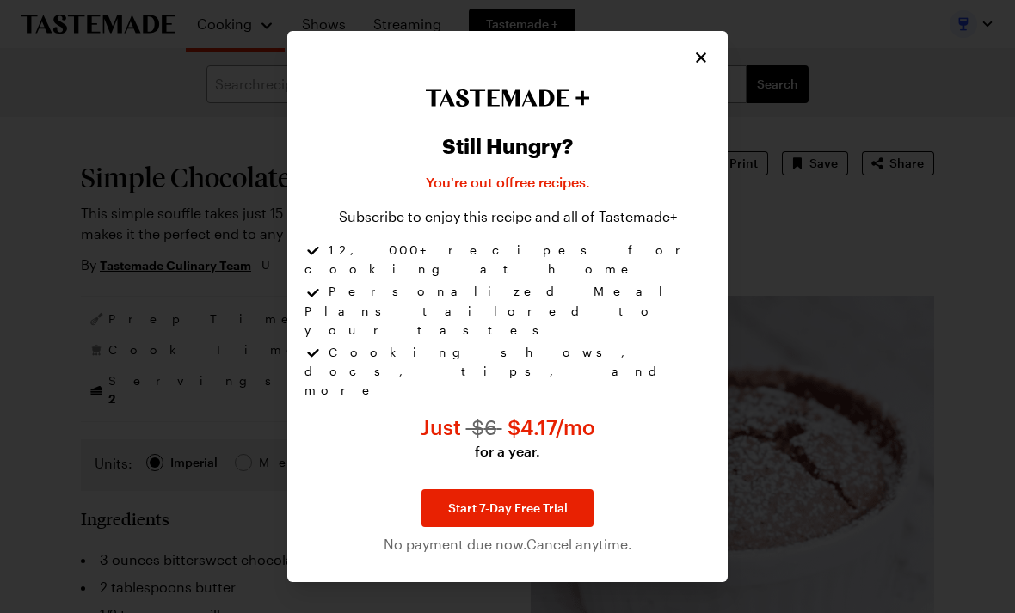
type textarea "x"
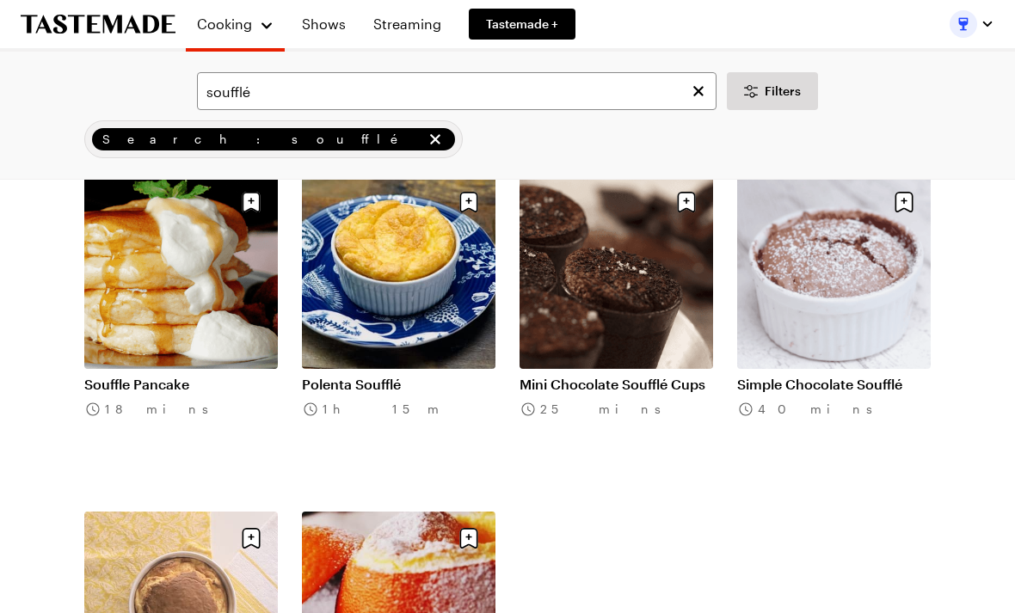
scroll to position [1803, 0]
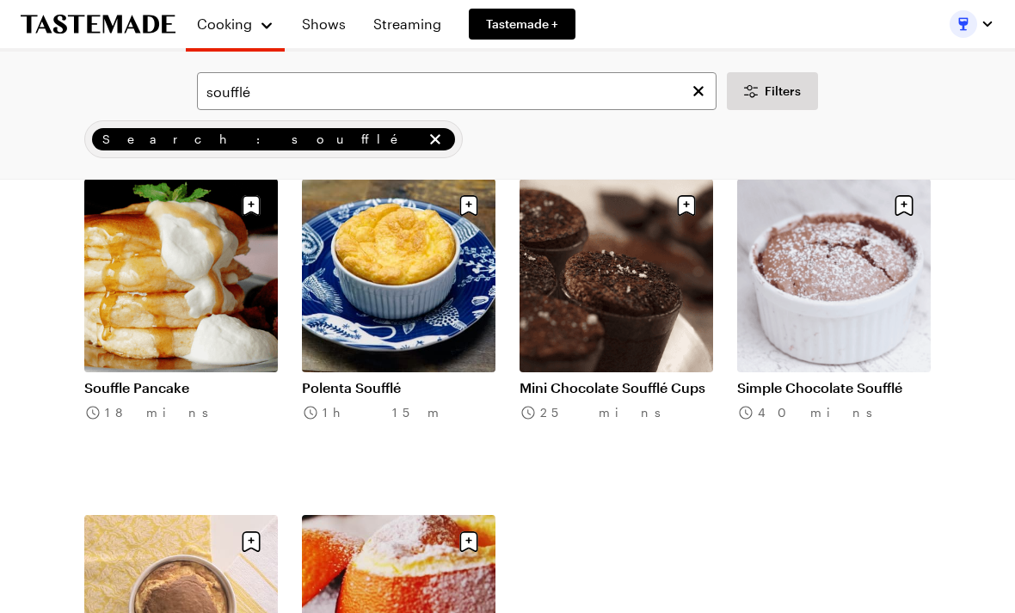
click at [334, 27] on link "Shows" at bounding box center [324, 24] width 65 height 48
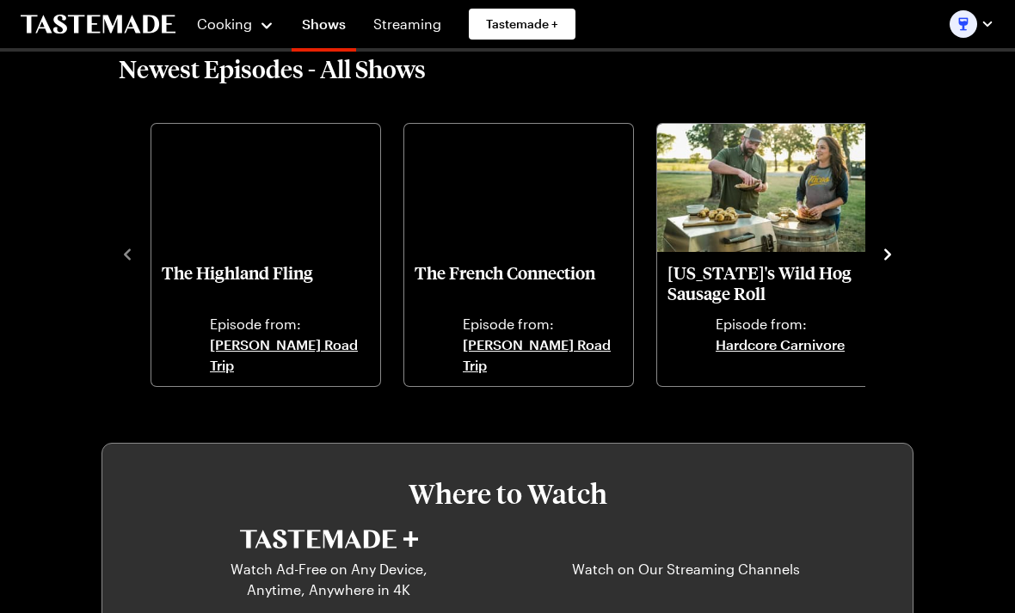
scroll to position [444, 0]
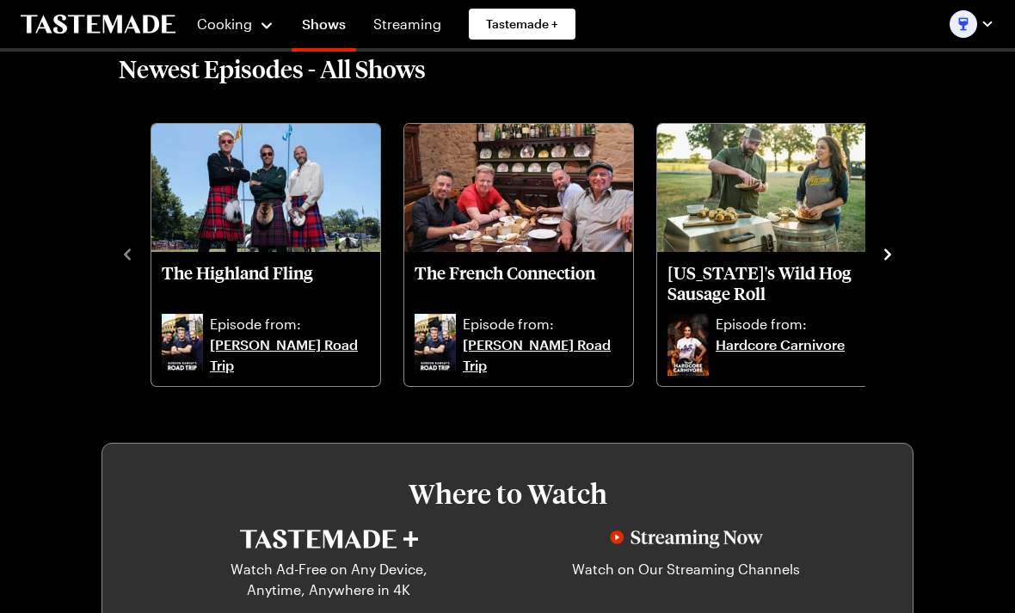
click at [879, 246] on icon "navigate to next item" at bounding box center [887, 254] width 17 height 17
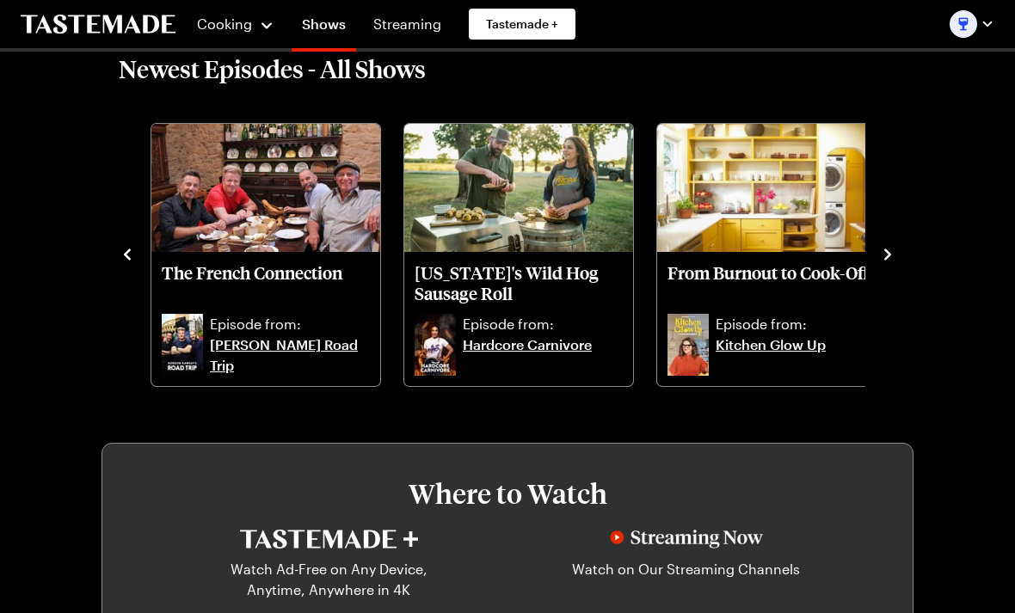
click at [884, 249] on icon "navigate to next item" at bounding box center [887, 254] width 17 height 17
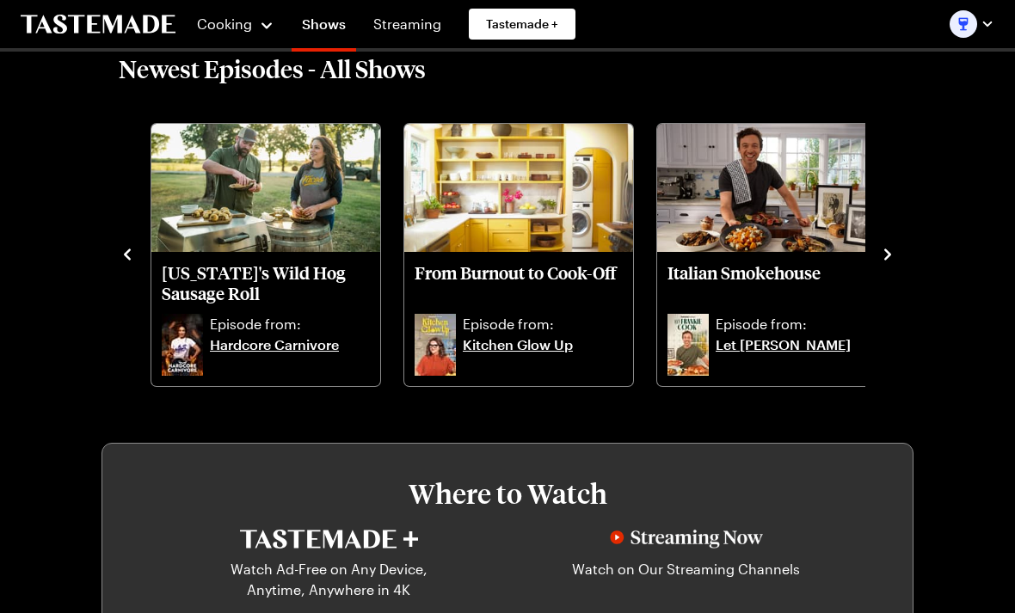
click at [888, 251] on icon "navigate to next item" at bounding box center [887, 254] width 17 height 17
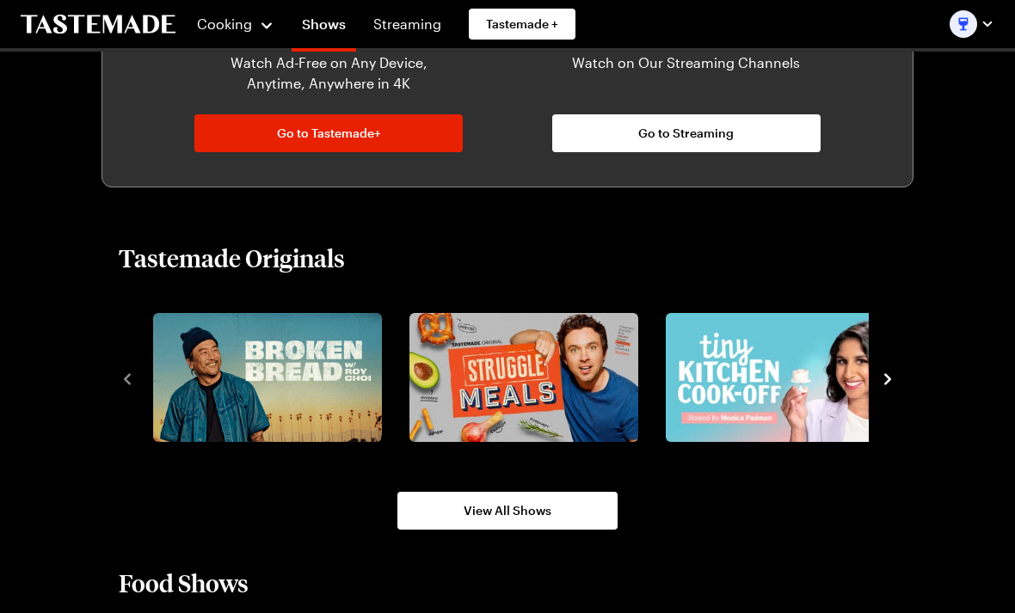
scroll to position [950, 0]
click at [540, 370] on img "2 / 8" at bounding box center [523, 377] width 229 height 129
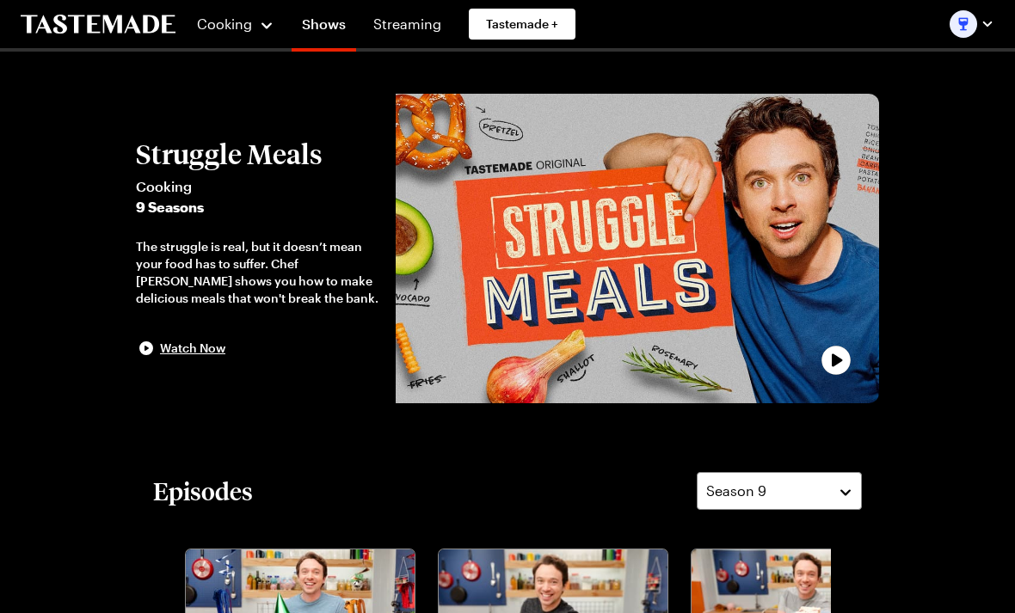
click at [733, 269] on div "play trailer" at bounding box center [637, 249] width 463 height 289
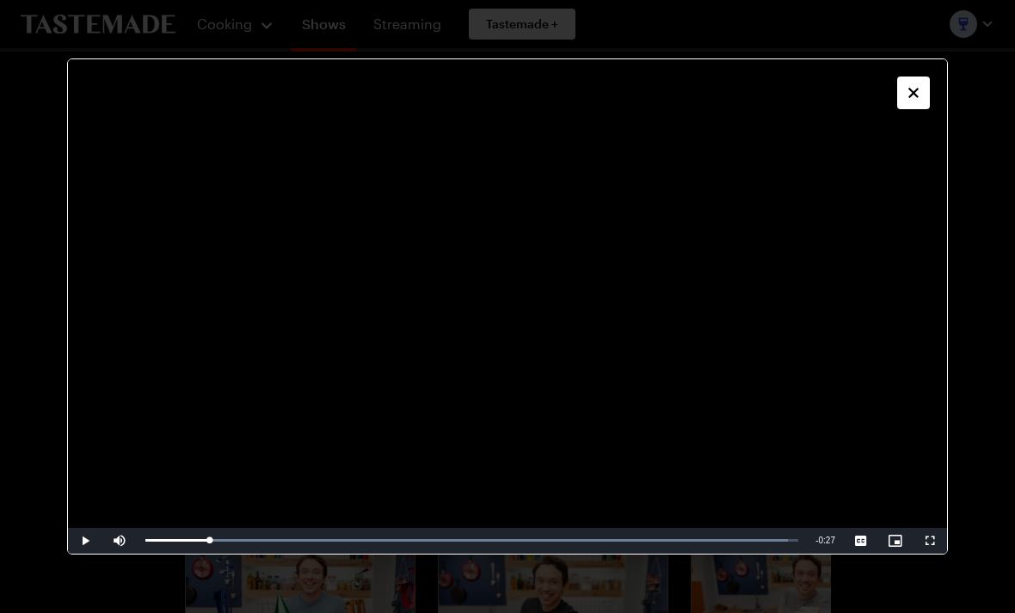
click at [919, 101] on icon "Close" at bounding box center [913, 92] width 17 height 17
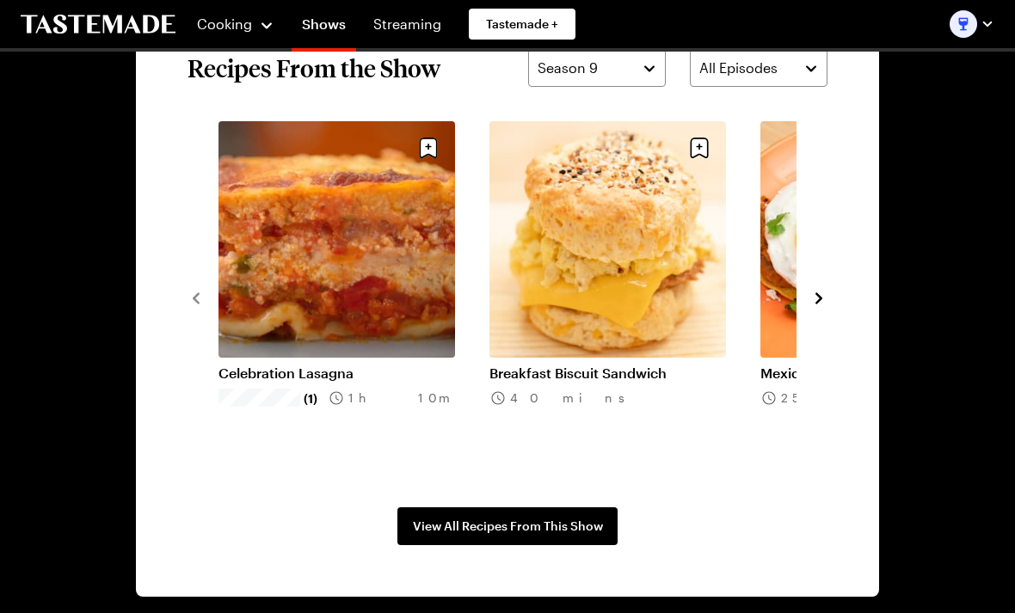
scroll to position [1245, 0]
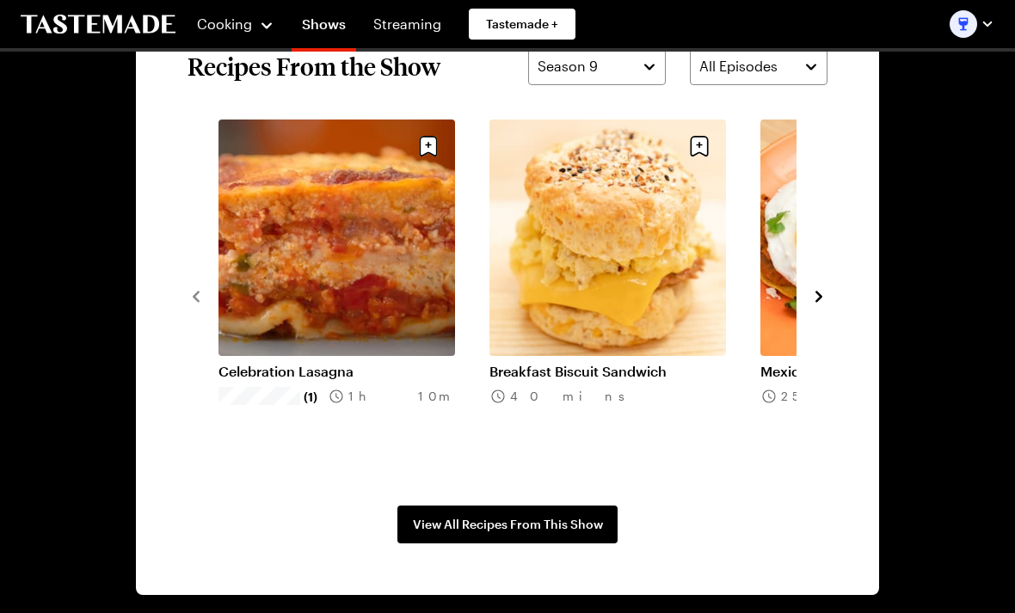
click at [524, 517] on span "View All Recipes From This Show" at bounding box center [508, 525] width 190 height 17
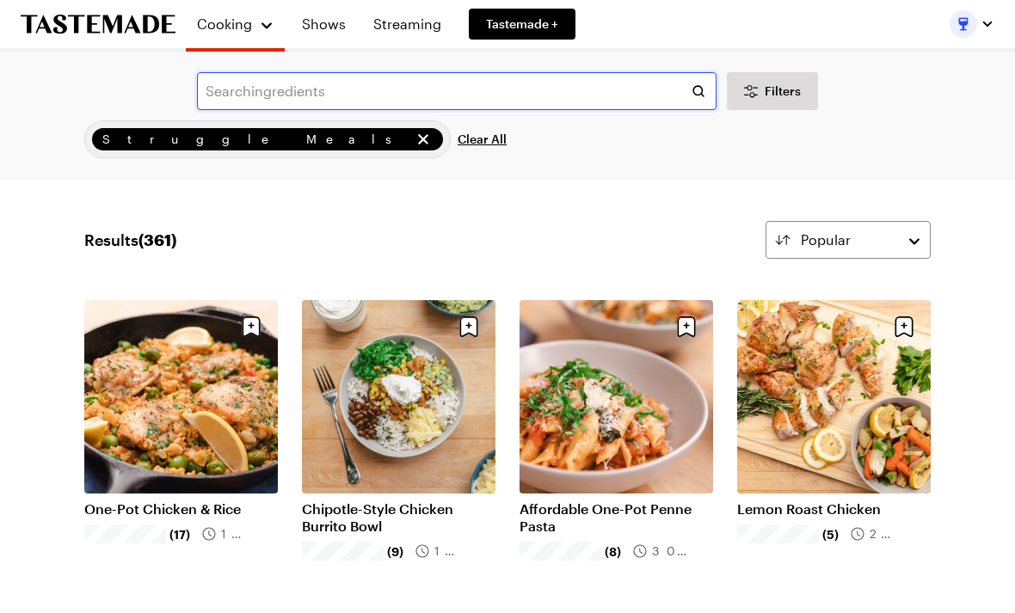
click at [268, 89] on input "text" at bounding box center [457, 91] width 520 height 38
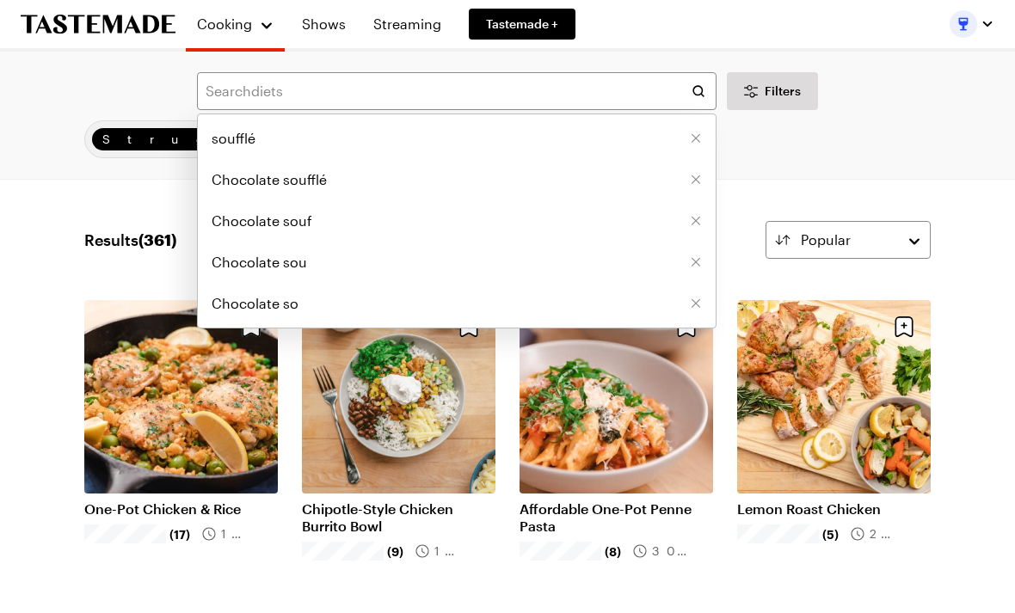
click at [239, 139] on span "soufflé" at bounding box center [234, 138] width 44 height 21
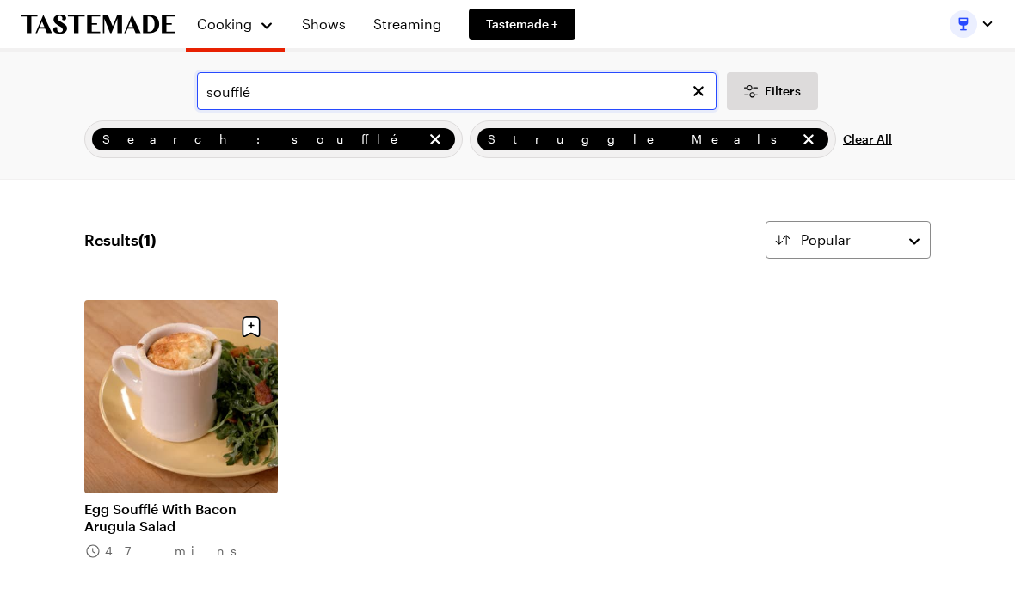
click at [296, 94] on input "soufflé" at bounding box center [457, 91] width 520 height 38
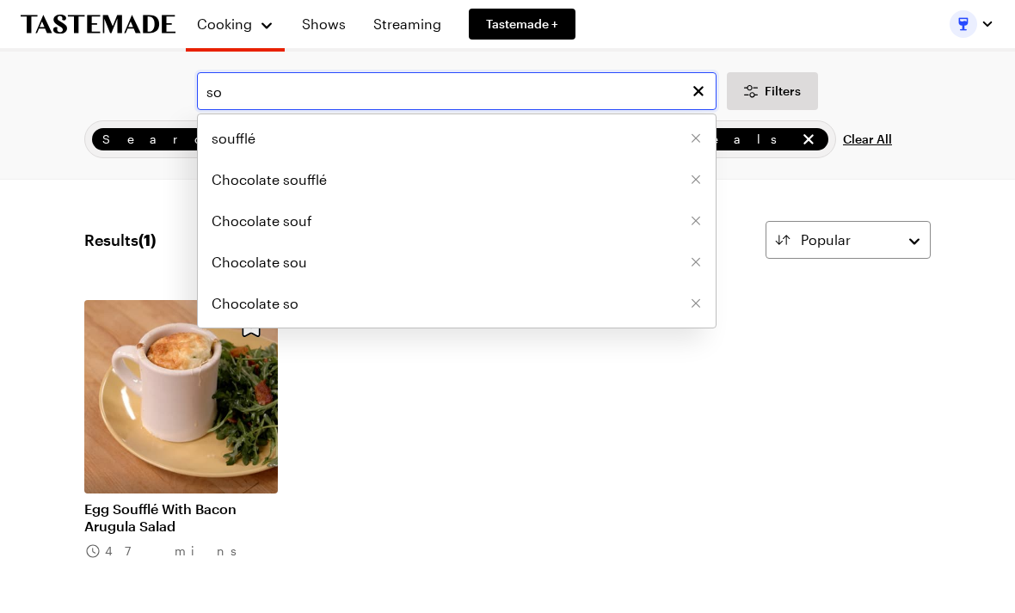
type input "s"
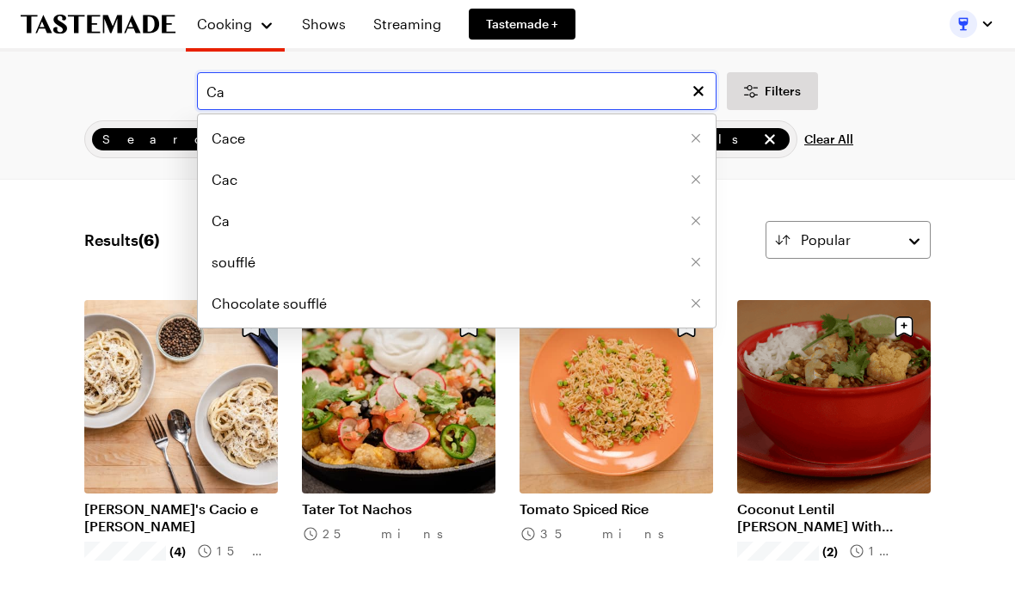
type input "C"
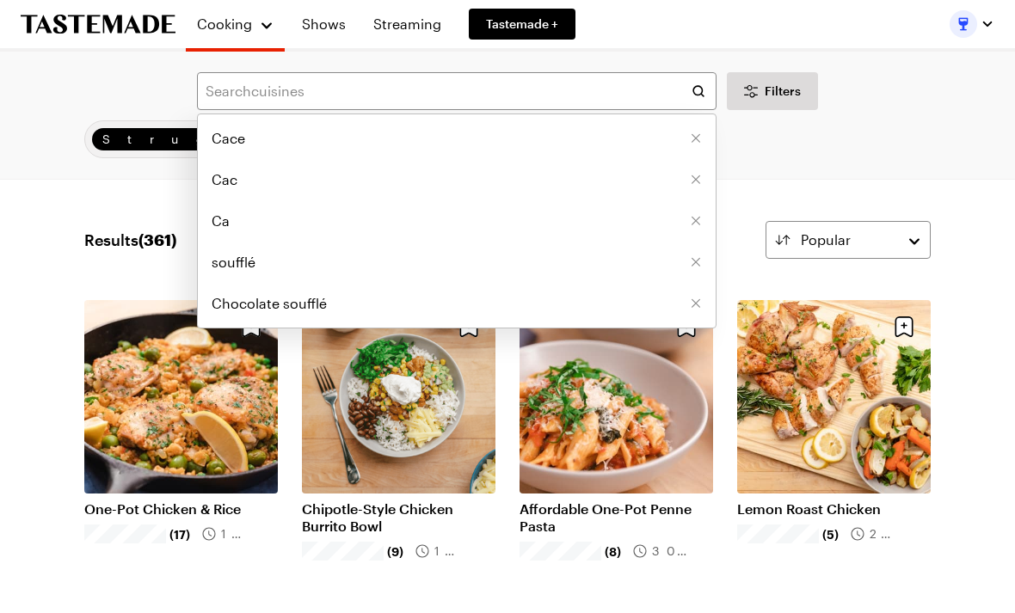
click at [905, 138] on div "Struggle Meals Clear All" at bounding box center [507, 139] width 881 height 38
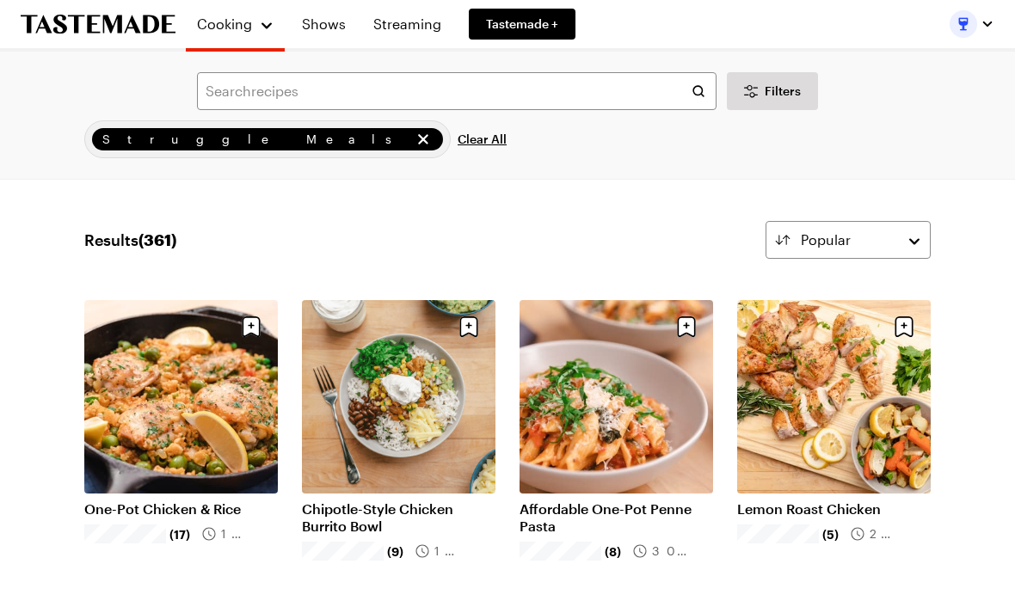
click at [773, 105] on button "Filters" at bounding box center [772, 91] width 91 height 38
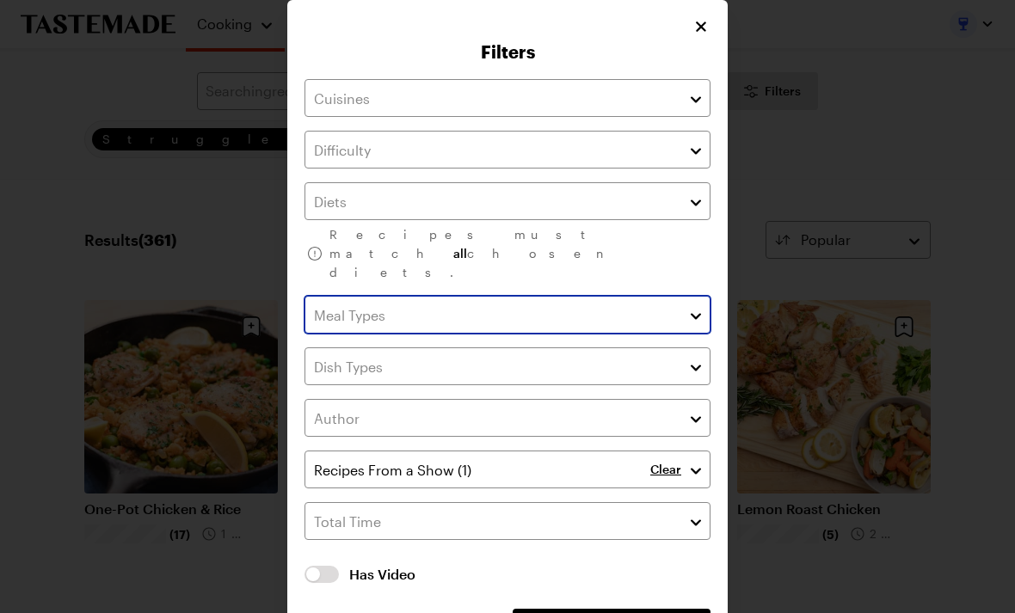
click at [674, 296] on input "text" at bounding box center [507, 315] width 406 height 38
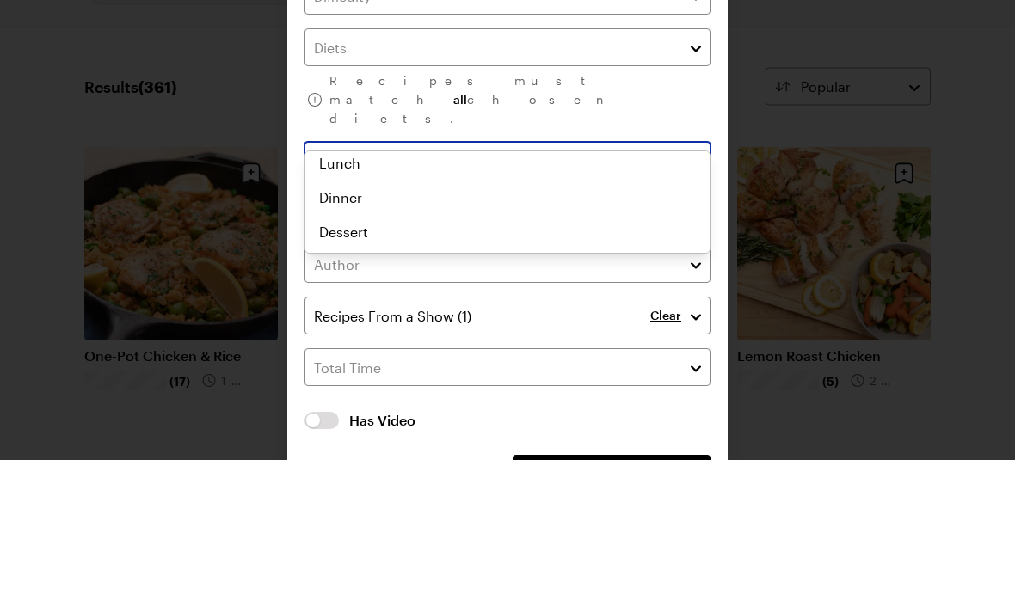
scroll to position [77, 0]
click at [349, 384] on div "Breakfast Brunch Lunch Dinner Dessert" at bounding box center [507, 317] width 404 height 172
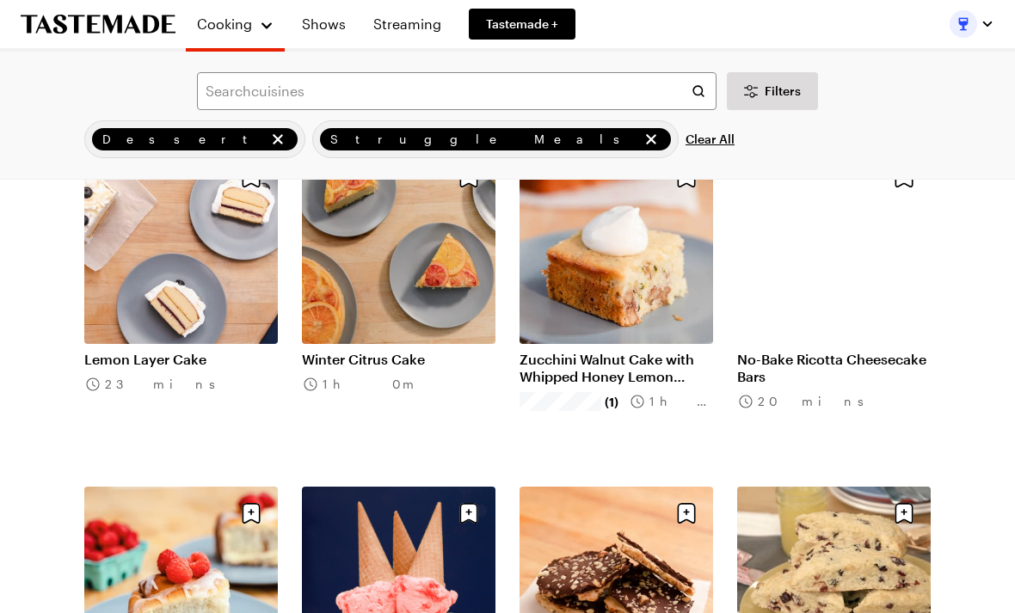
scroll to position [2837, 0]
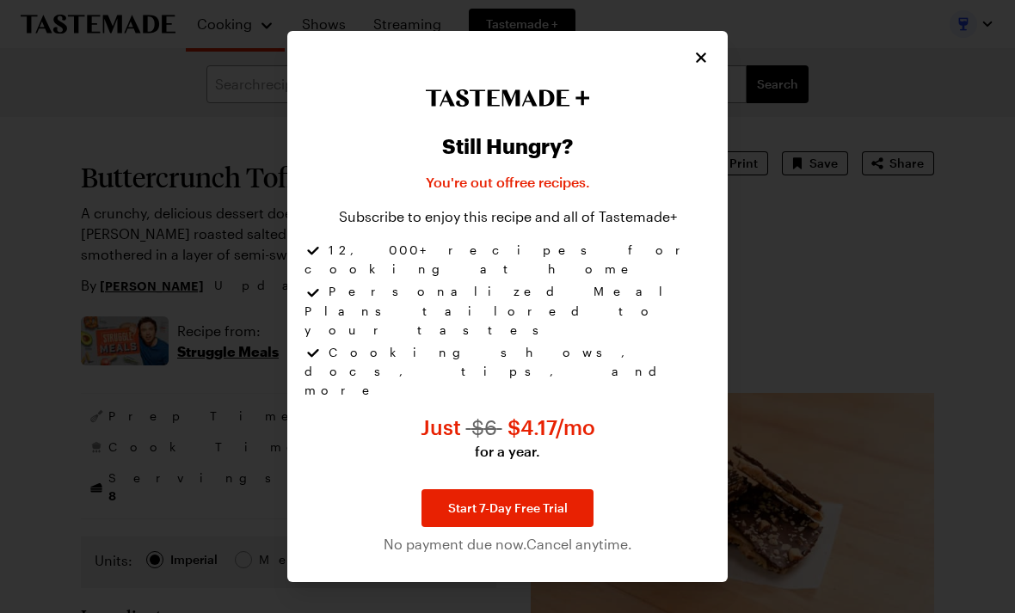
type textarea "x"
